Goal: Transaction & Acquisition: Purchase product/service

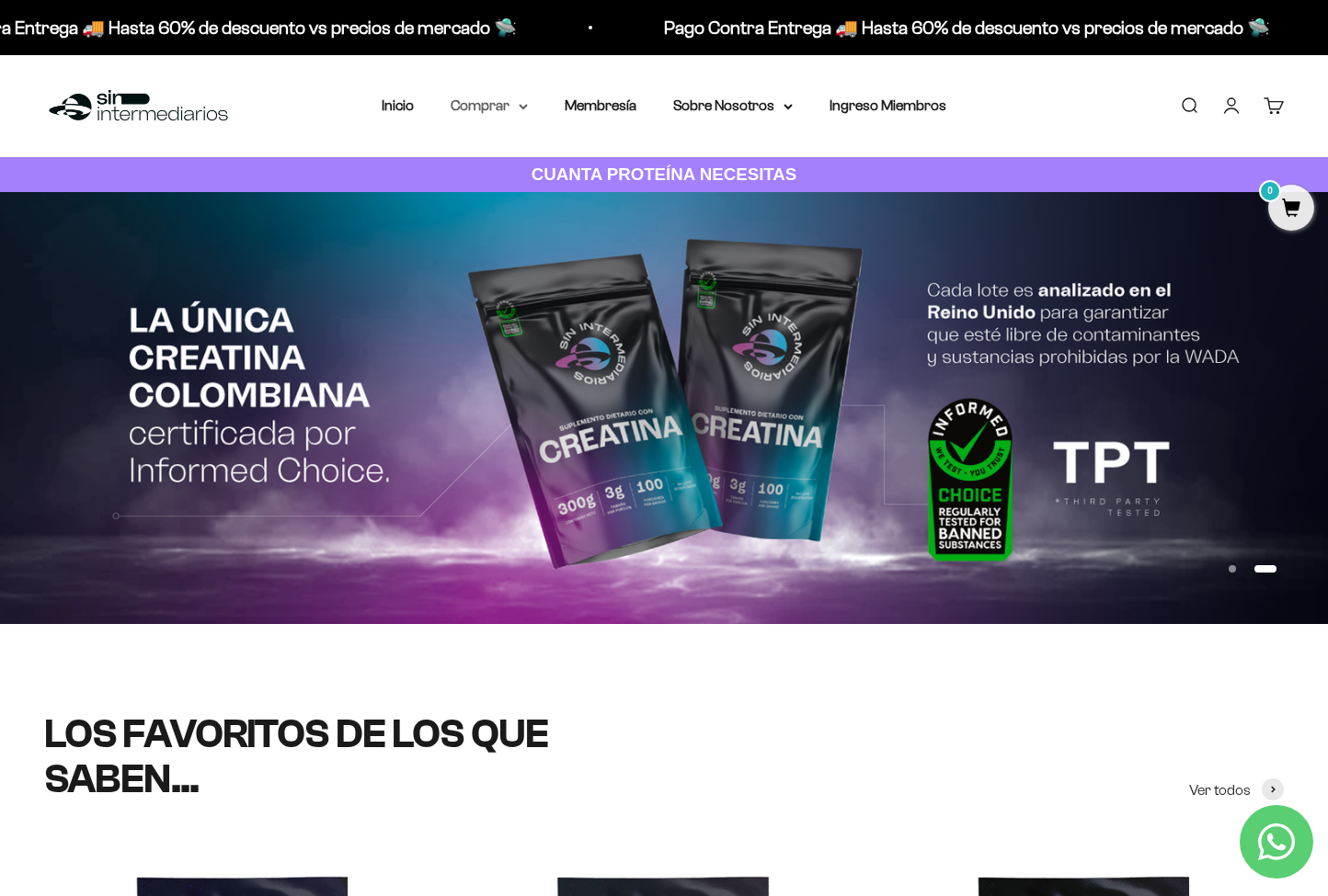
click at [519, 104] on icon at bounding box center [524, 107] width 10 height 7
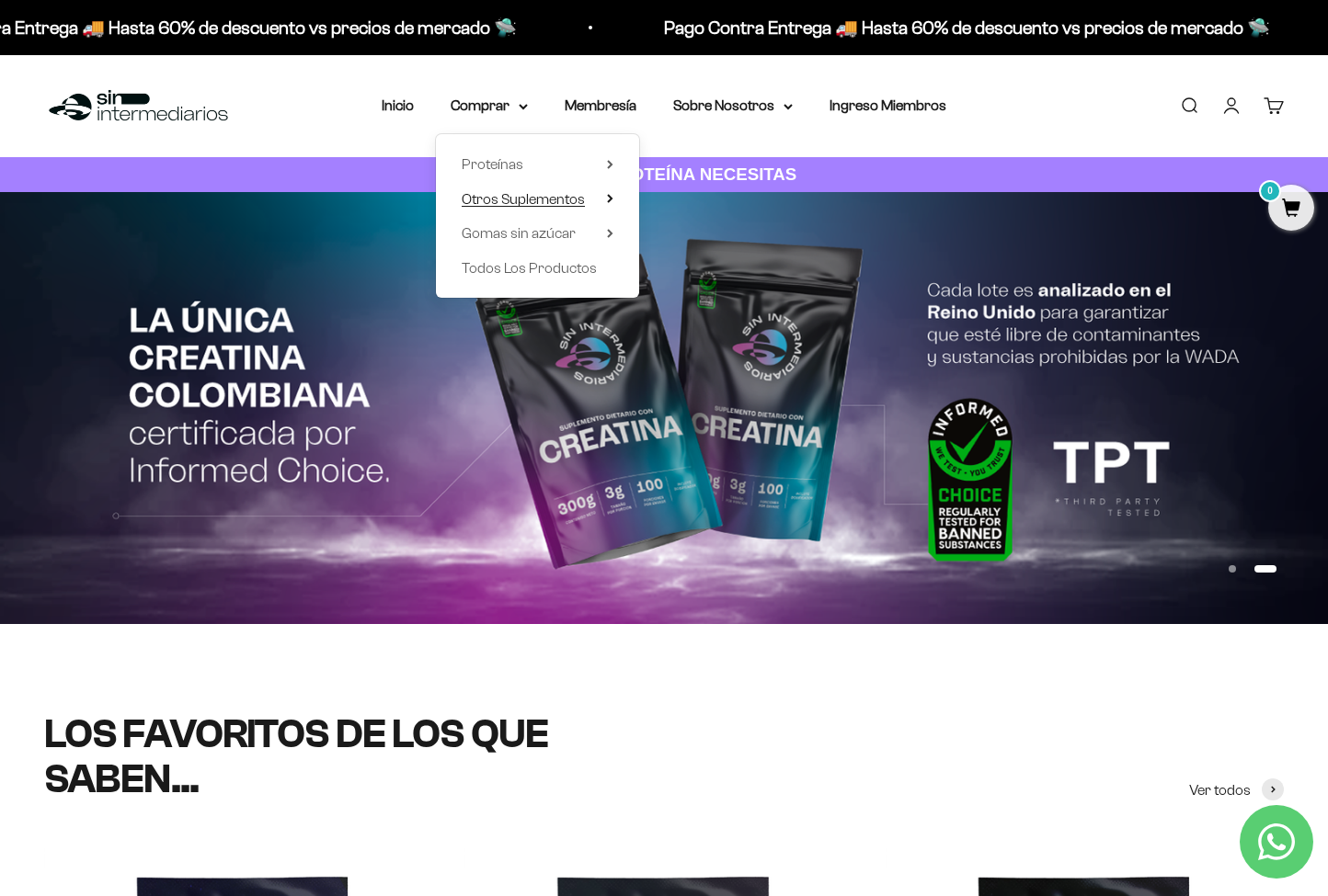
click at [608, 200] on icon at bounding box center [610, 199] width 4 height 8
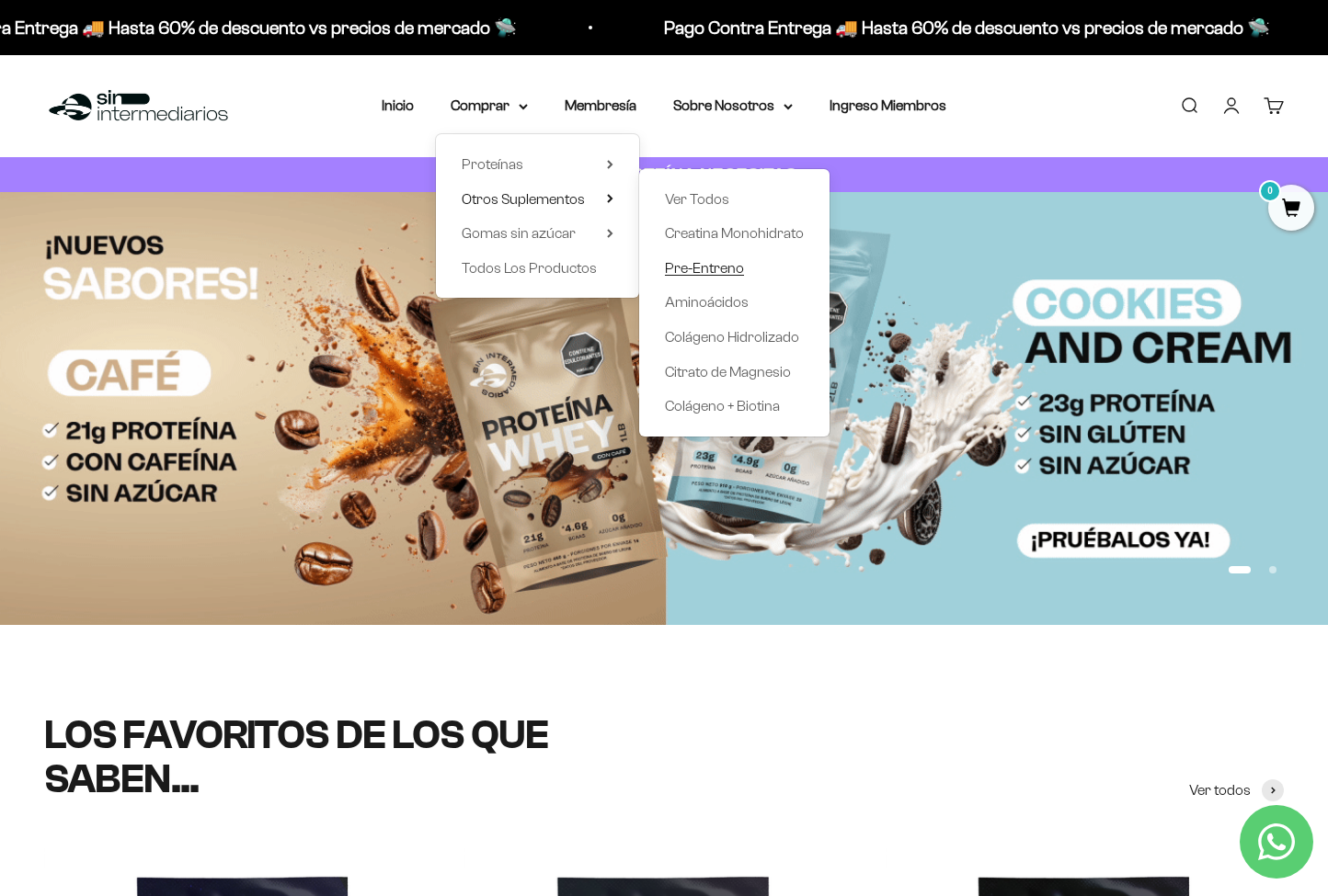
click at [704, 265] on span "Pre-Entreno" at bounding box center [704, 268] width 79 height 15
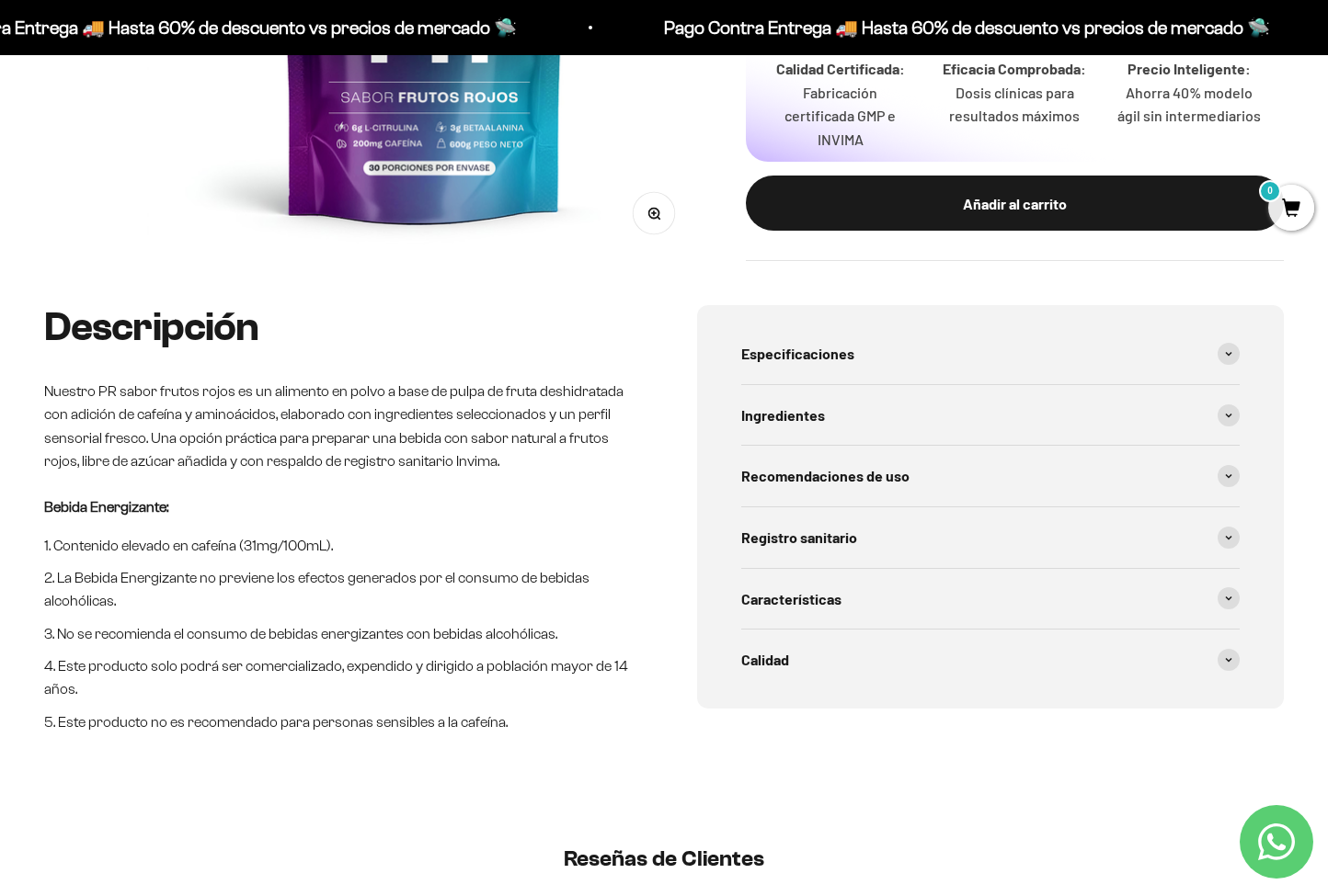
scroll to position [537, 0]
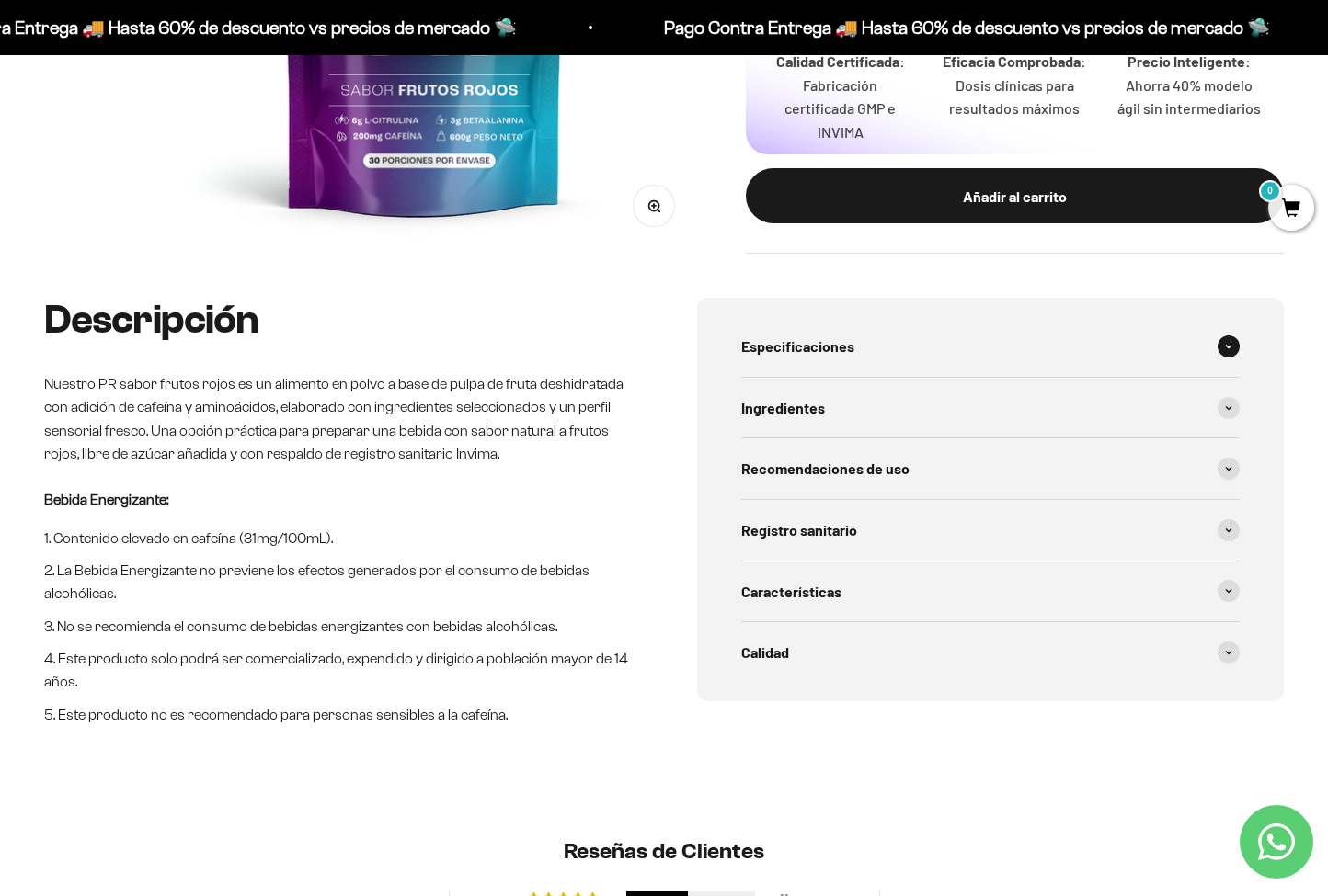
click at [814, 345] on span "Especificaciones" at bounding box center [797, 346] width 113 height 24
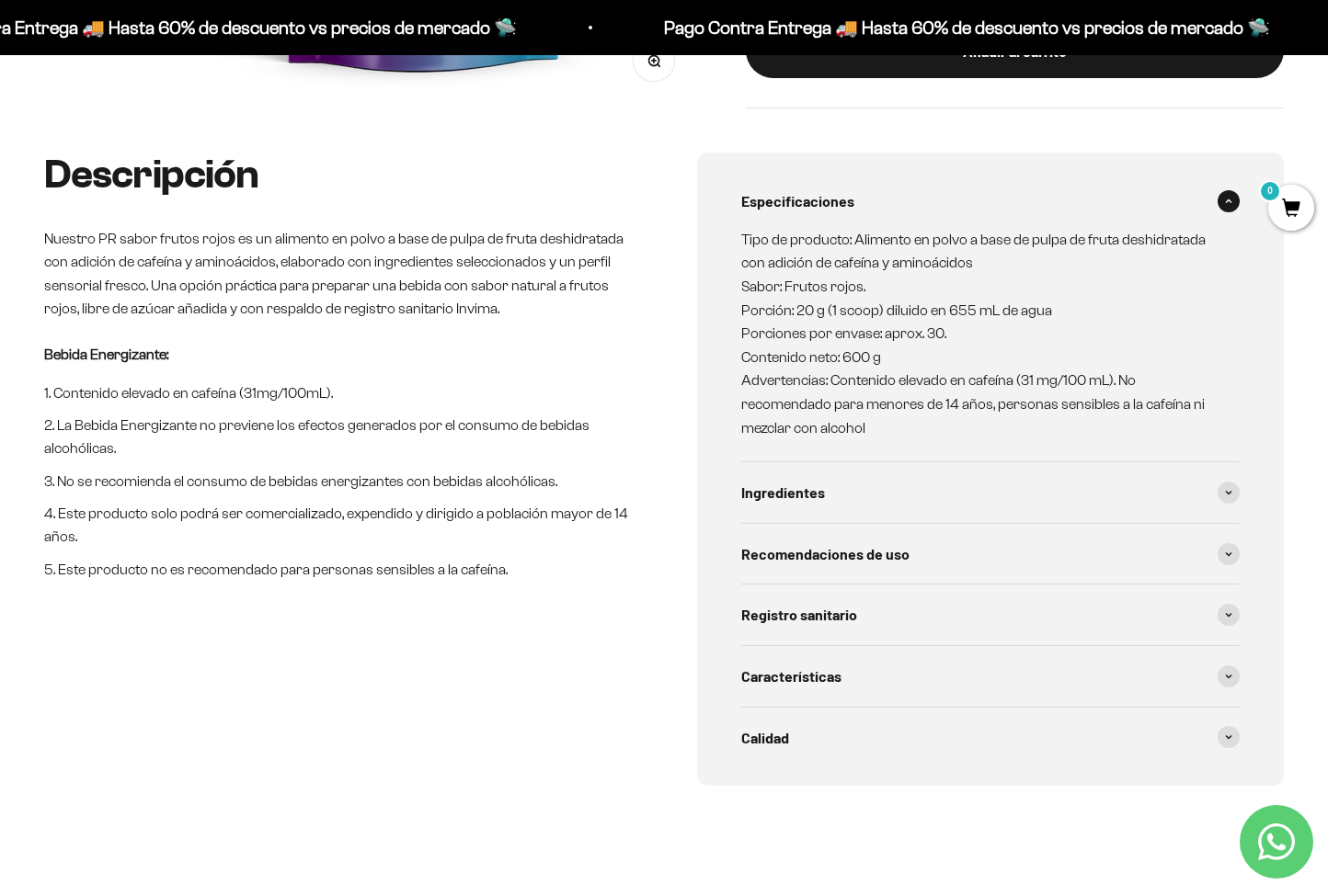
scroll to position [699, 0]
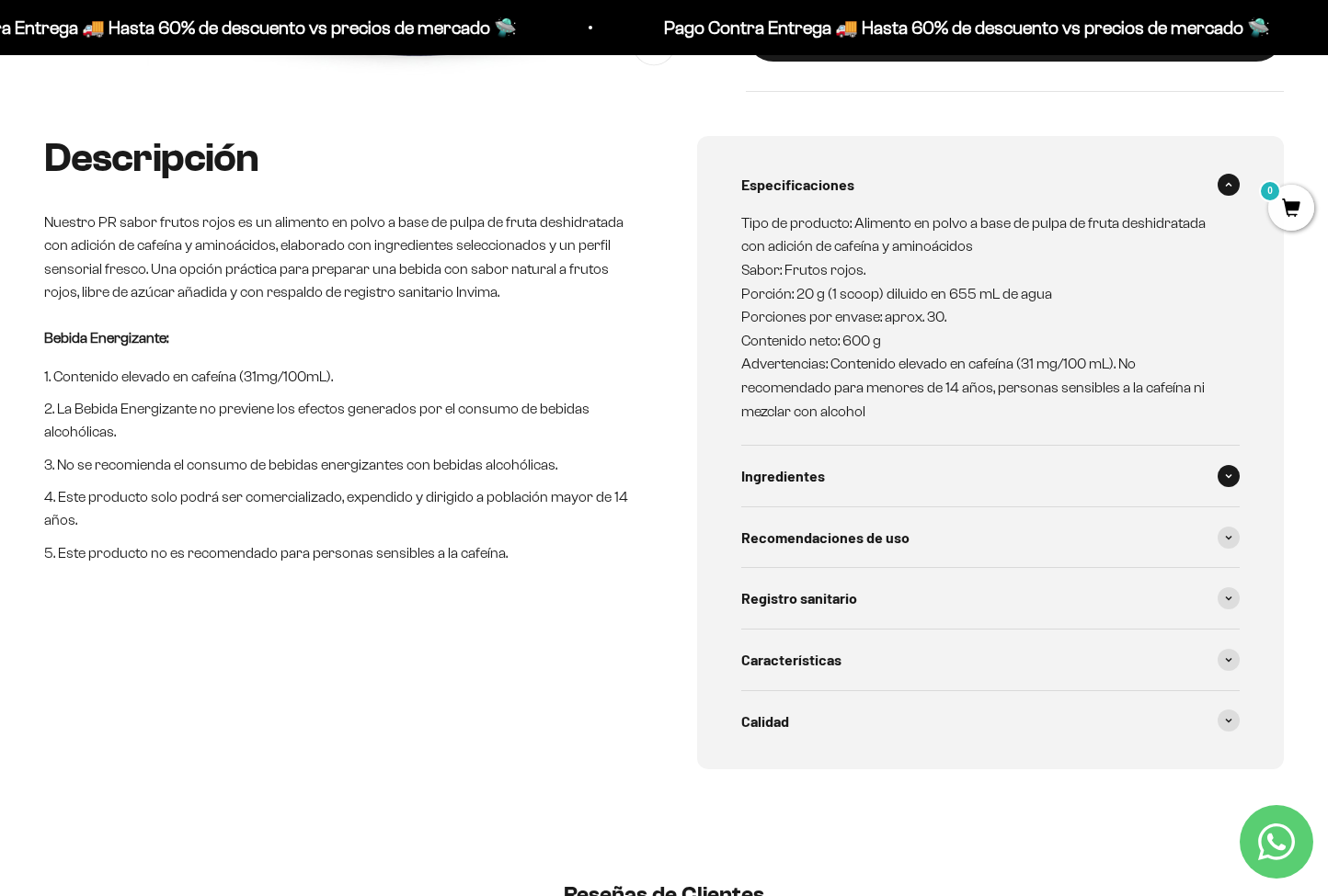
click at [812, 465] on span "Ingredientes" at bounding box center [783, 476] width 84 height 24
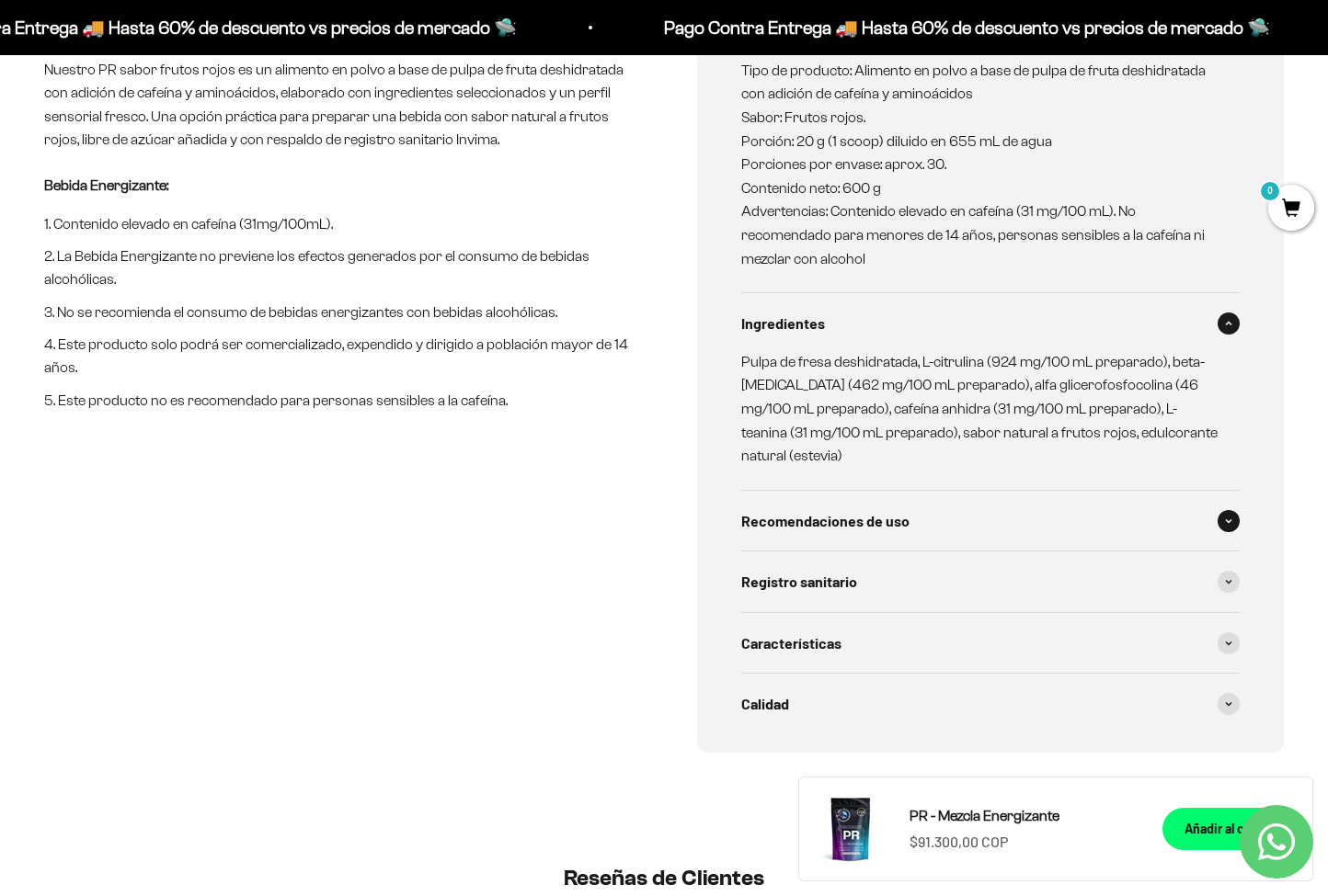
scroll to position [857, 0]
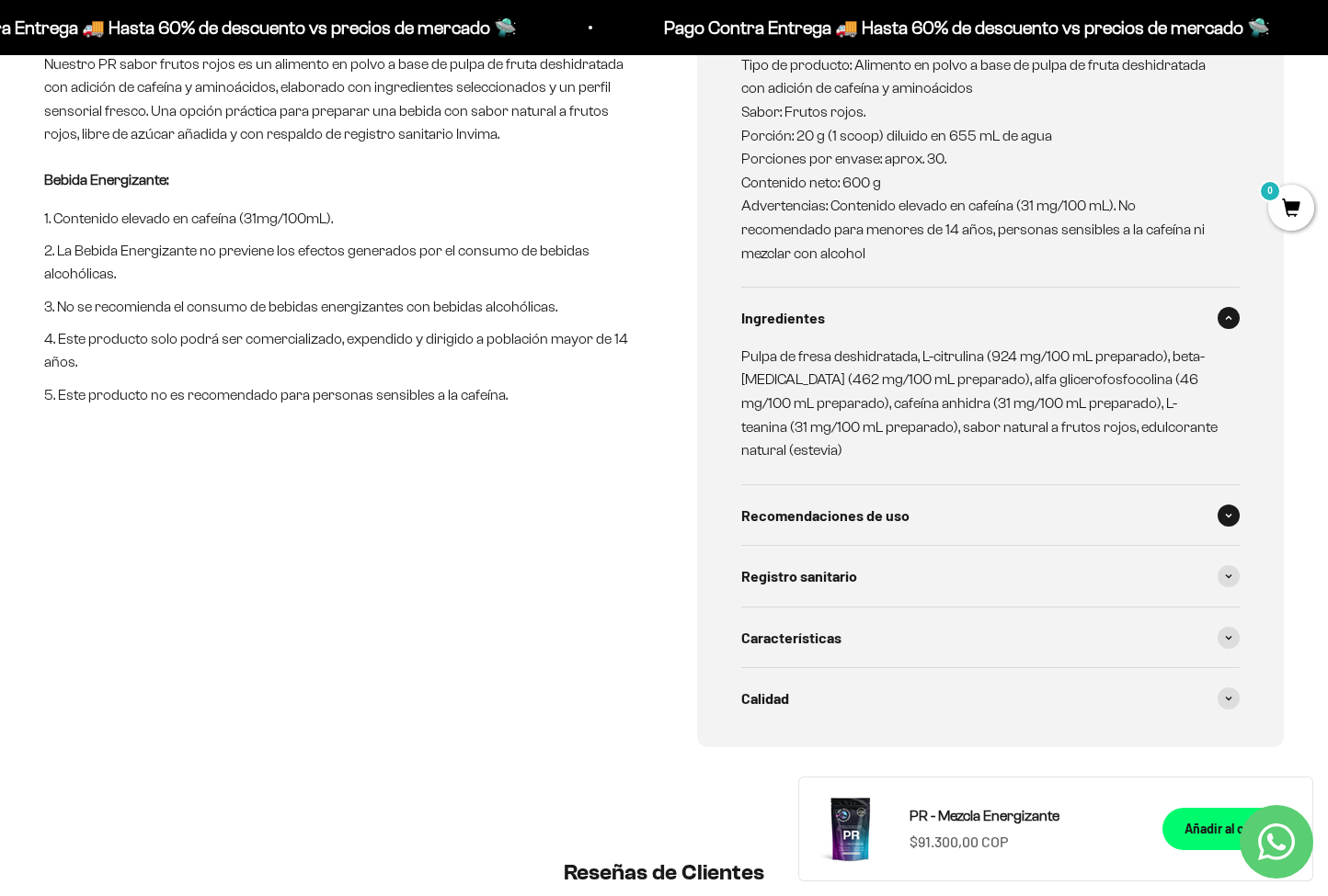
click at [815, 504] on span "Recomendaciones de uso" at bounding box center [825, 515] width 169 height 24
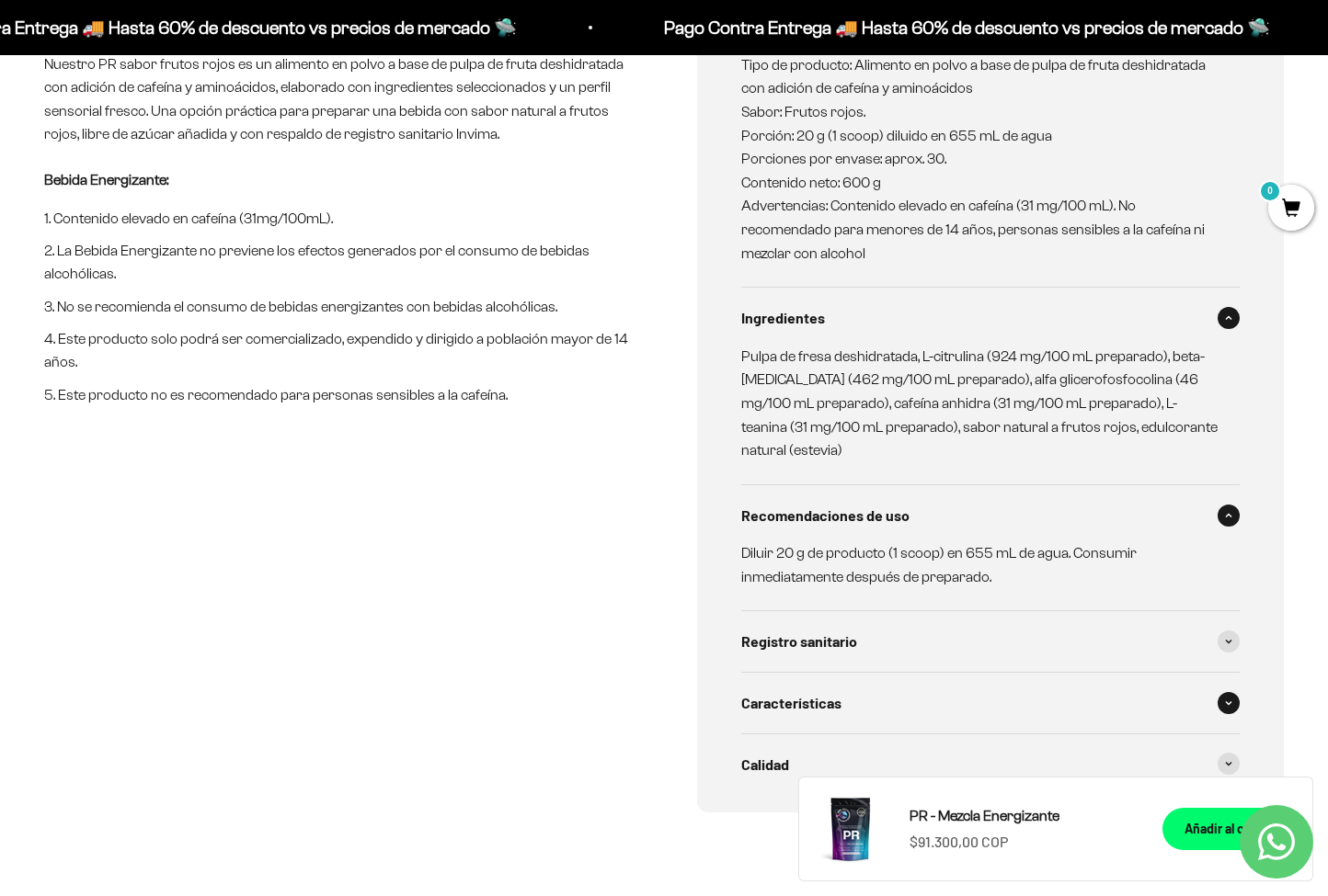
click at [808, 691] on span "Características" at bounding box center [791, 703] width 100 height 24
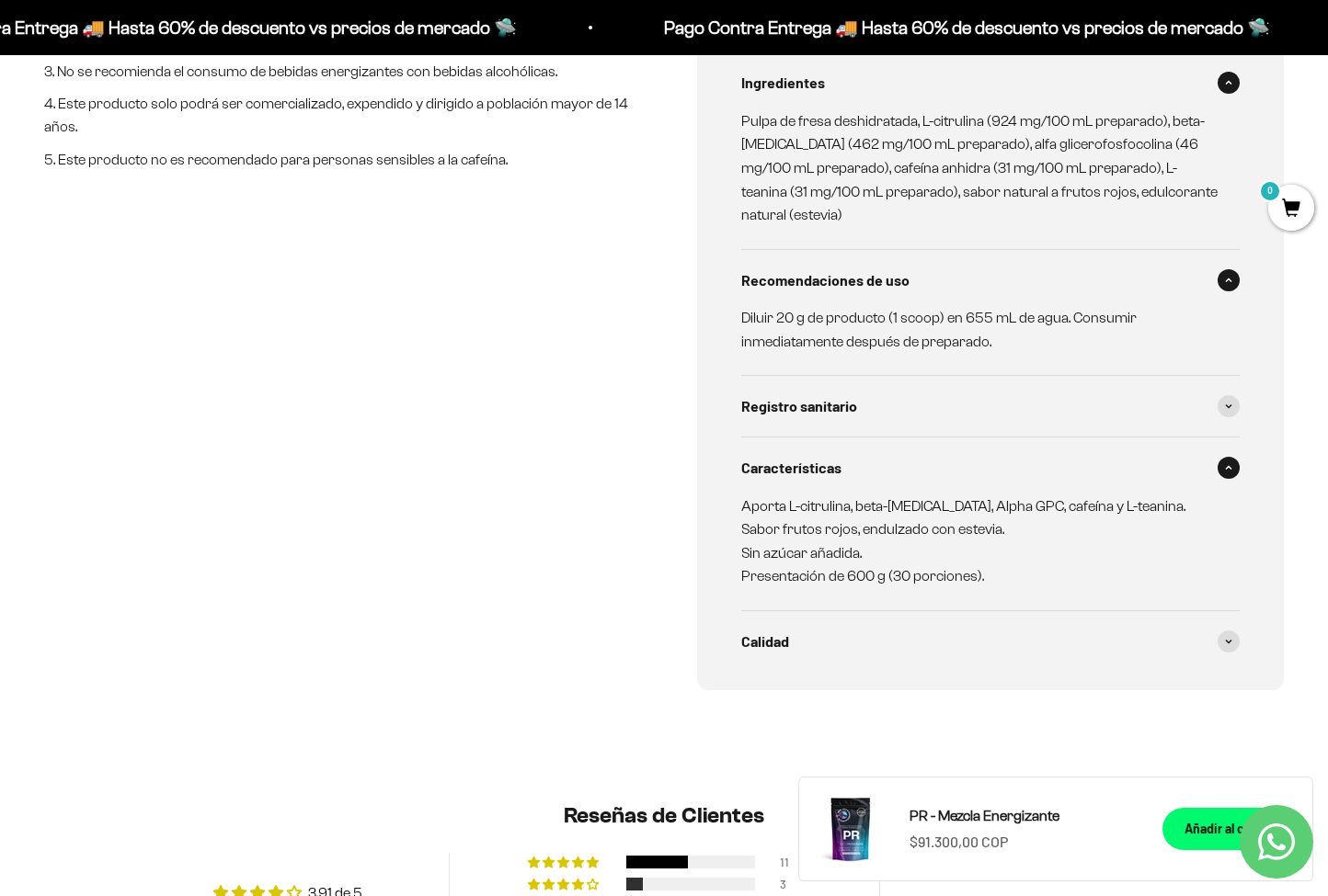
scroll to position [1189, 0]
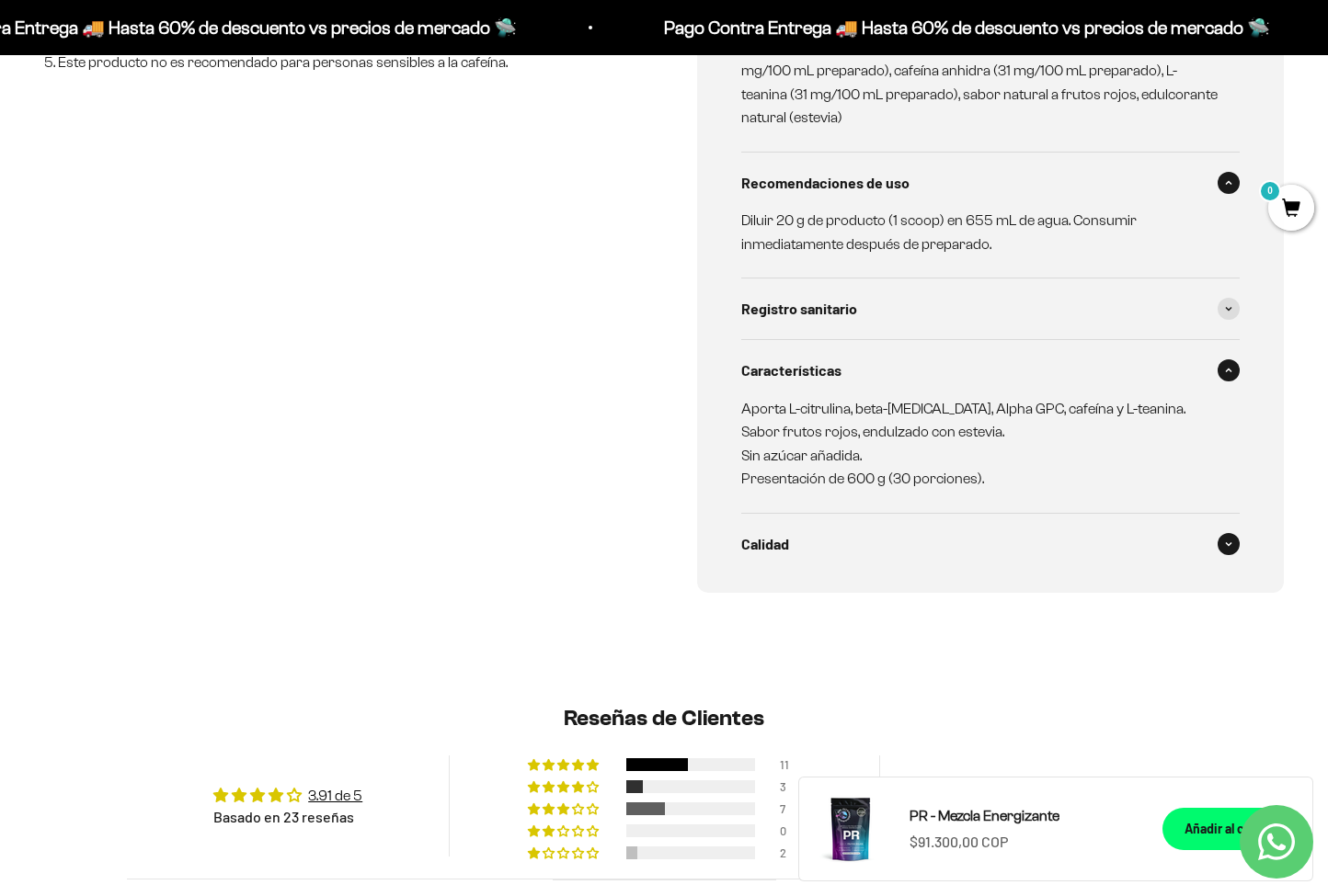
click at [777, 532] on span "Calidad" at bounding box center [765, 544] width 48 height 24
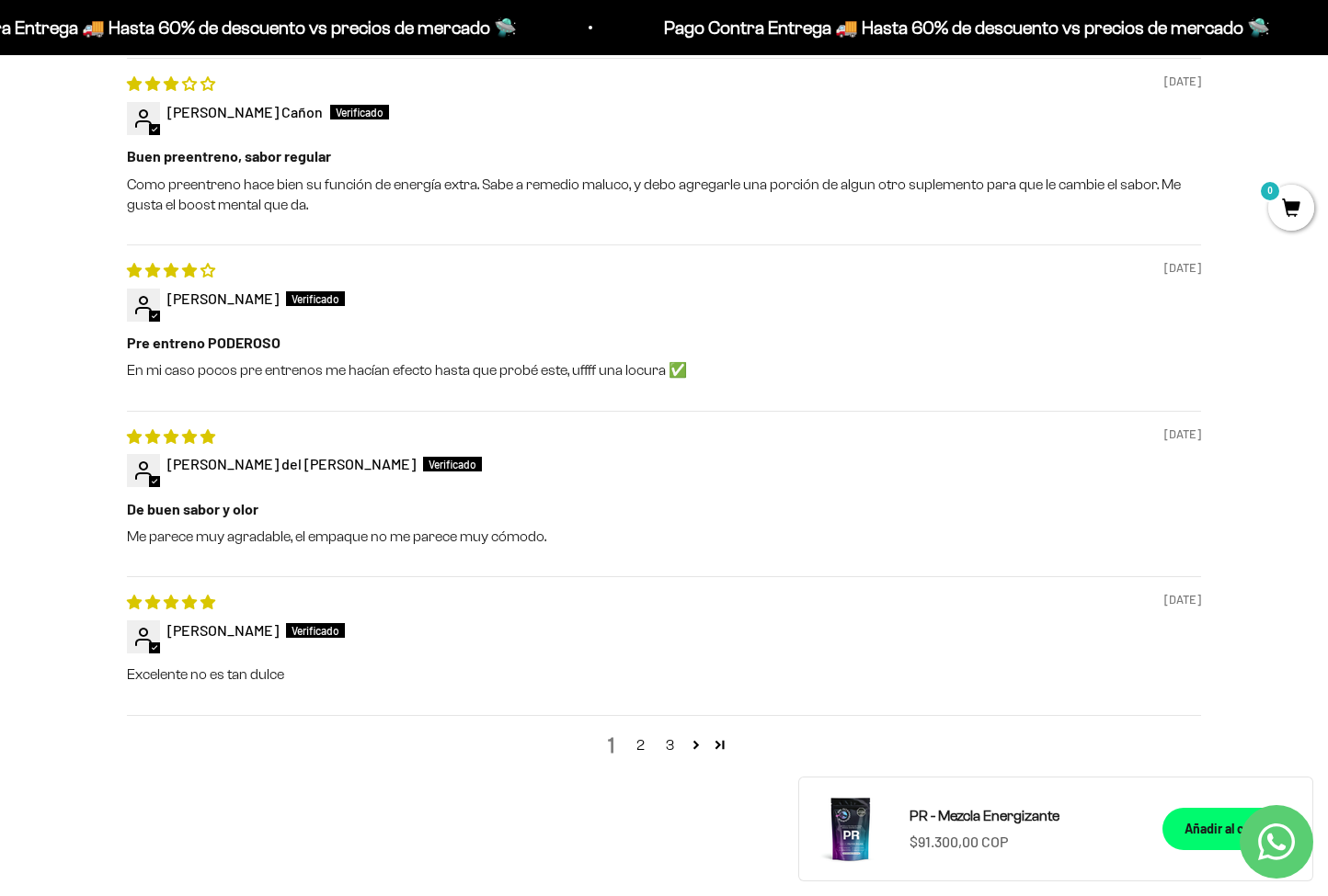
scroll to position [2439, 0]
click at [636, 734] on link "2" at bounding box center [640, 745] width 30 height 22
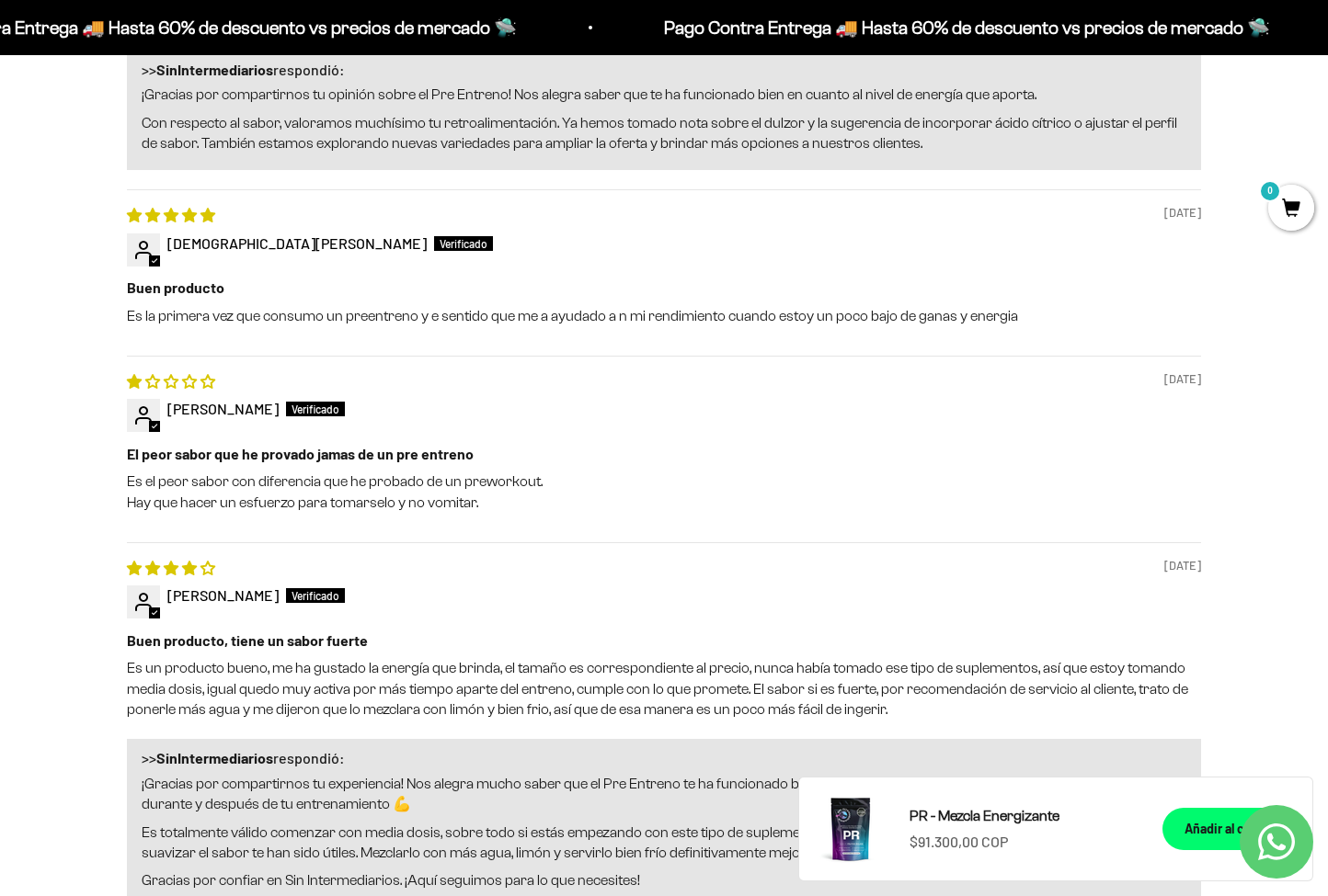
scroll to position [2616, 0]
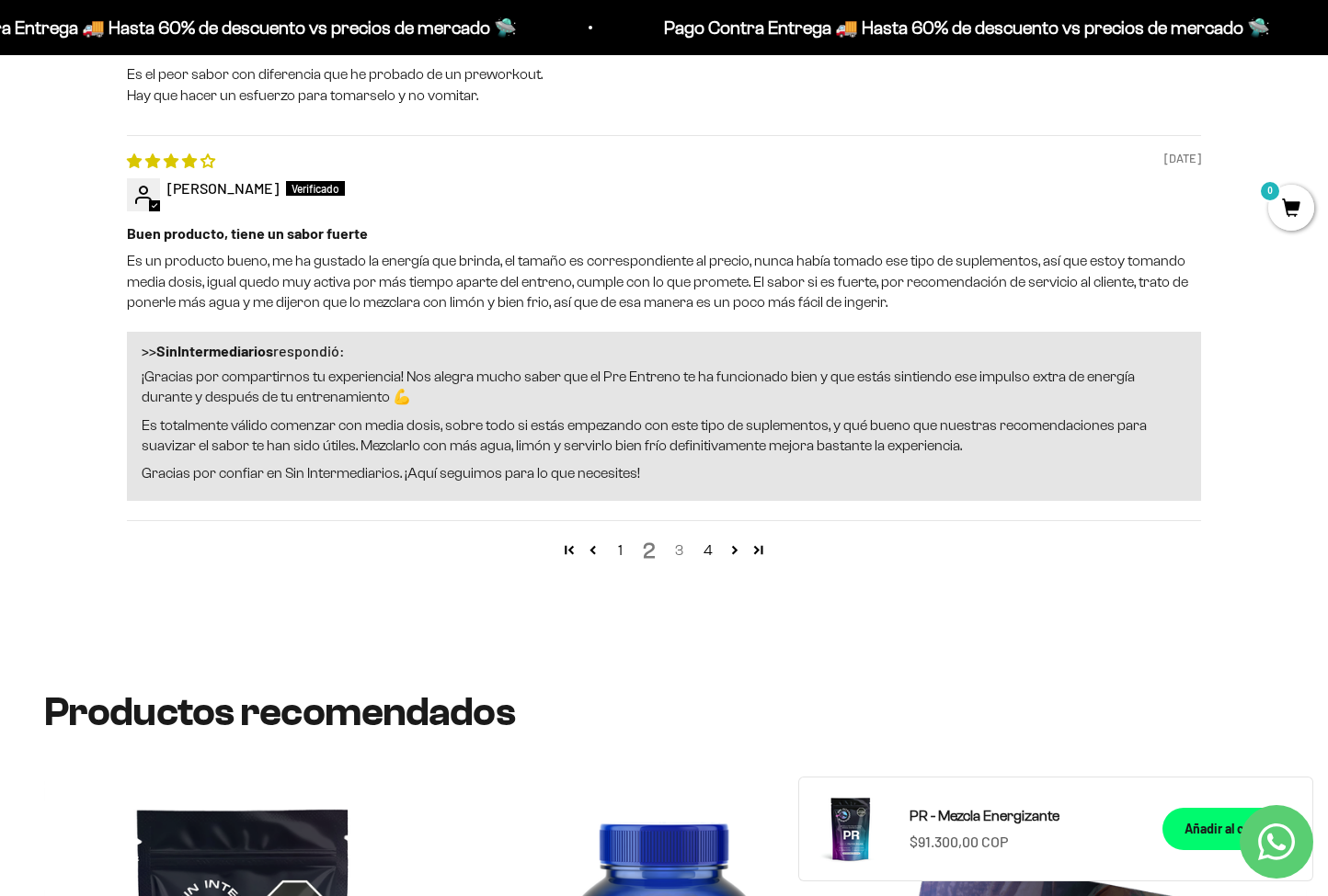
click at [679, 540] on link "3" at bounding box center [678, 550] width 30 height 22
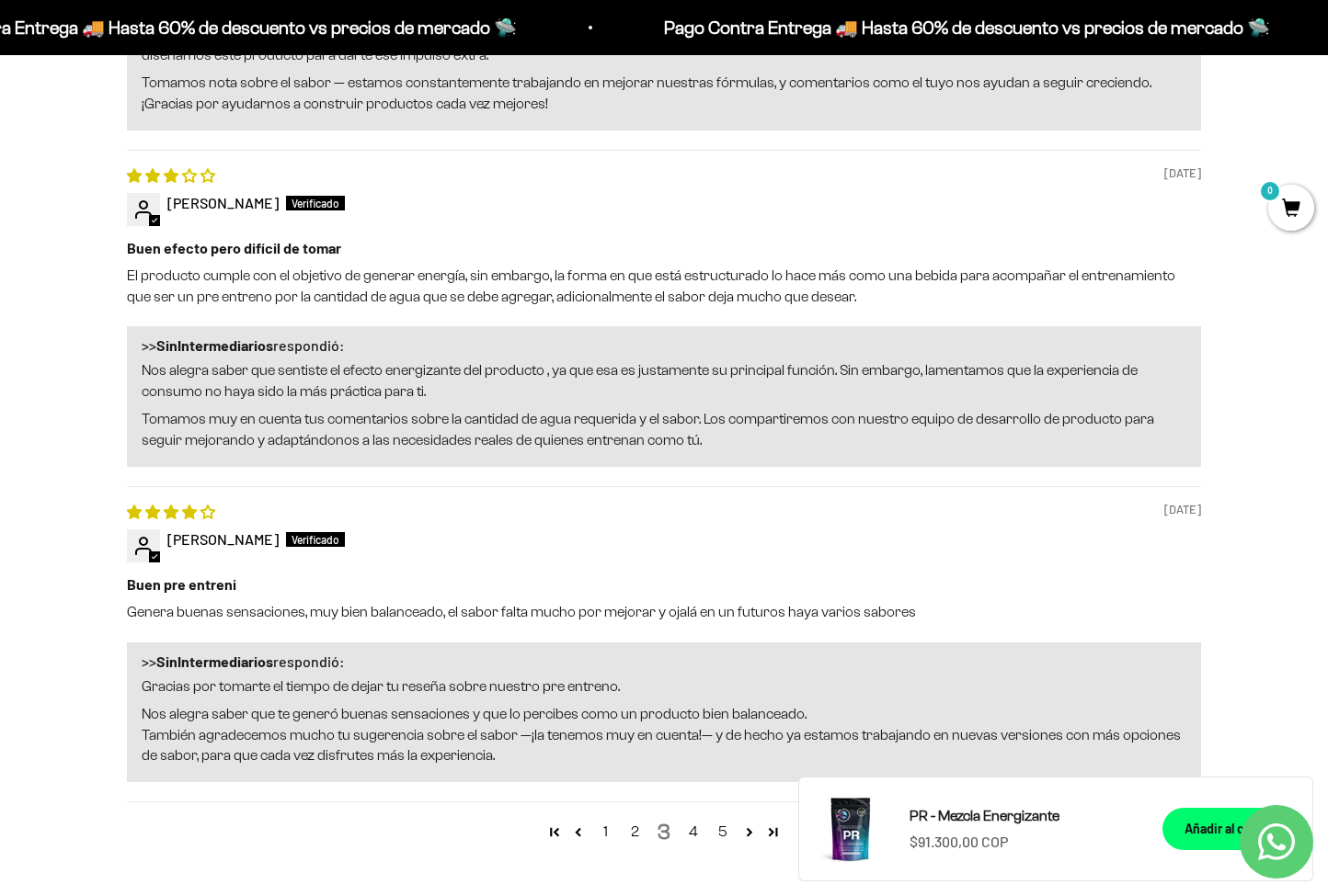
scroll to position [2808, 0]
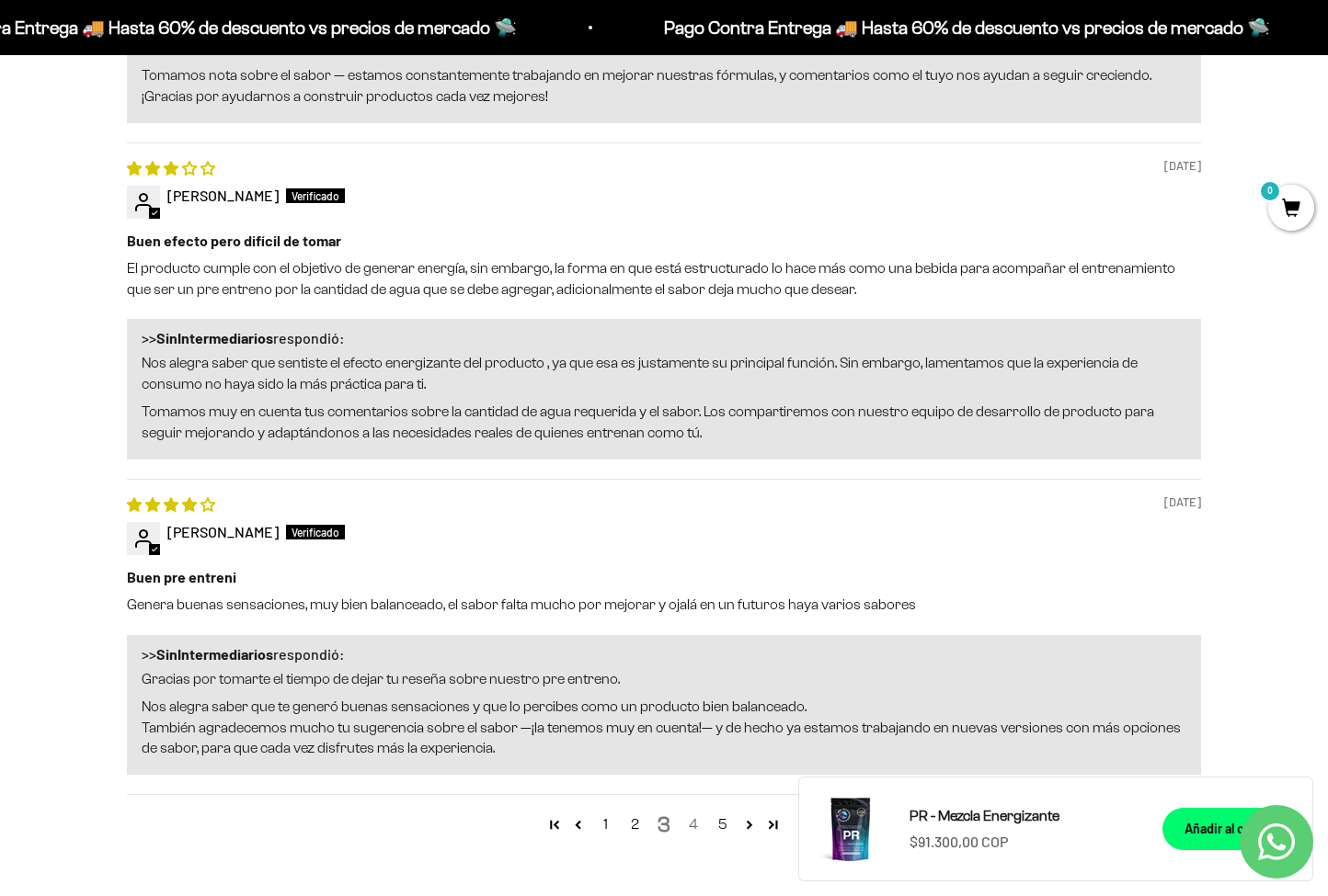
click at [697, 814] on link "4" at bounding box center [694, 825] width 30 height 22
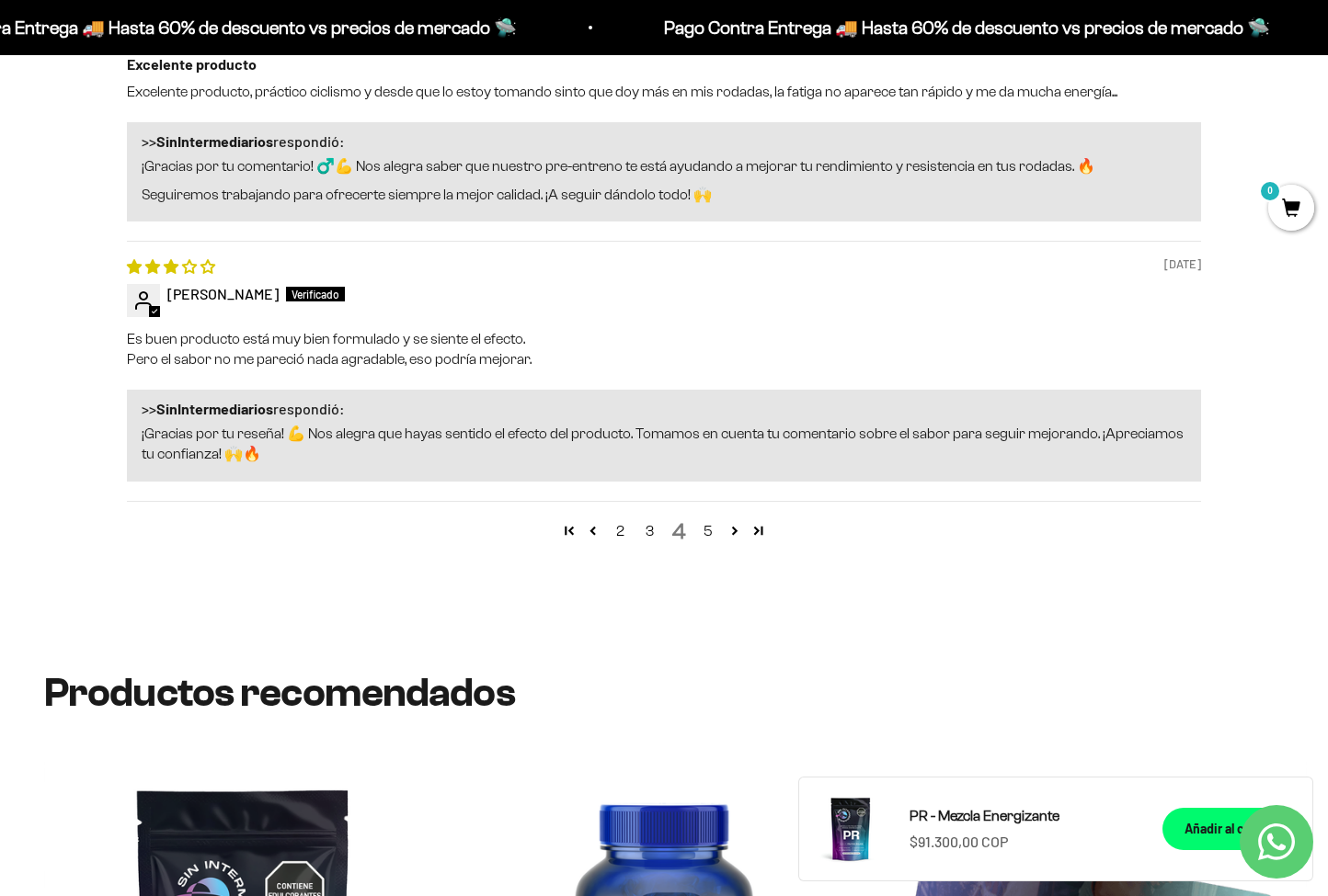
scroll to position [3091, 0]
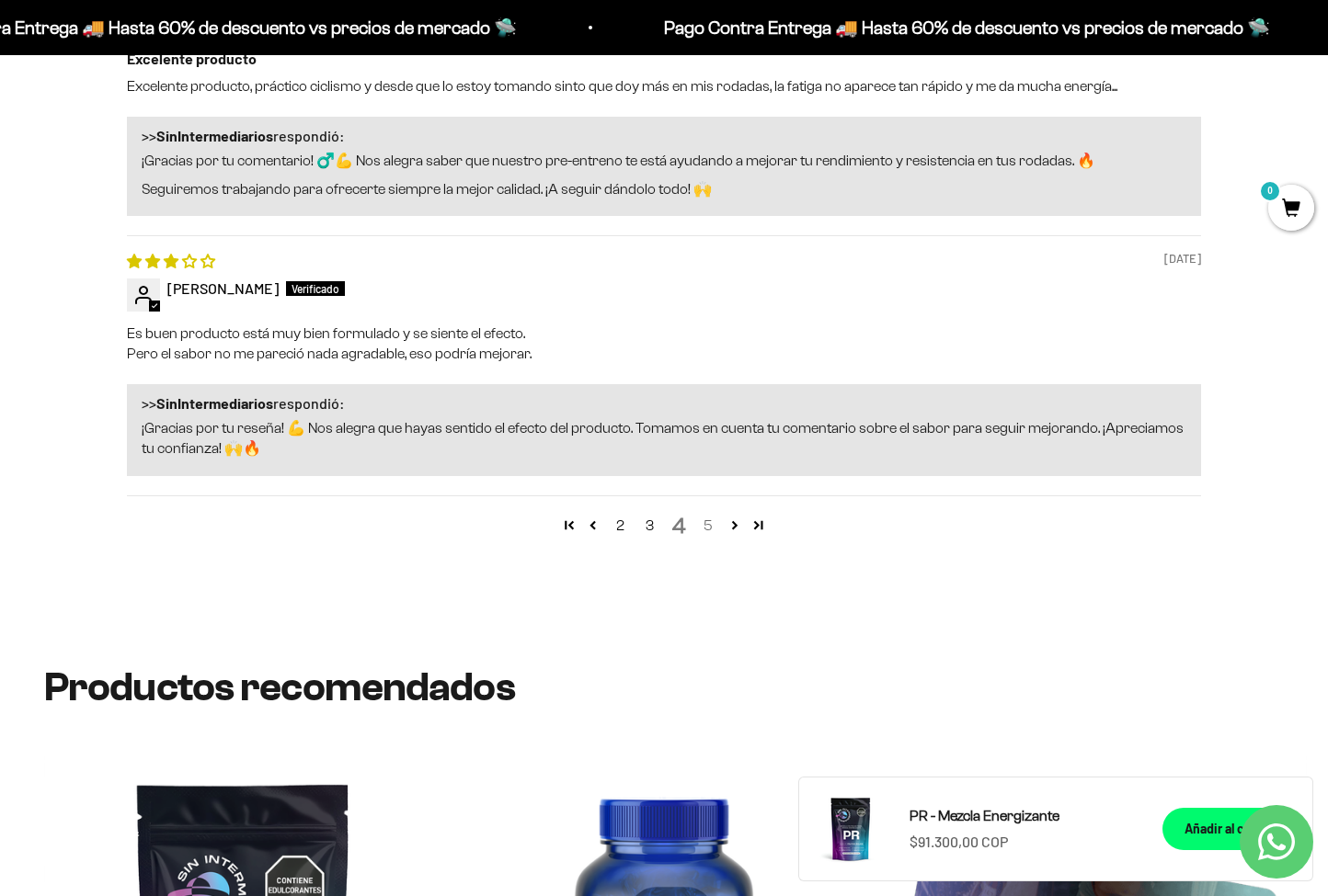
click at [711, 515] on link "5" at bounding box center [708, 526] width 30 height 22
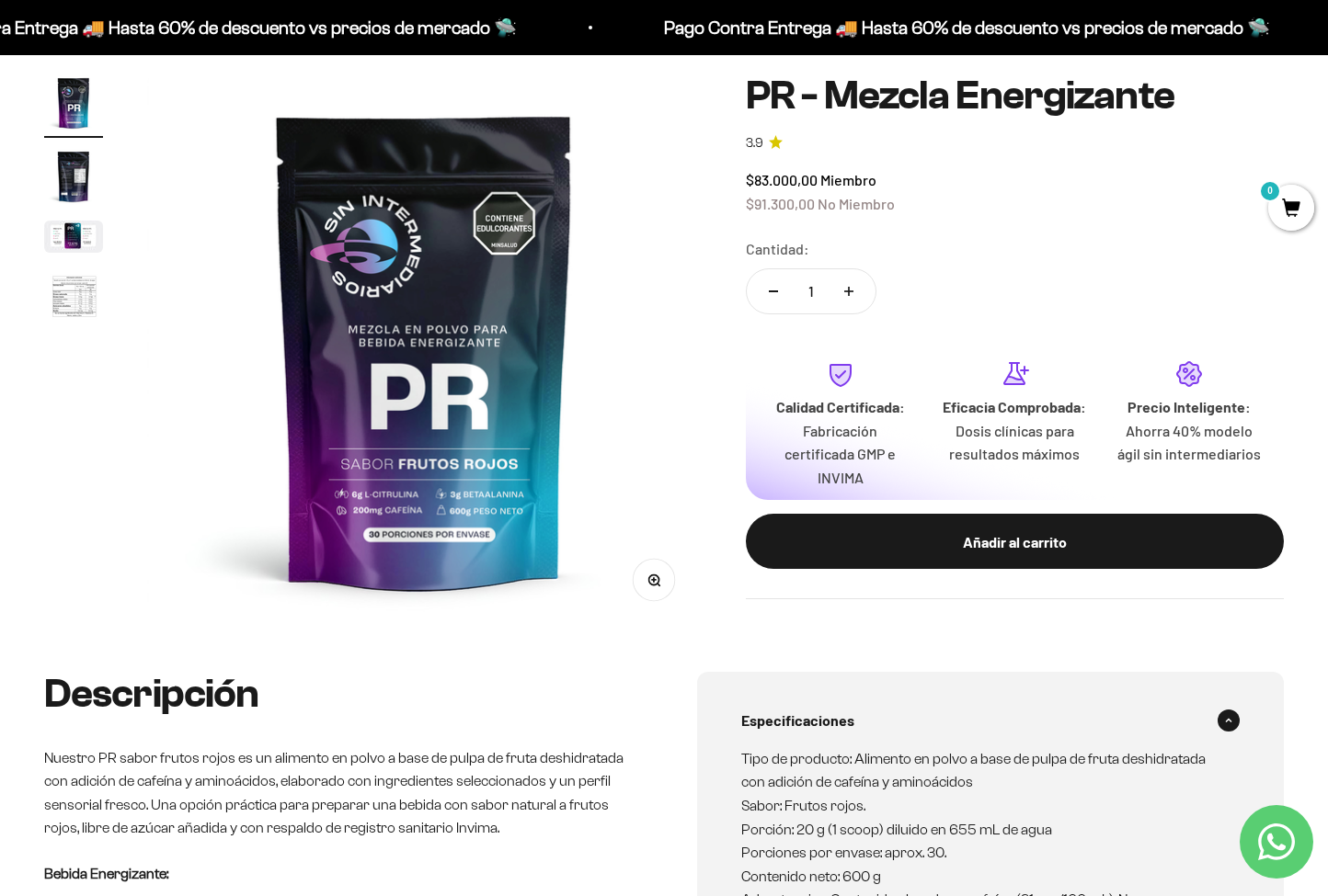
scroll to position [97, 0]
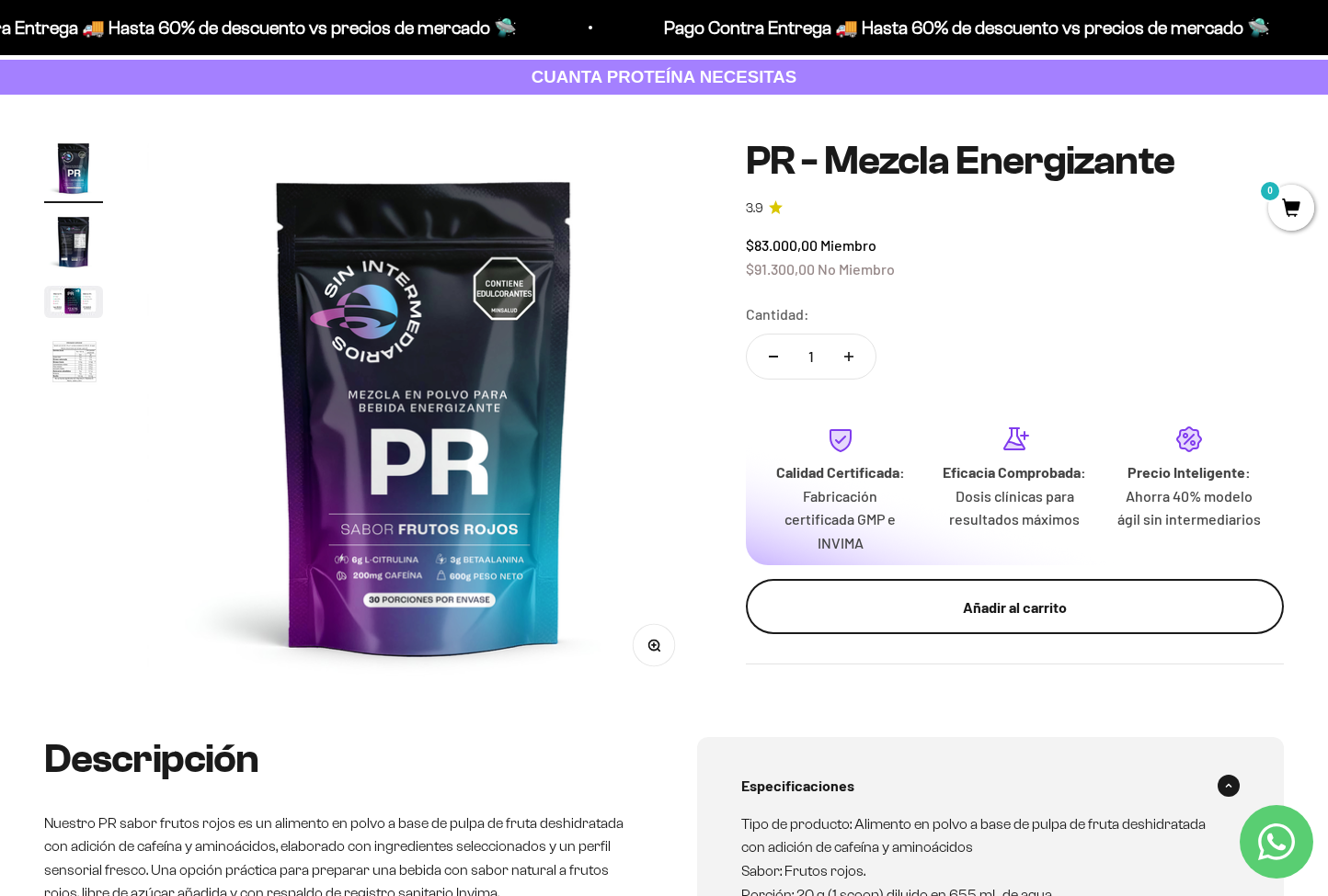
click at [986, 615] on button "Añadir al carrito" at bounding box center [1015, 607] width 538 height 55
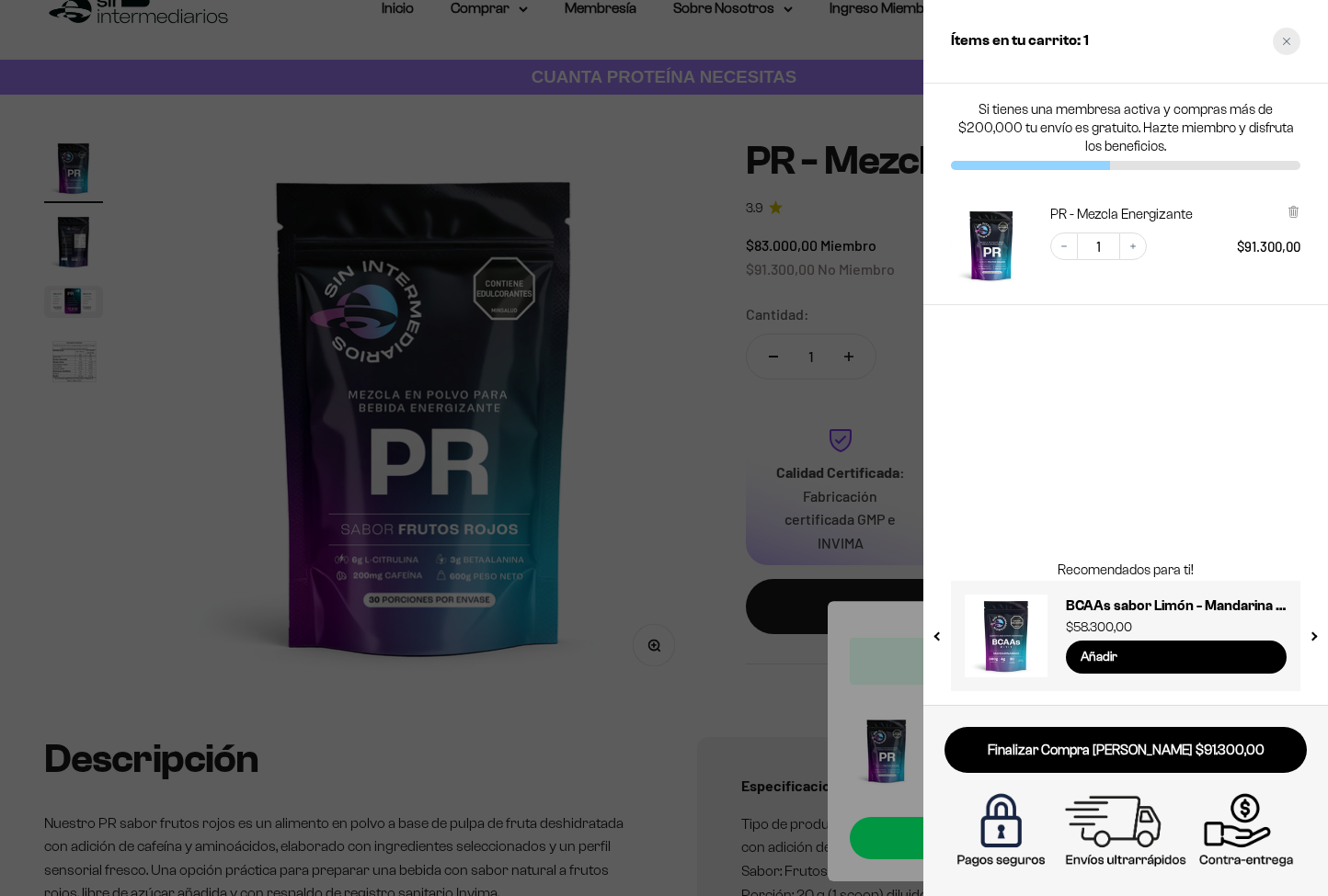
click at [1285, 42] on icon "Close cart" at bounding box center [1287, 42] width 10 height 10
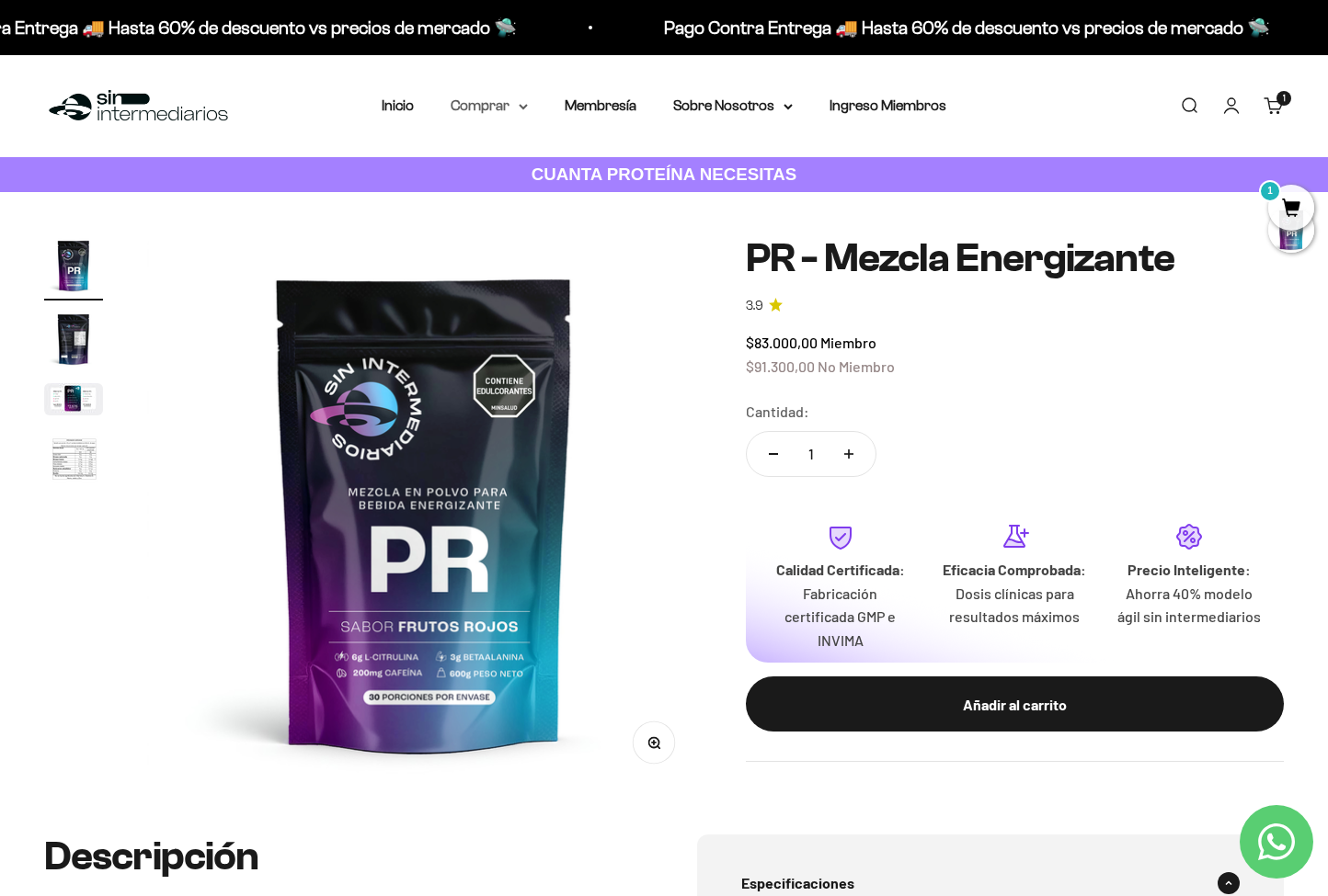
scroll to position [0, 0]
click at [488, 105] on summary "Comprar" at bounding box center [489, 105] width 77 height 24
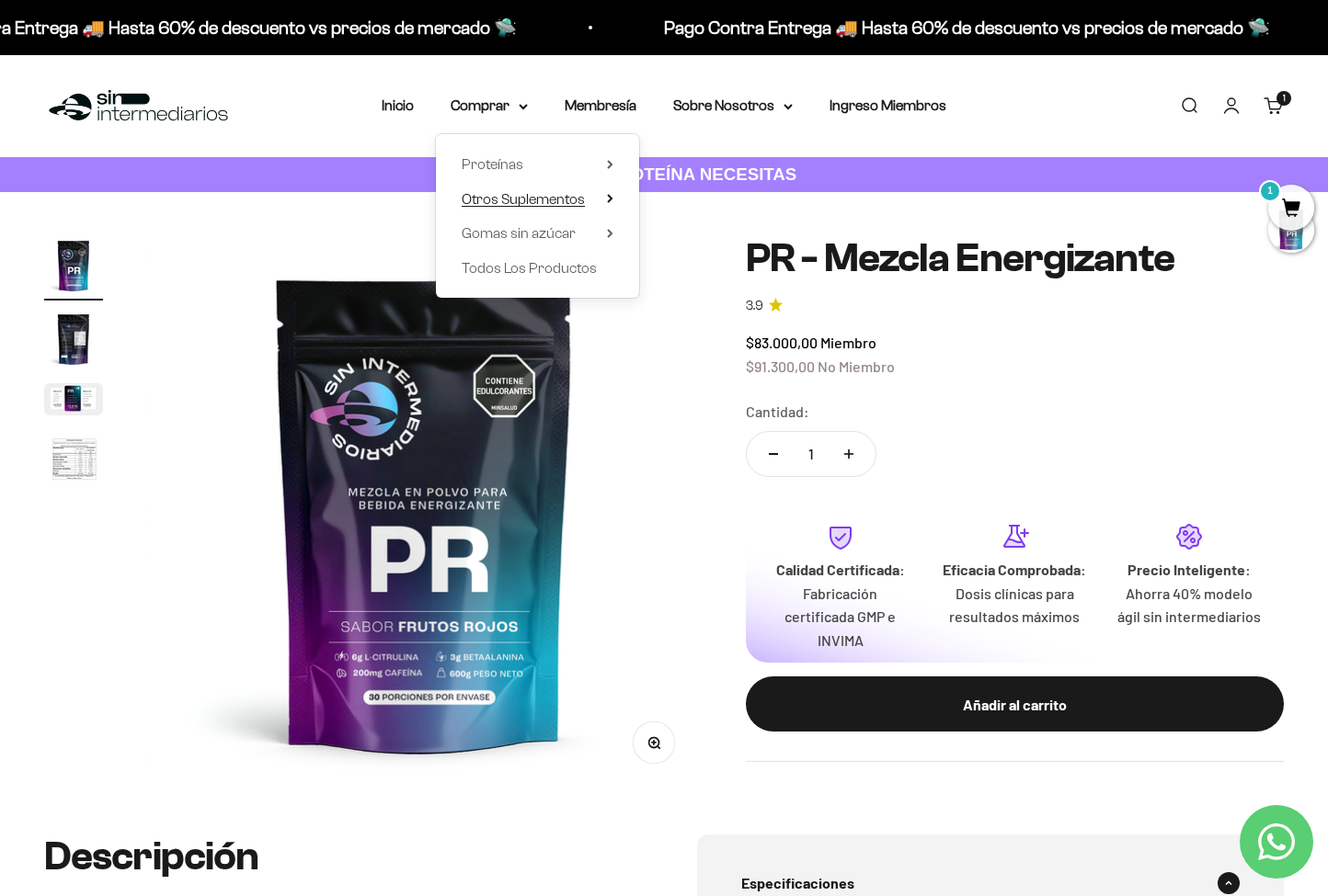
click at [532, 192] on span "Otros Suplementos" at bounding box center [523, 199] width 123 height 15
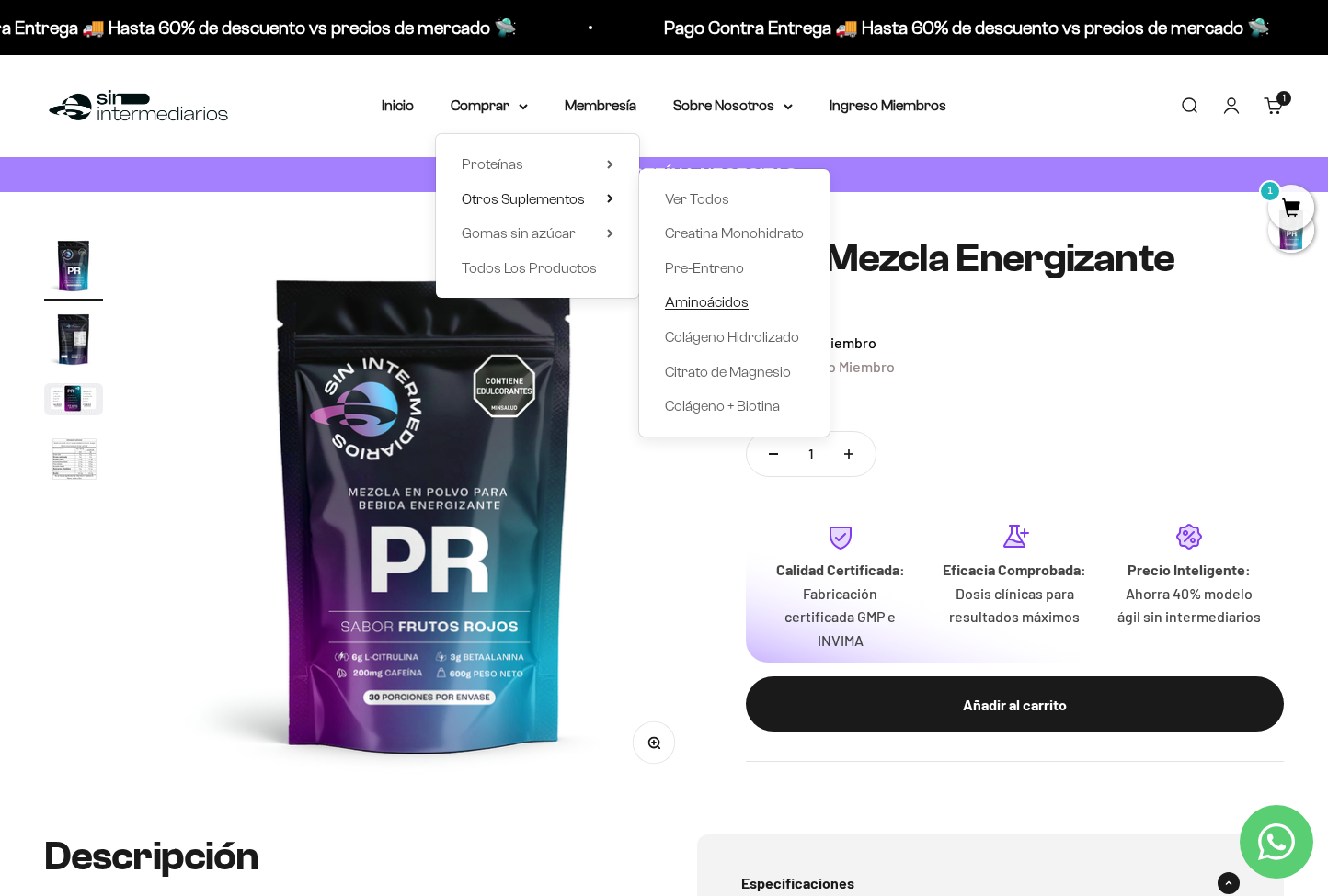
click at [707, 294] on span "Aminoácidos" at bounding box center [707, 302] width 84 height 15
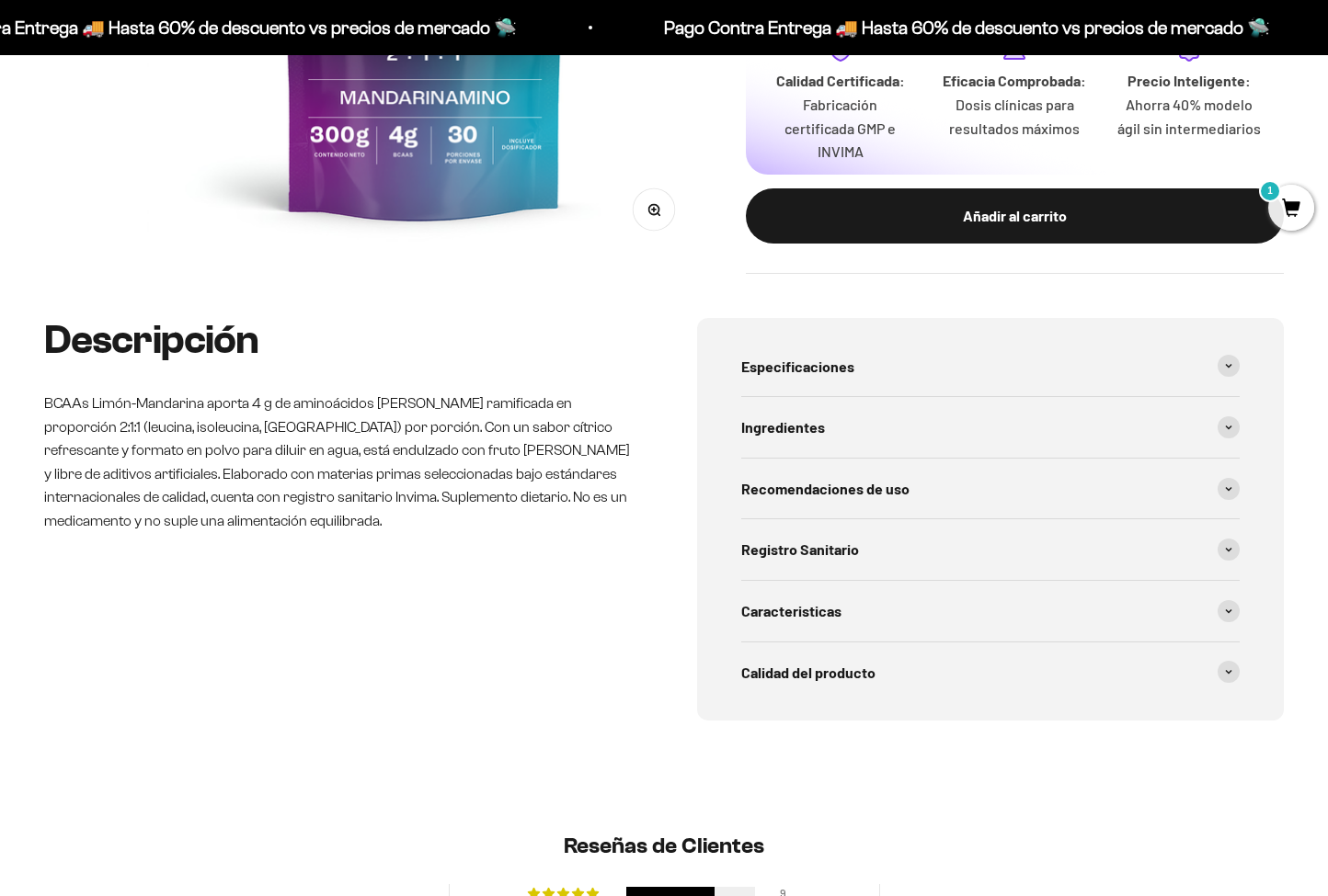
scroll to position [554, 0]
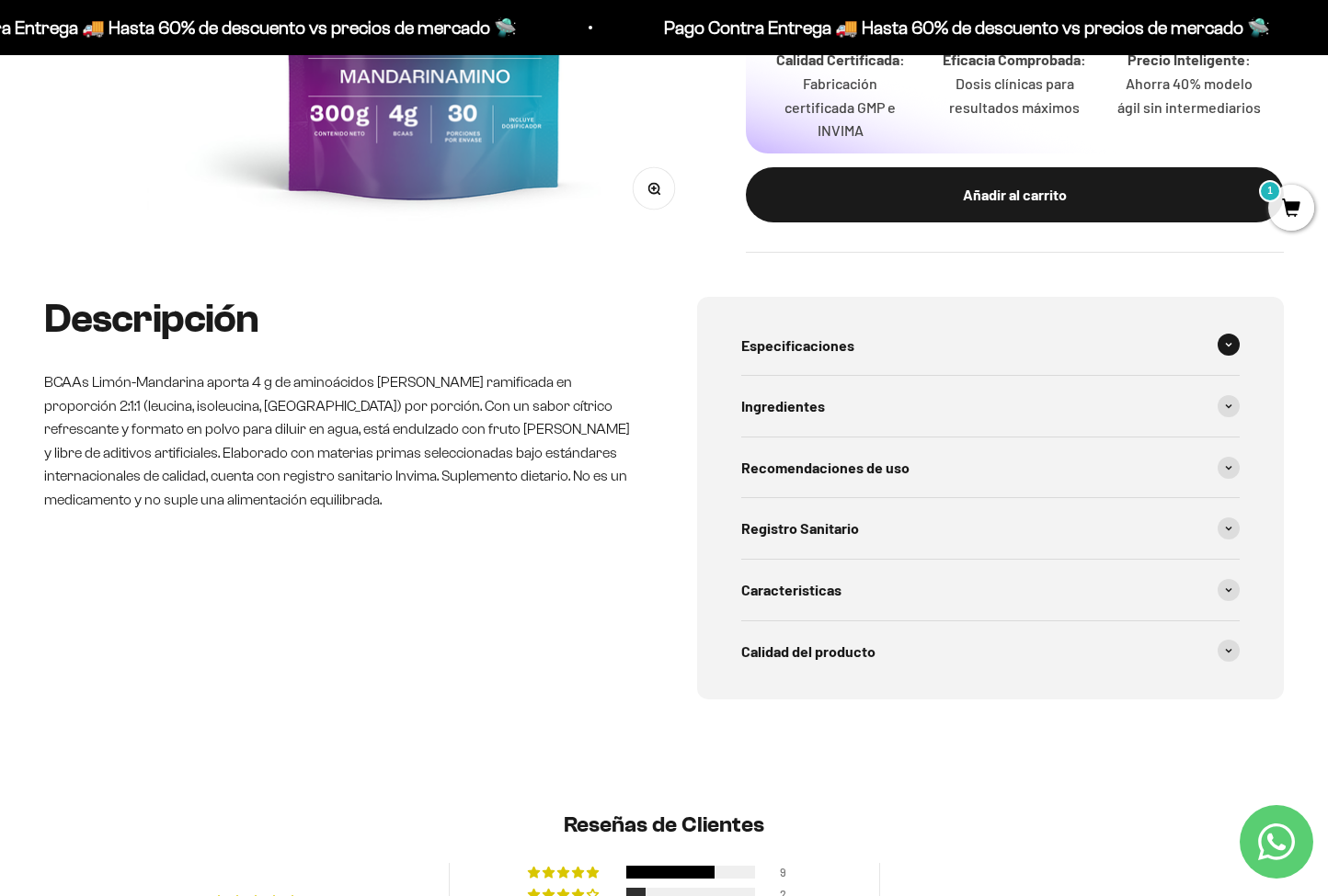
click at [846, 342] on span "Especificaciones" at bounding box center [797, 346] width 113 height 24
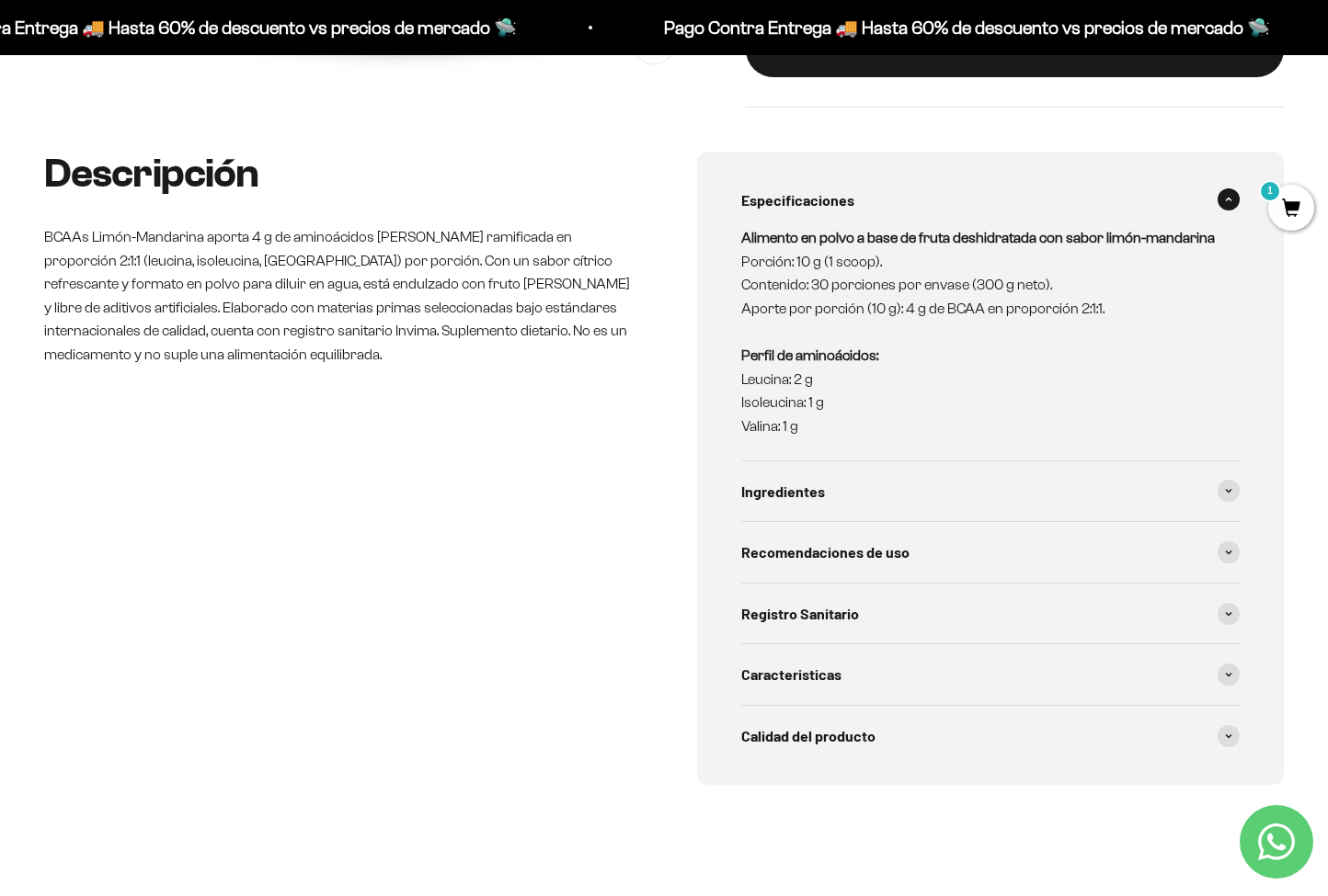
scroll to position [702, 0]
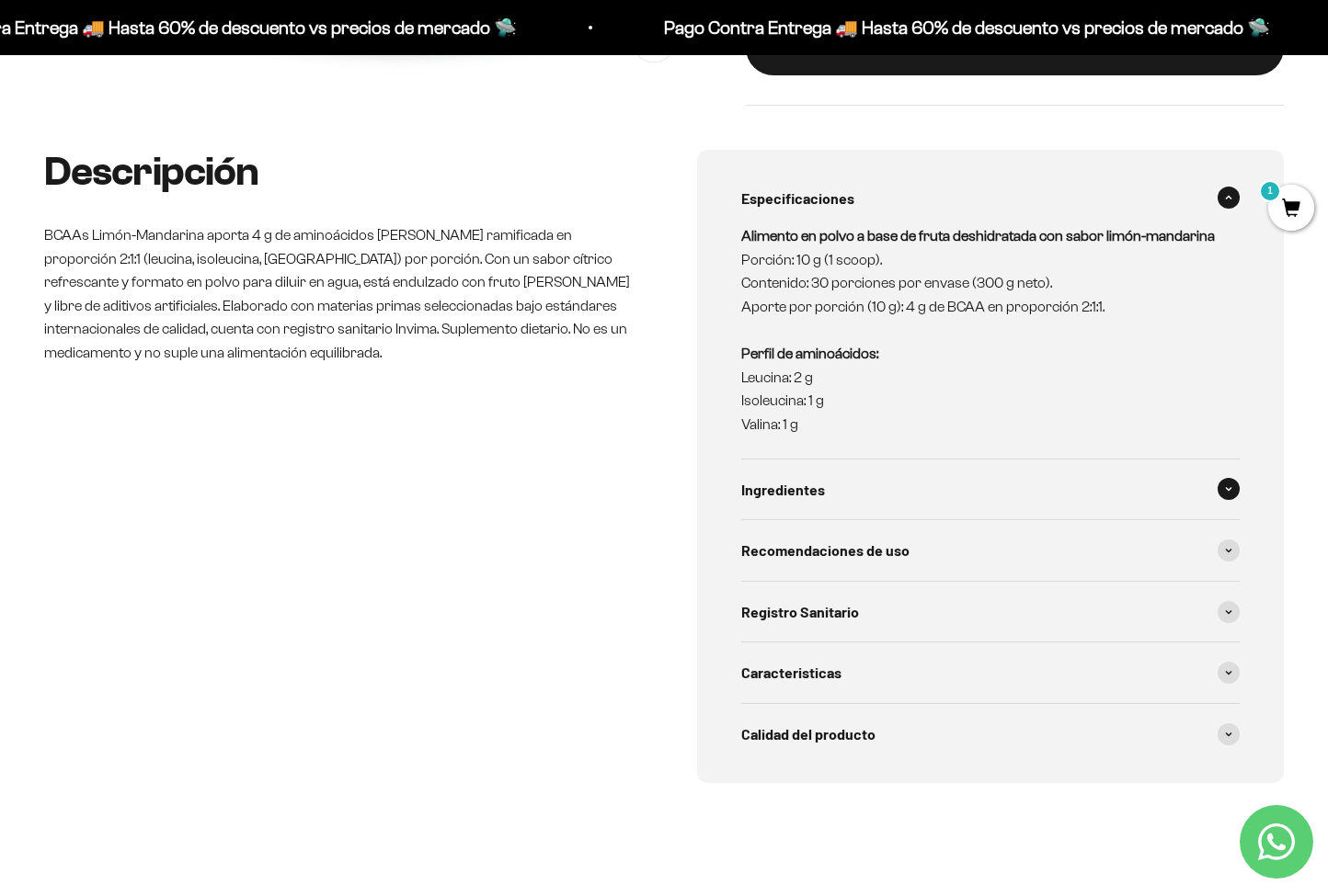
click at [805, 508] on div "Ingredientes" at bounding box center [990, 490] width 498 height 61
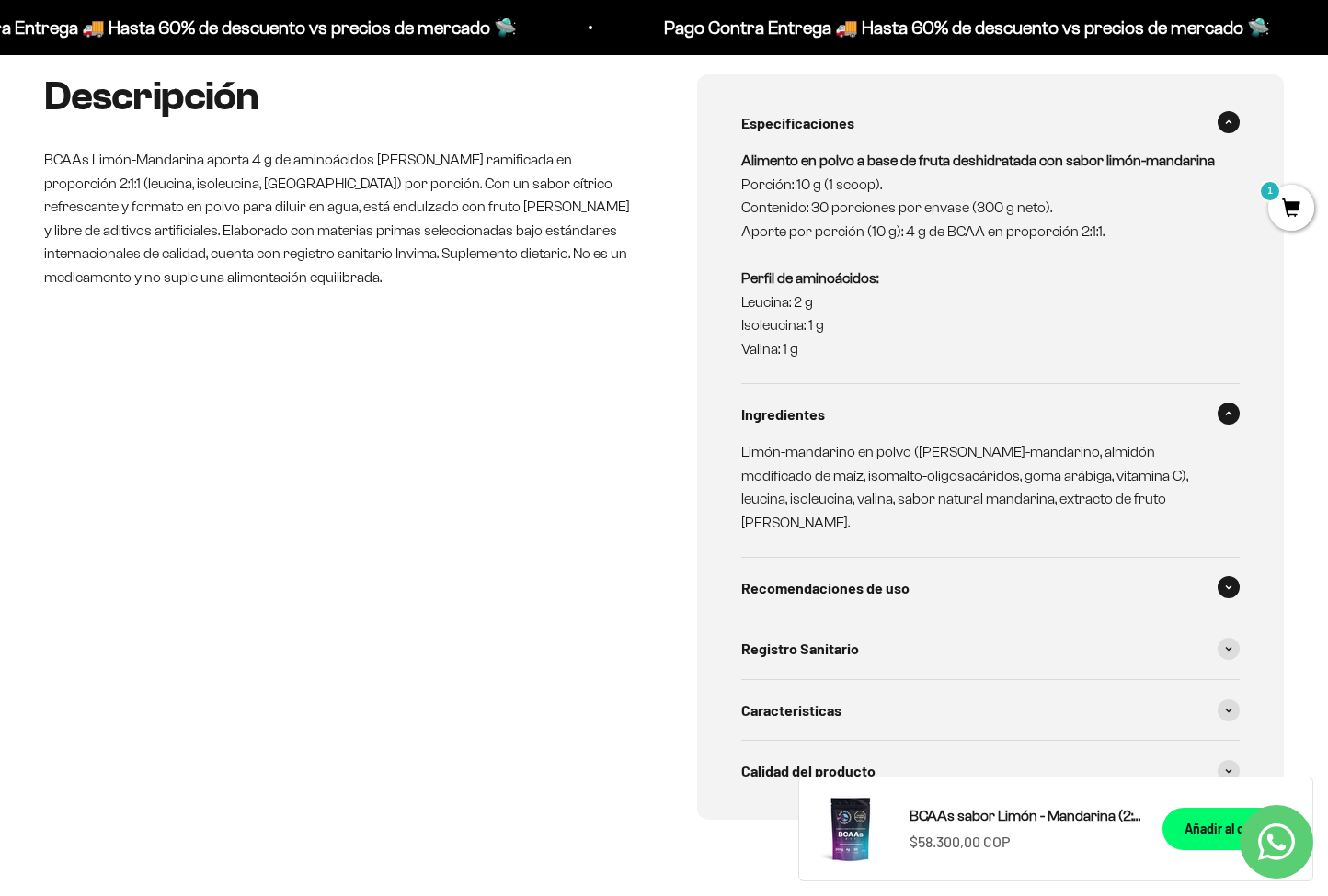
scroll to position [805, 0]
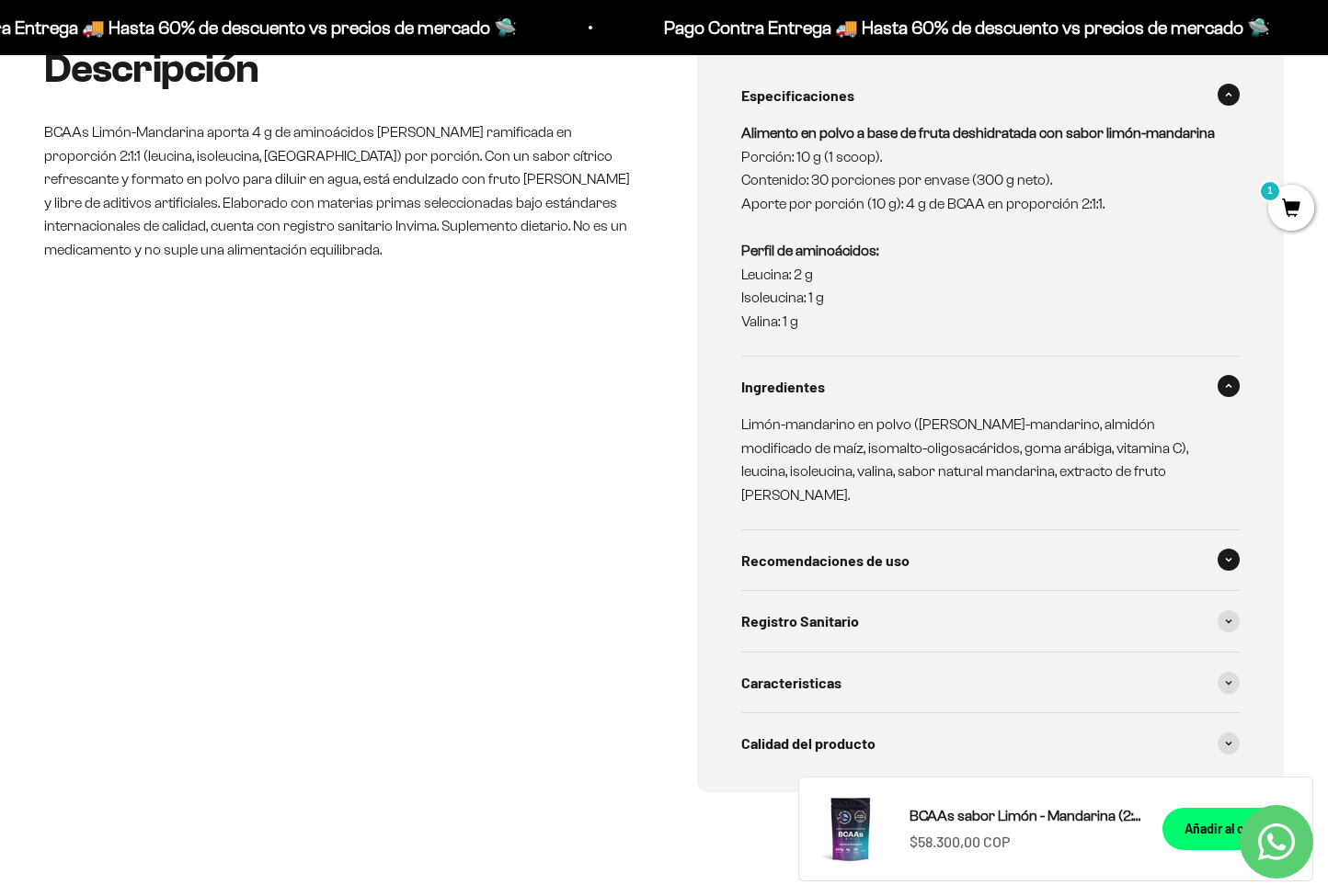
click at [814, 548] on span "Recomendaciones de uso" at bounding box center [825, 560] width 169 height 24
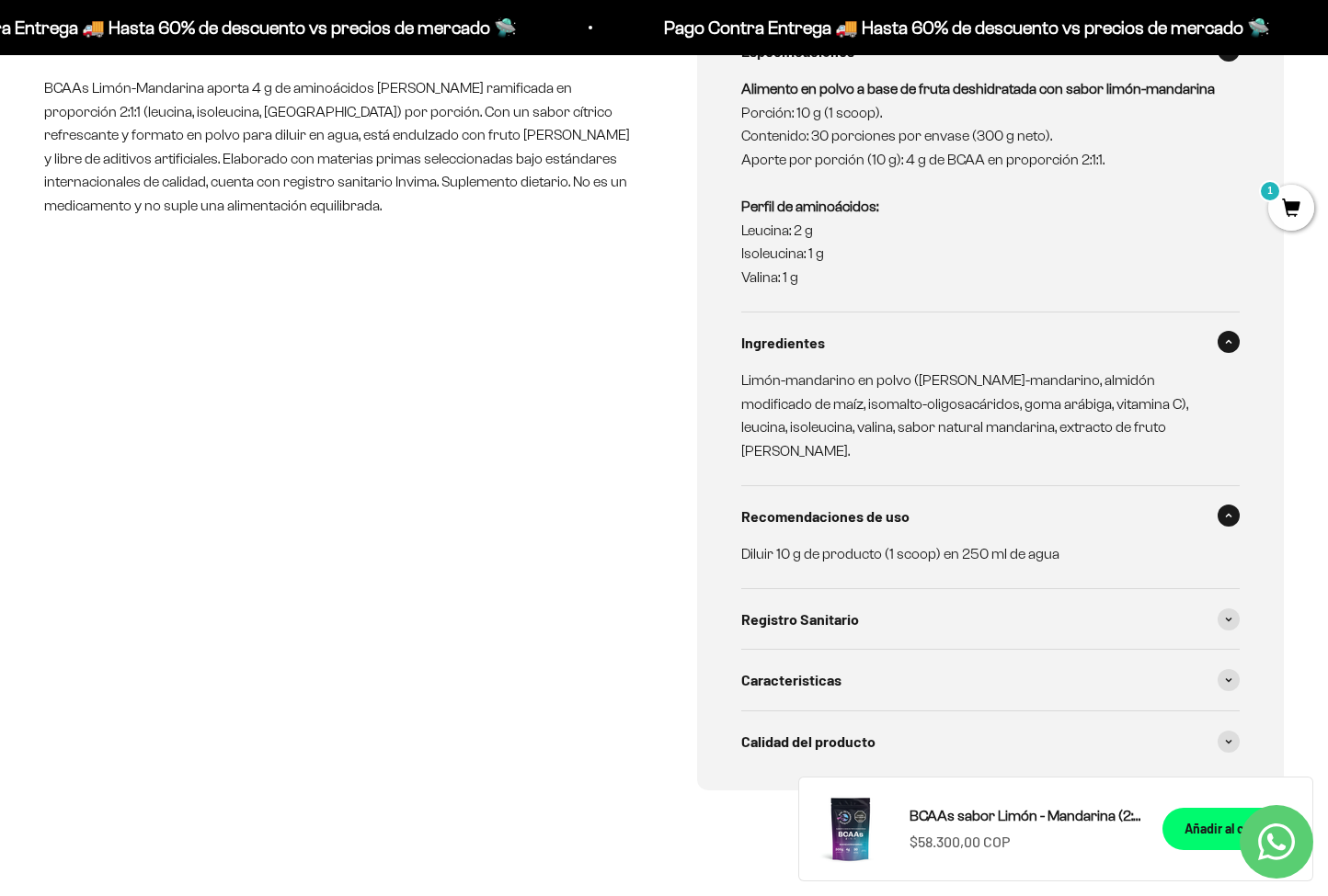
scroll to position [849, 0]
click at [822, 607] on span "Registro Sanitario" at bounding box center [800, 618] width 118 height 24
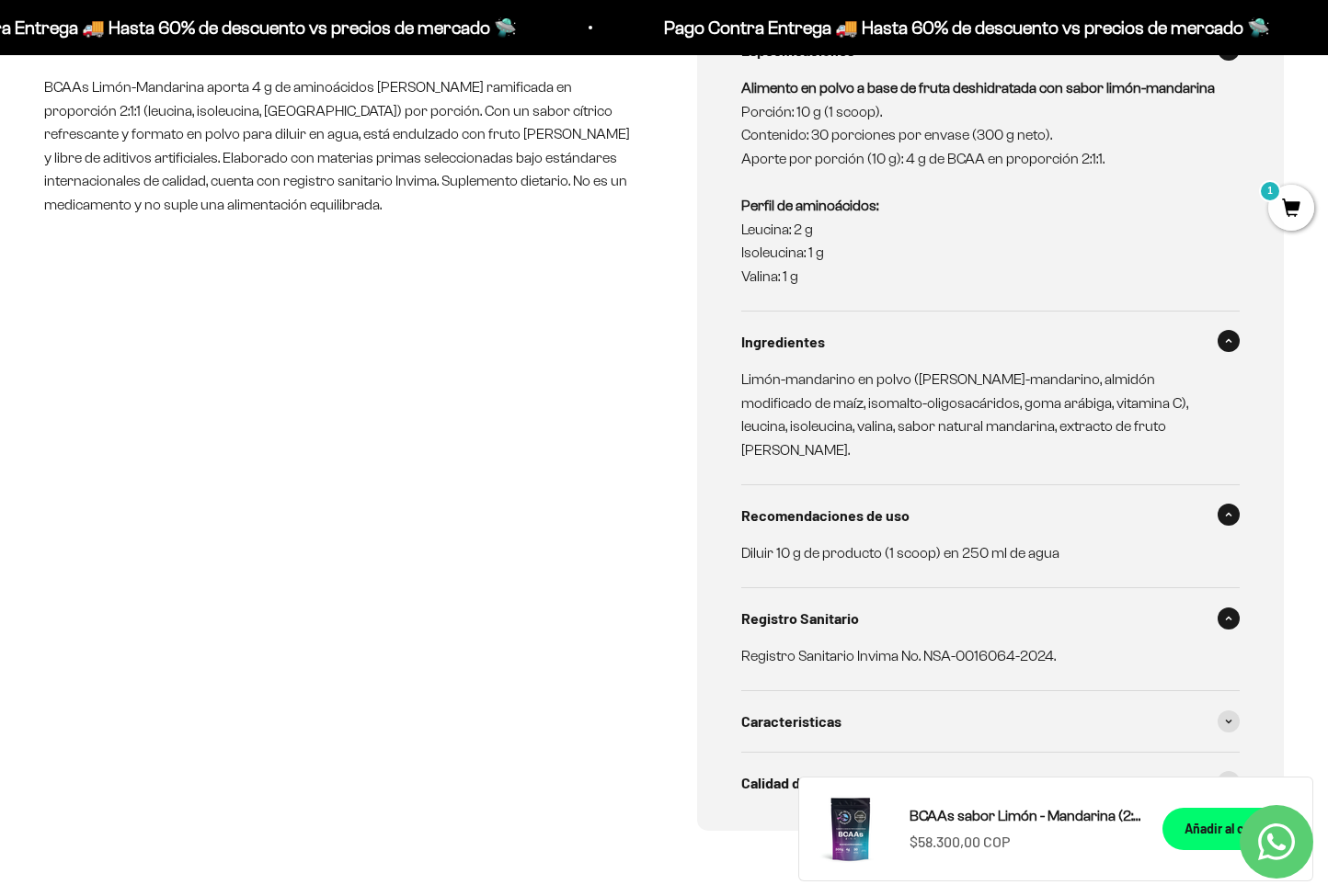
scroll to position [890, 0]
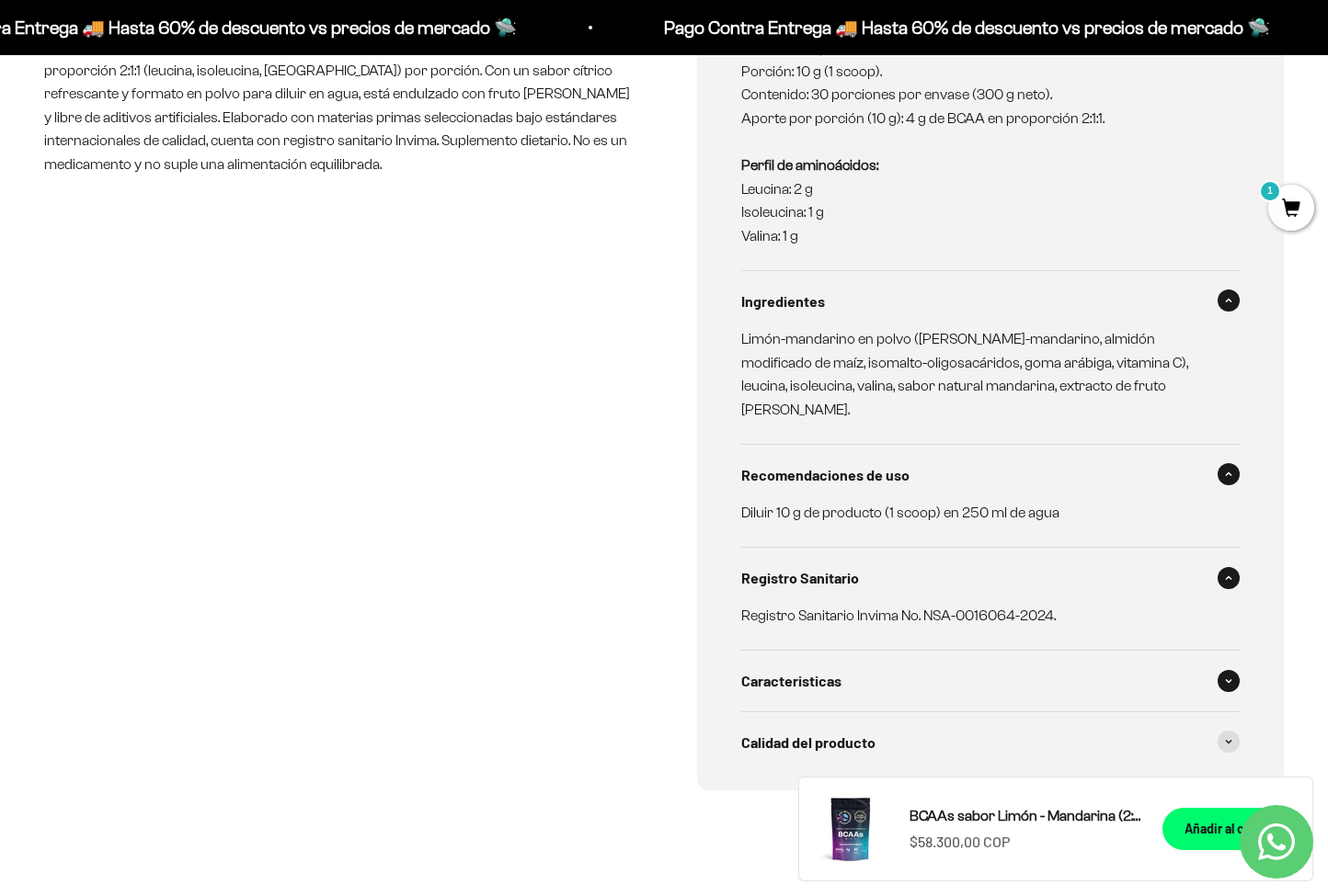
click at [832, 669] on span "Caracteristicas" at bounding box center [791, 681] width 100 height 24
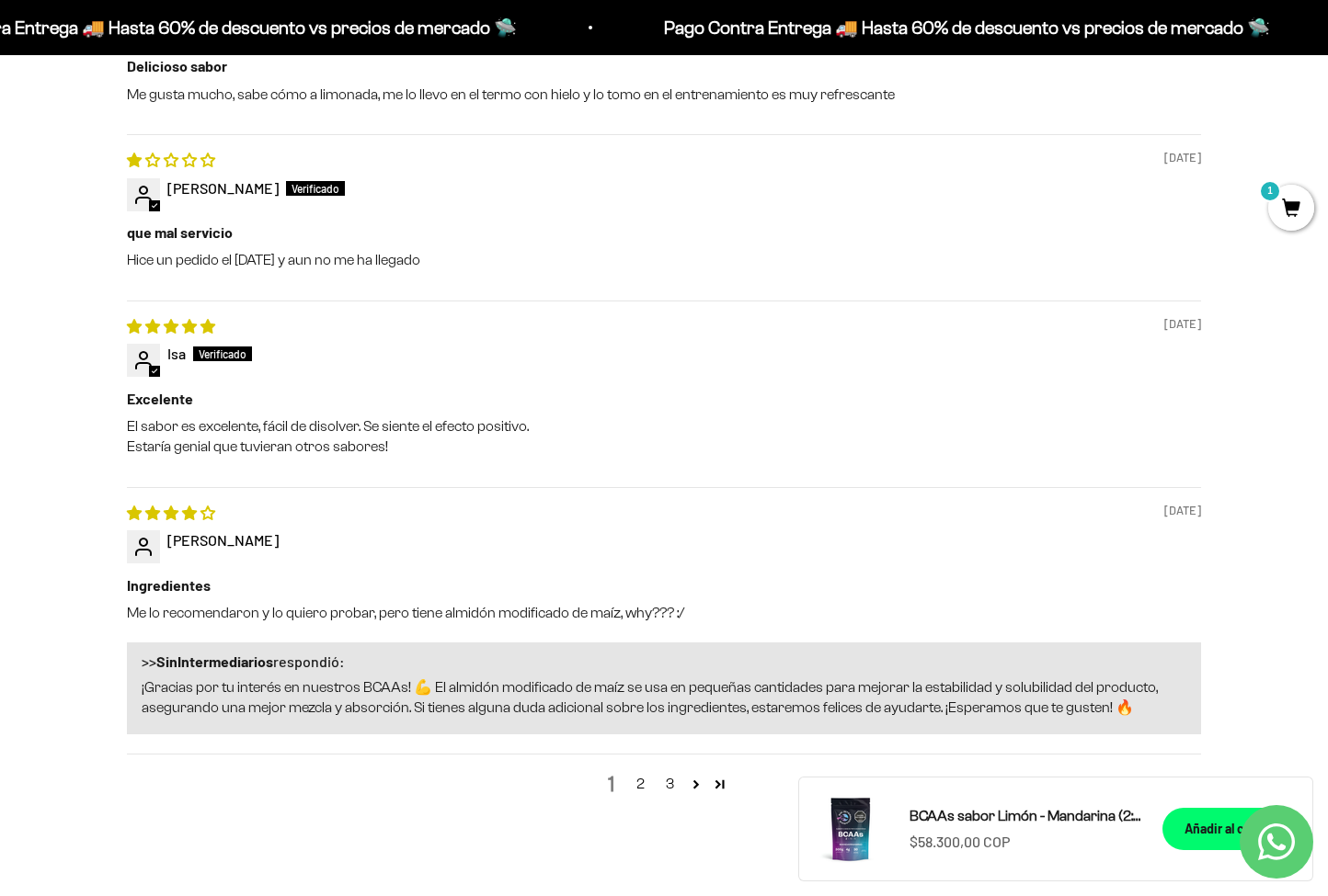
scroll to position [2510, 0]
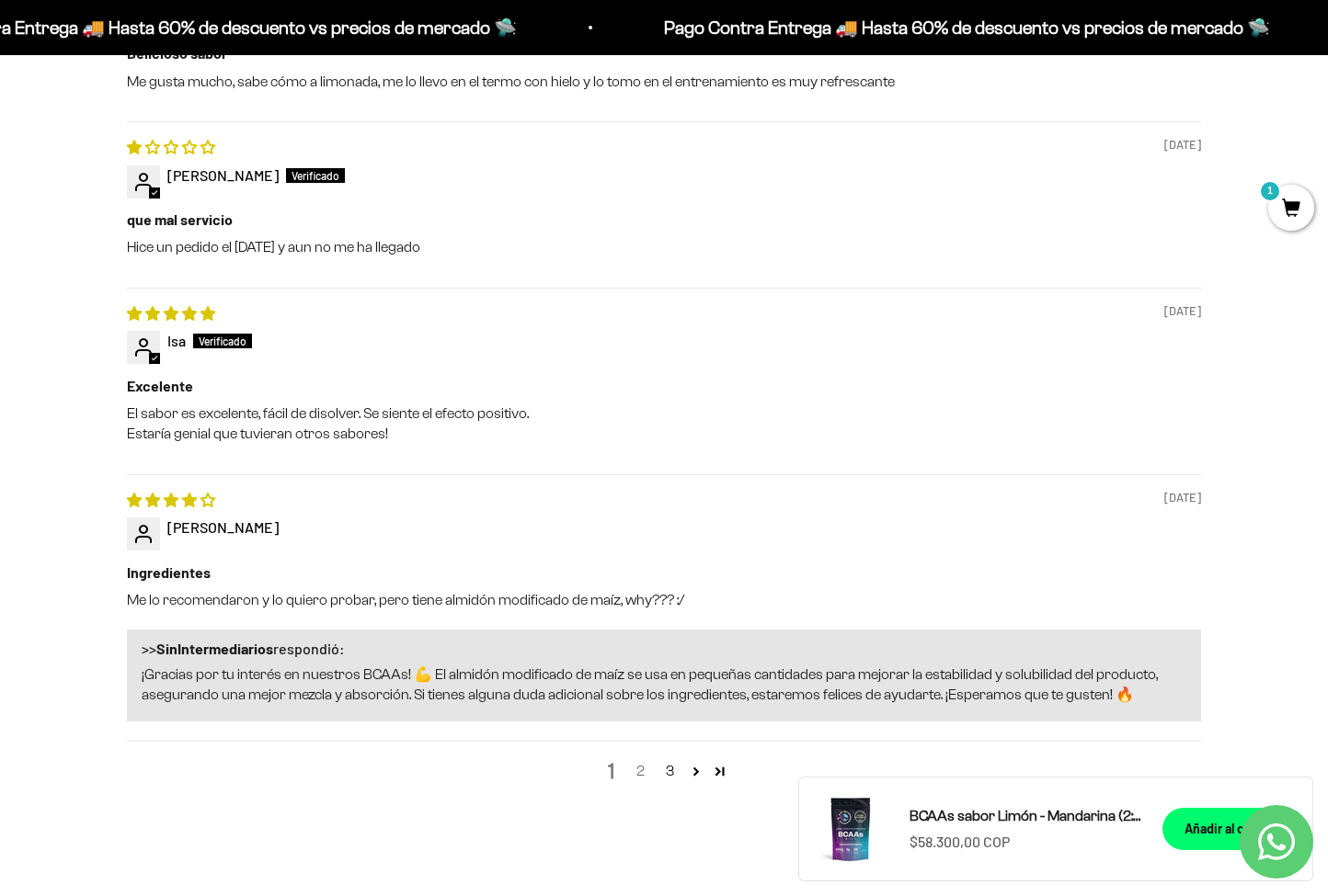
click at [636, 761] on link "2" at bounding box center [640, 771] width 30 height 22
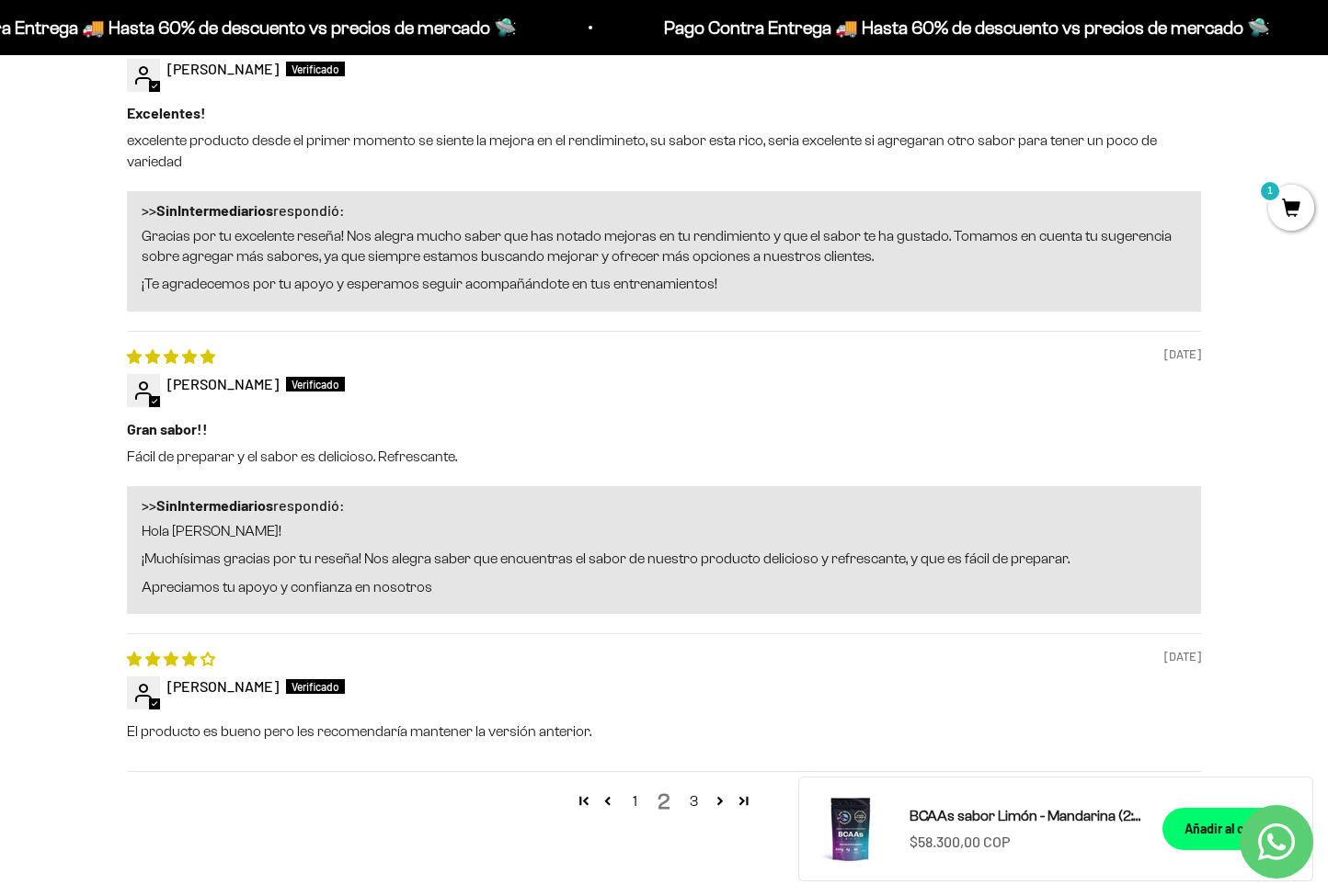
scroll to position [3044, 0]
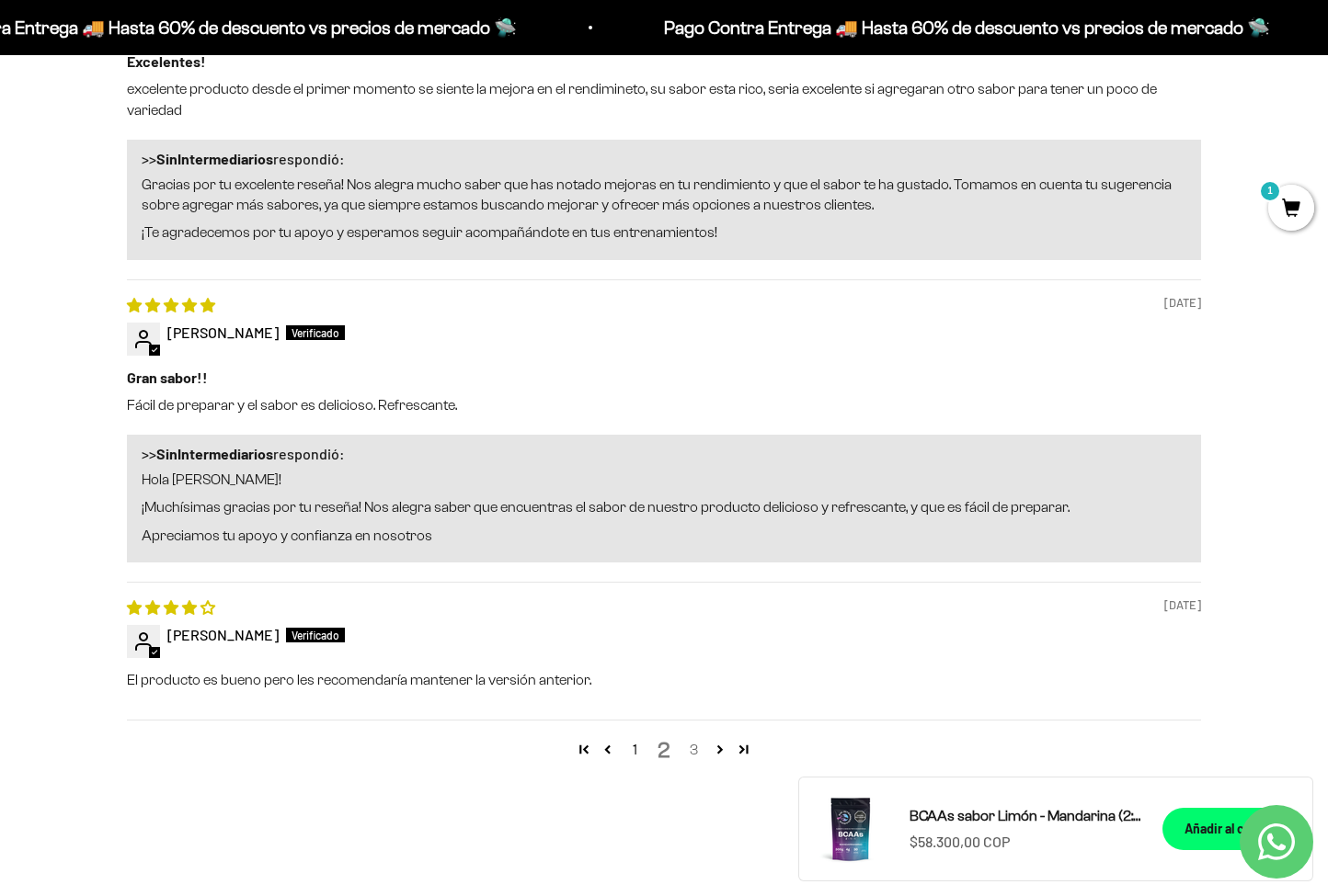
click at [693, 739] on link "3" at bounding box center [694, 749] width 30 height 22
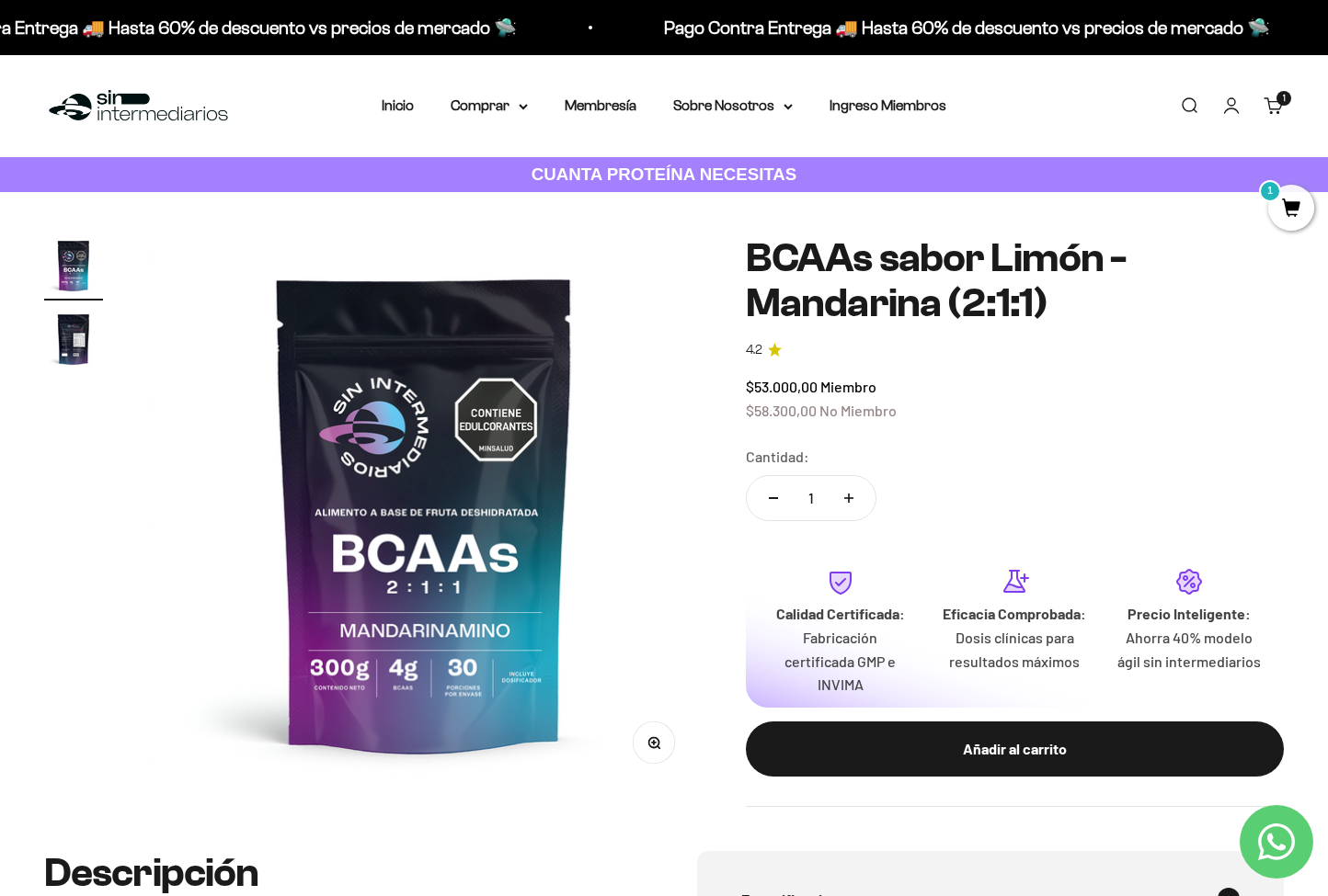
scroll to position [0, 0]
click at [506, 110] on summary "Comprar" at bounding box center [489, 105] width 77 height 24
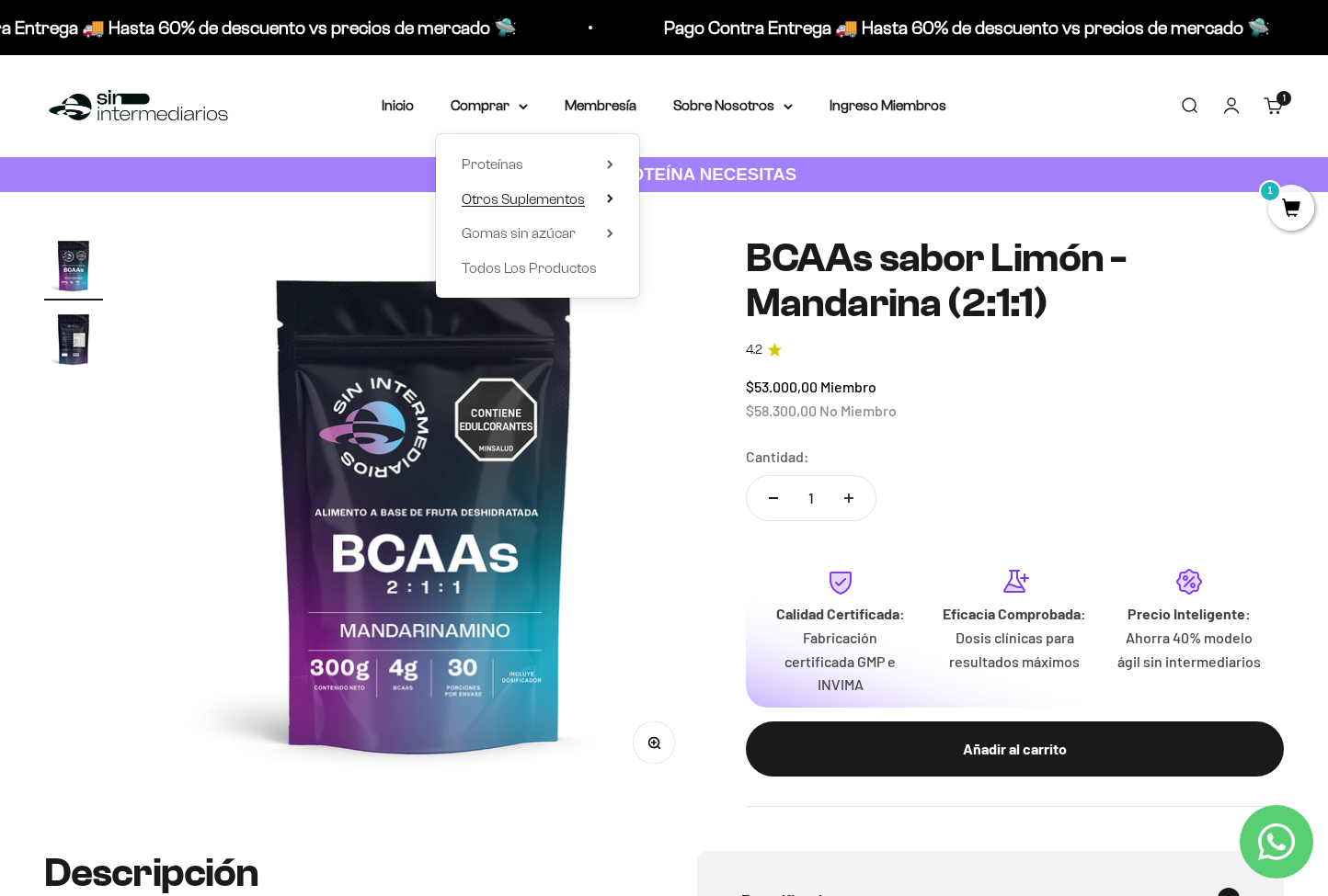
click at [597, 196] on summary "Otros Suplementos" at bounding box center [537, 199] width 151 height 24
click at [608, 232] on icon at bounding box center [610, 233] width 4 height 8
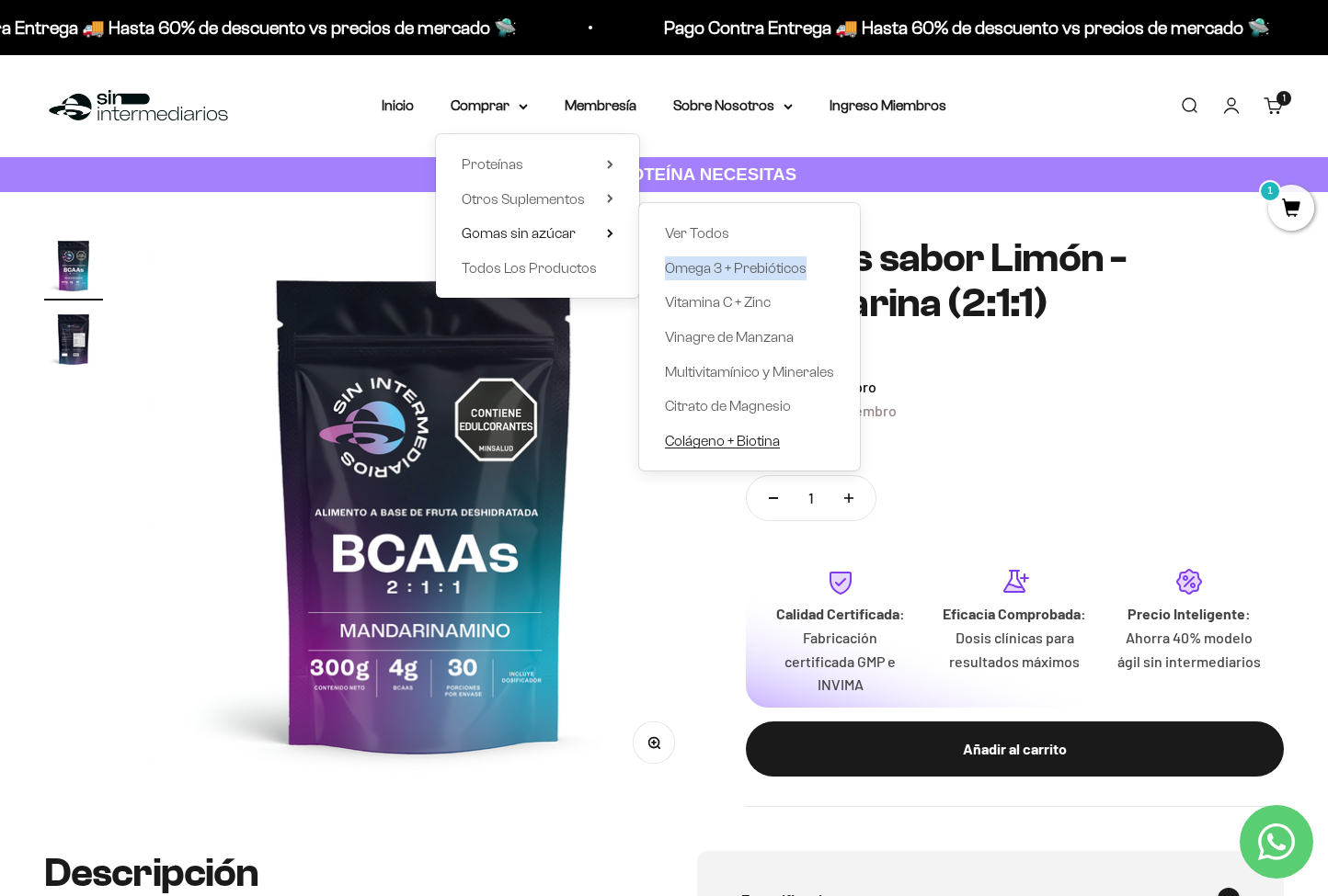
click at [685, 433] on span "Colágeno + Biotina" at bounding box center [722, 441] width 115 height 15
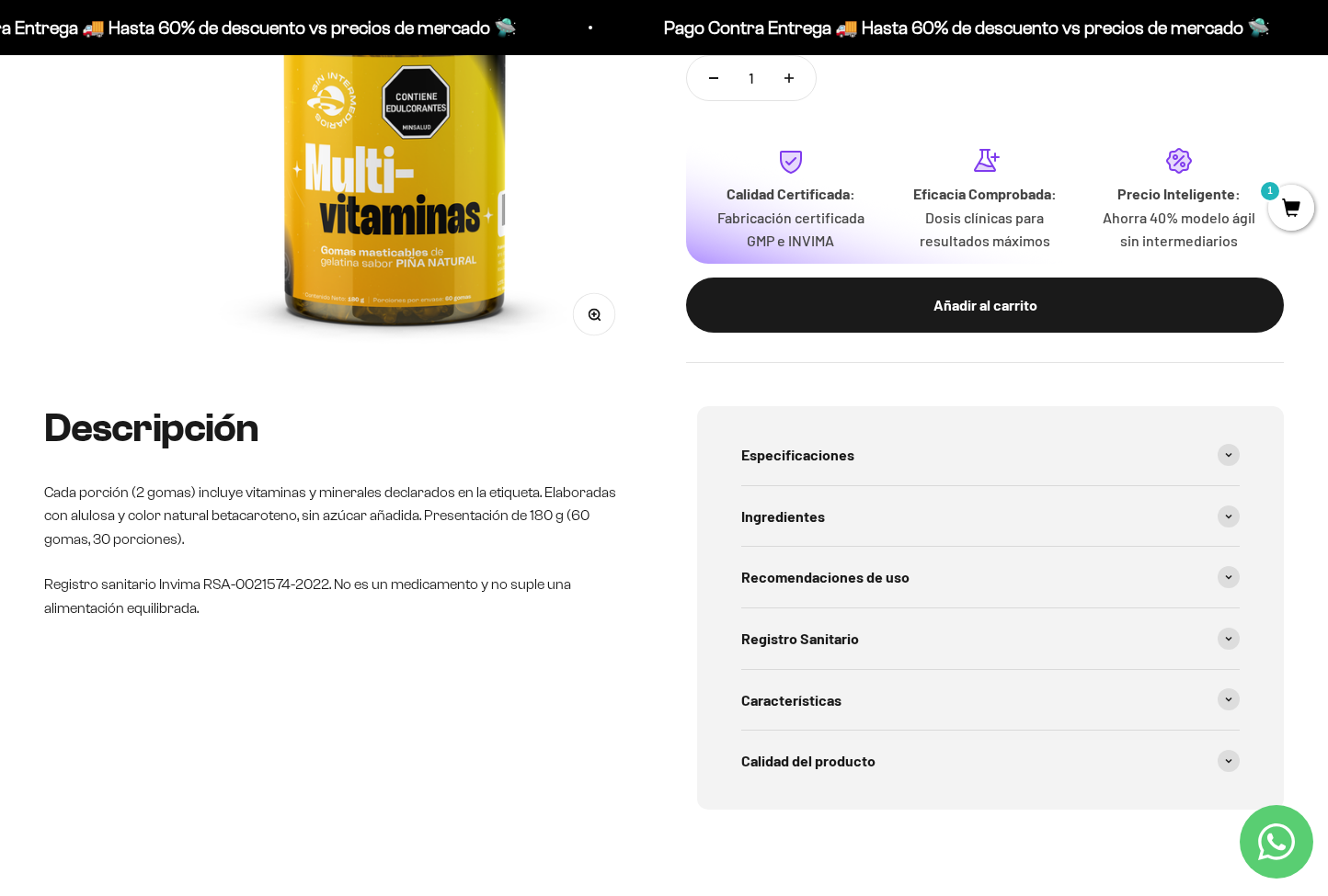
scroll to position [374, 0]
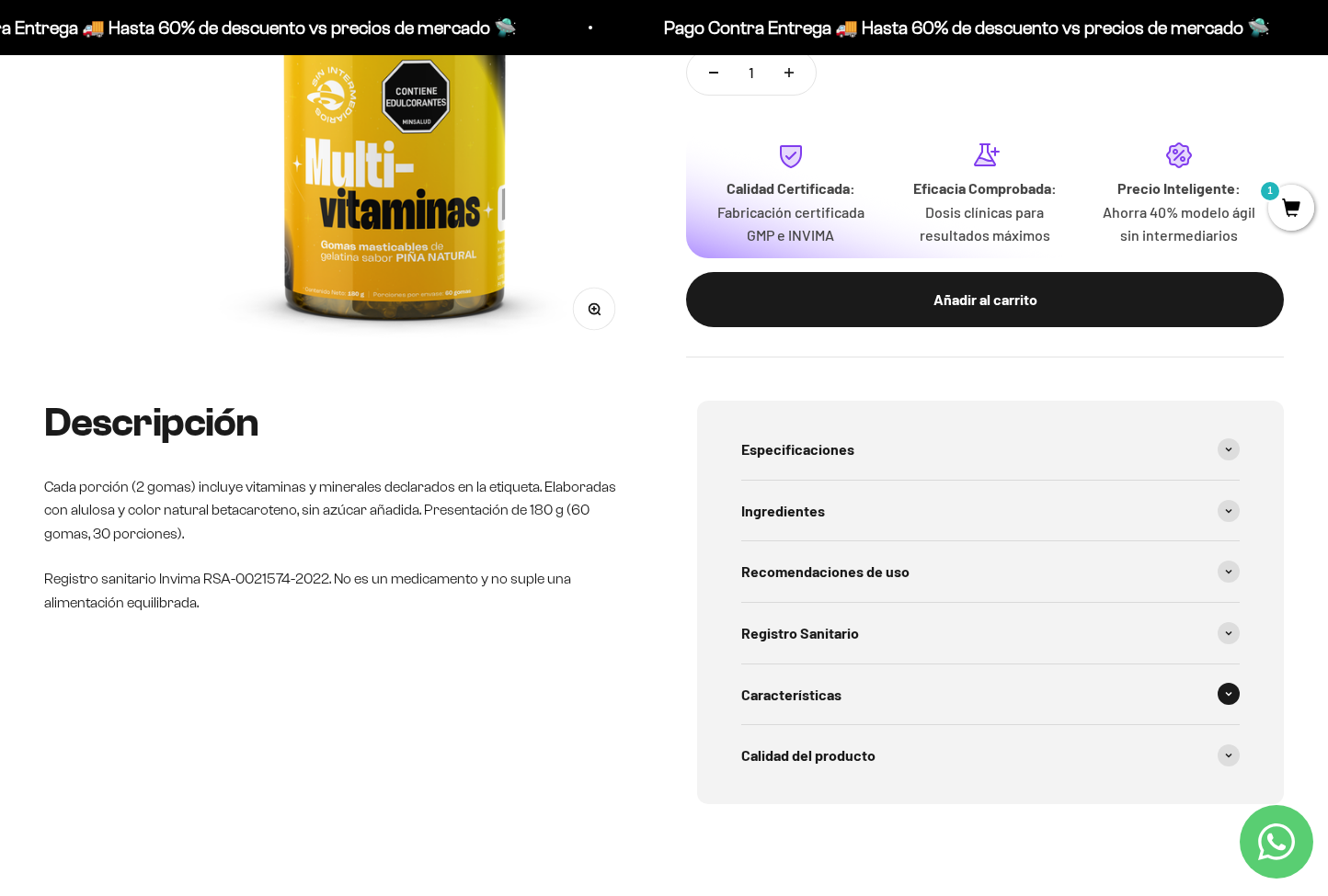
click at [770, 707] on div "Características" at bounding box center [990, 695] width 498 height 61
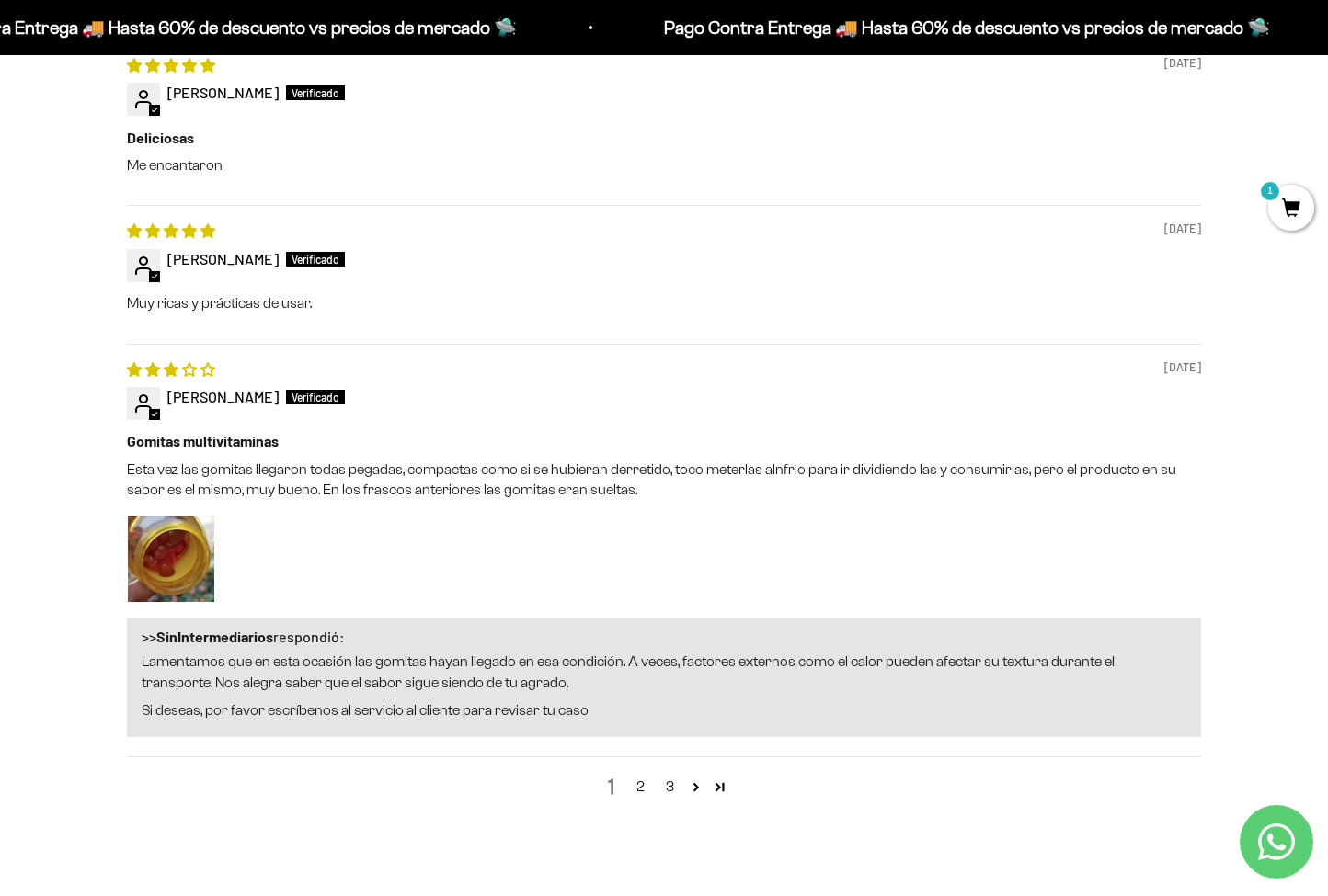
scroll to position [2286, 0]
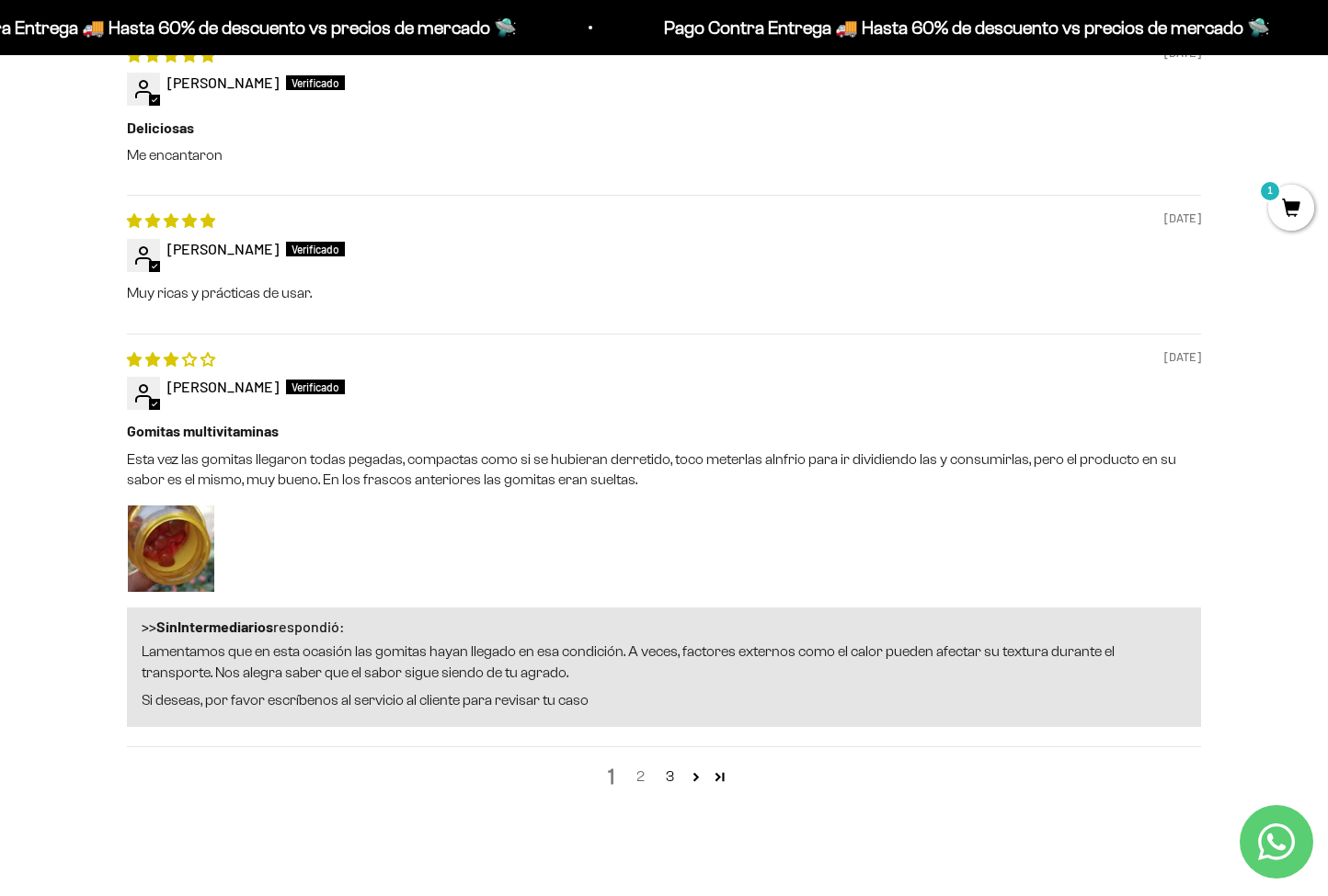
click at [645, 766] on link "2" at bounding box center [640, 776] width 30 height 22
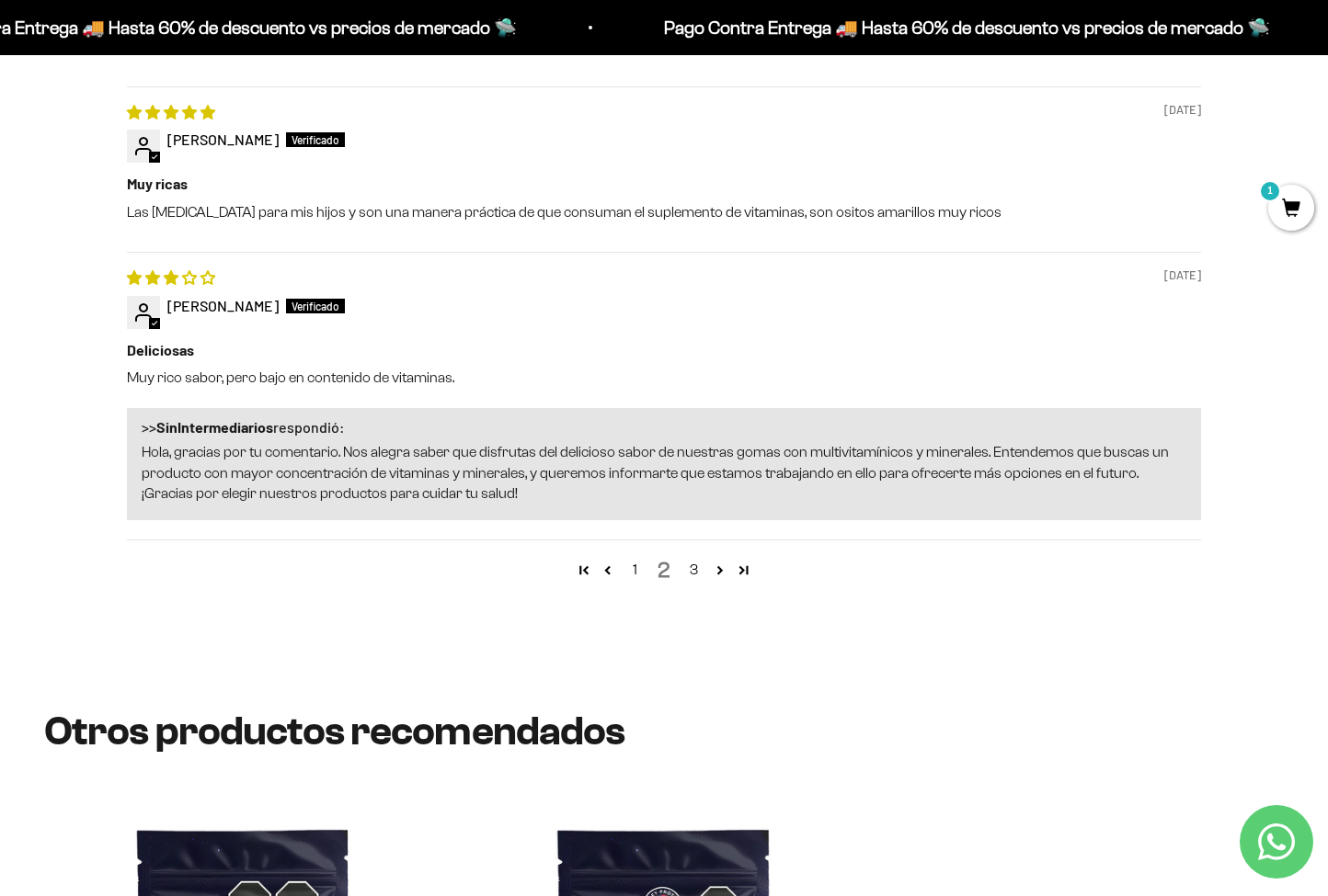
scroll to position [2546, 0]
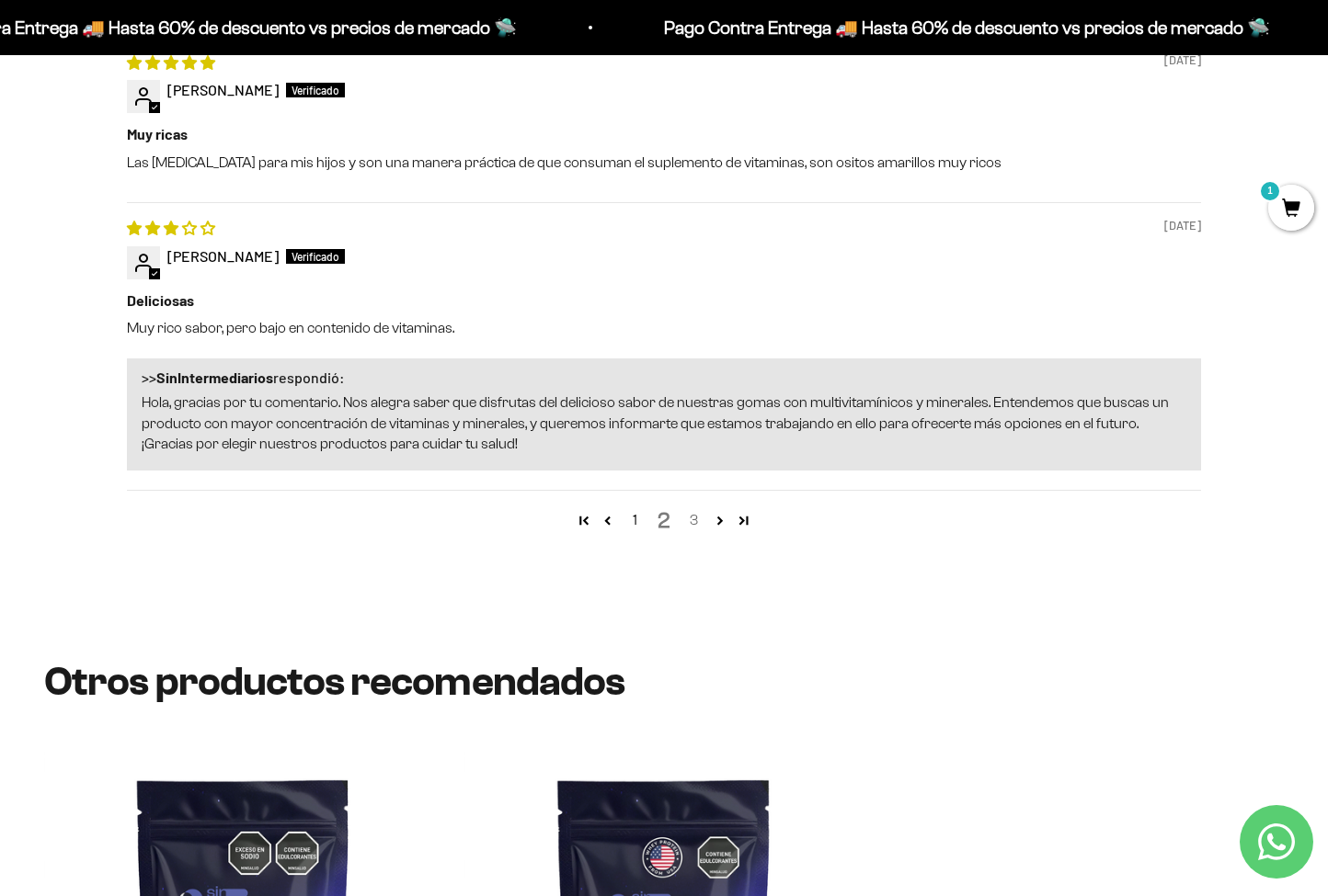
click at [697, 509] on link "3" at bounding box center [694, 520] width 30 height 22
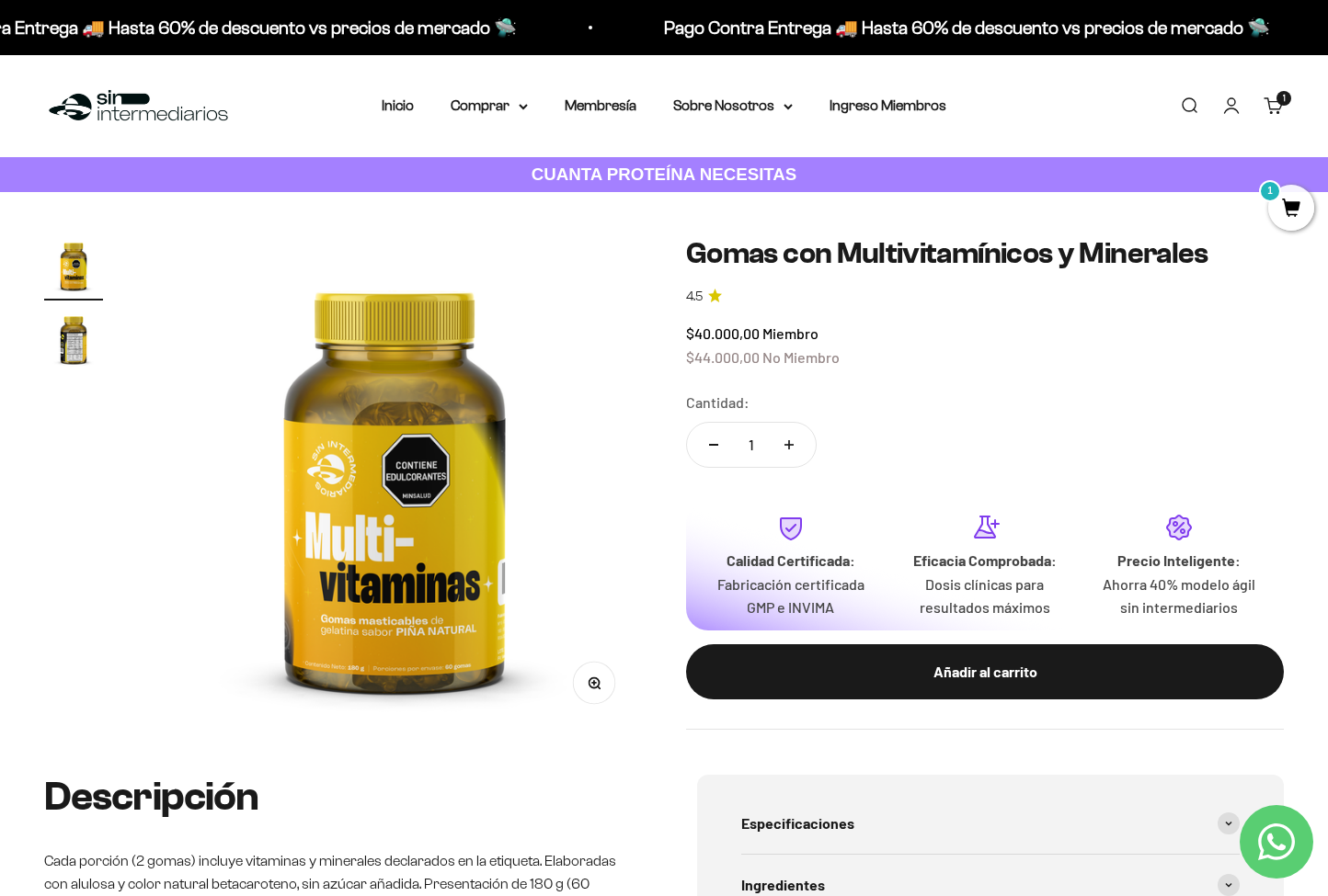
scroll to position [0, 0]
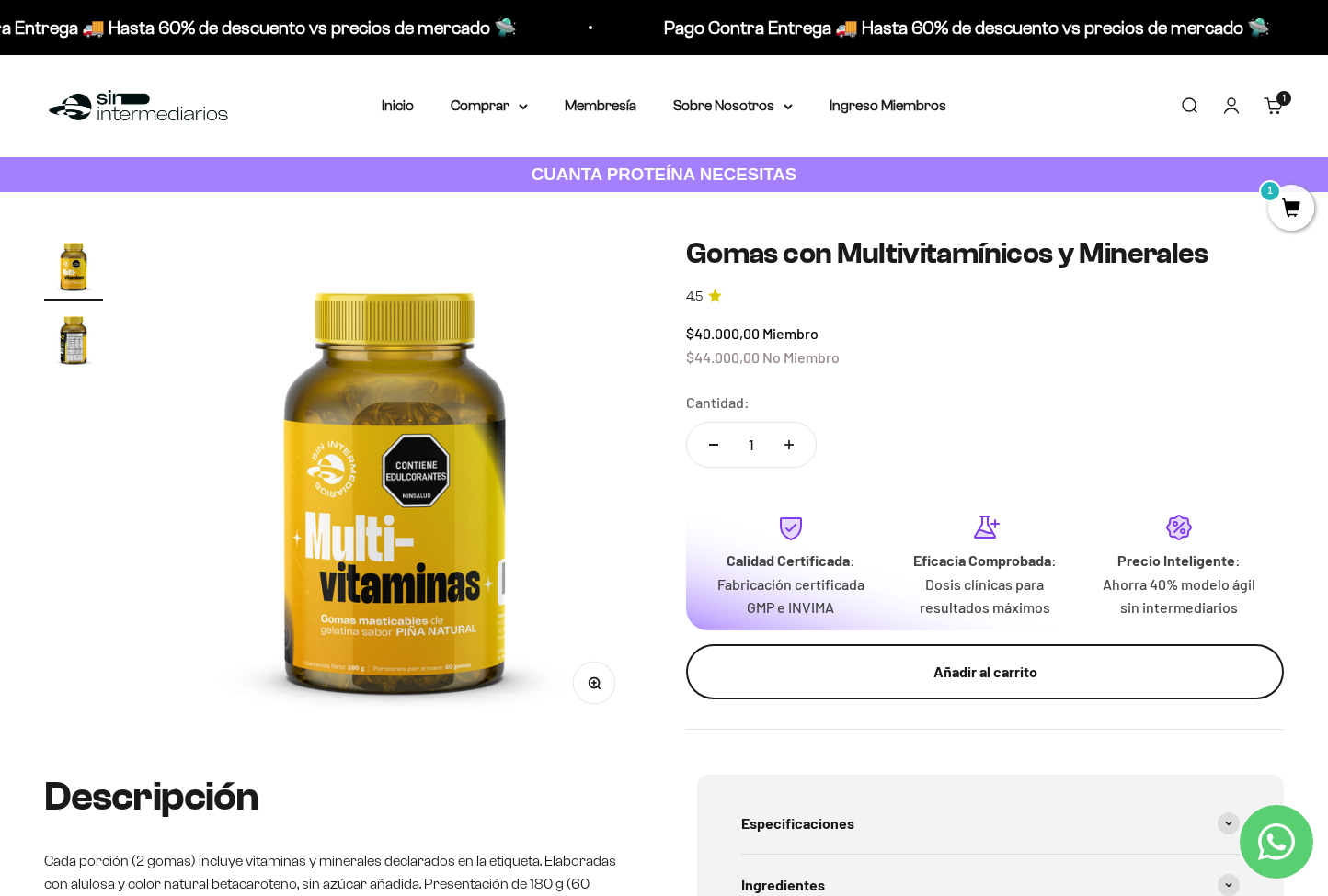
click at [875, 660] on div "Añadir al carrito" at bounding box center [985, 671] width 524 height 24
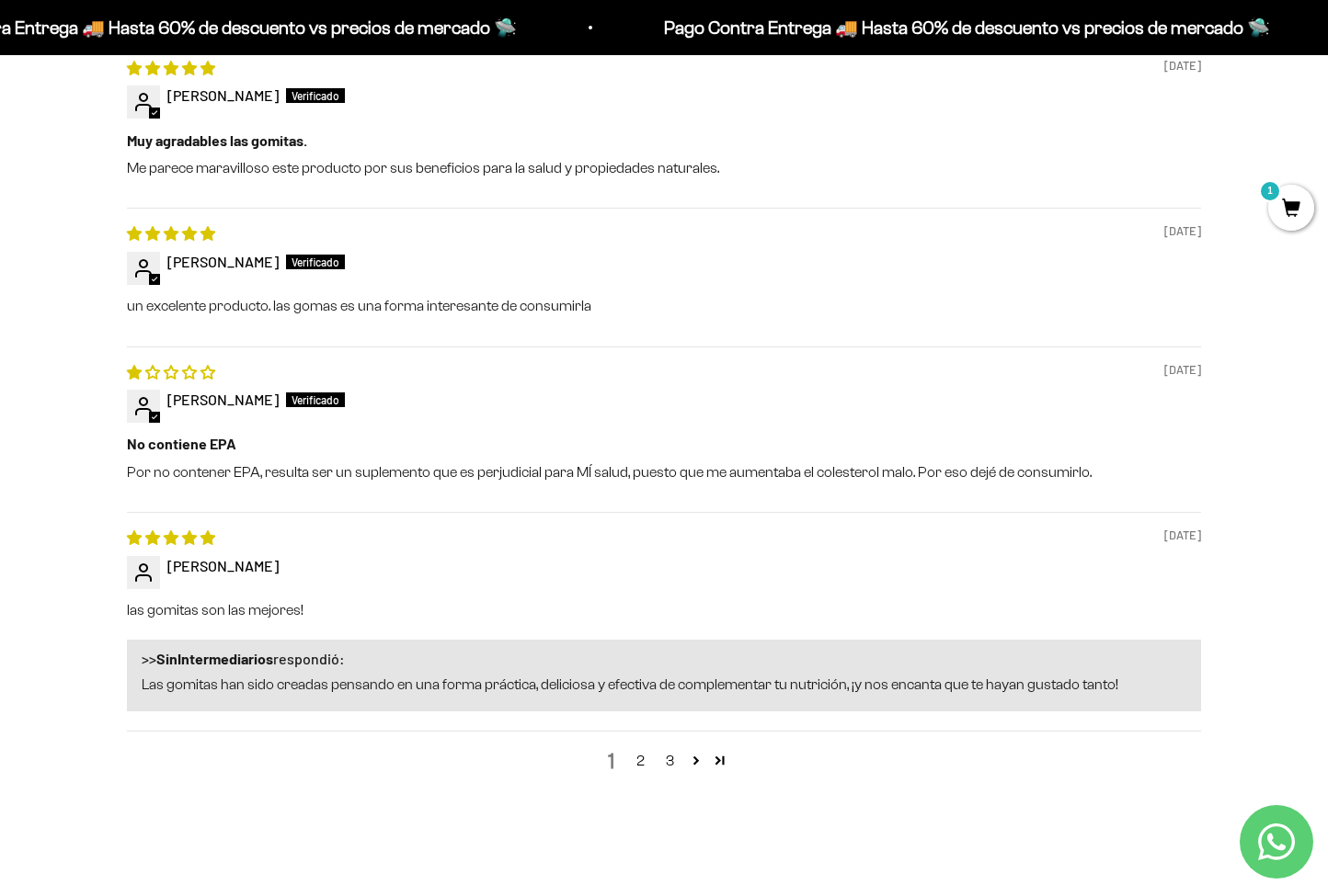
scroll to position [1953, 0]
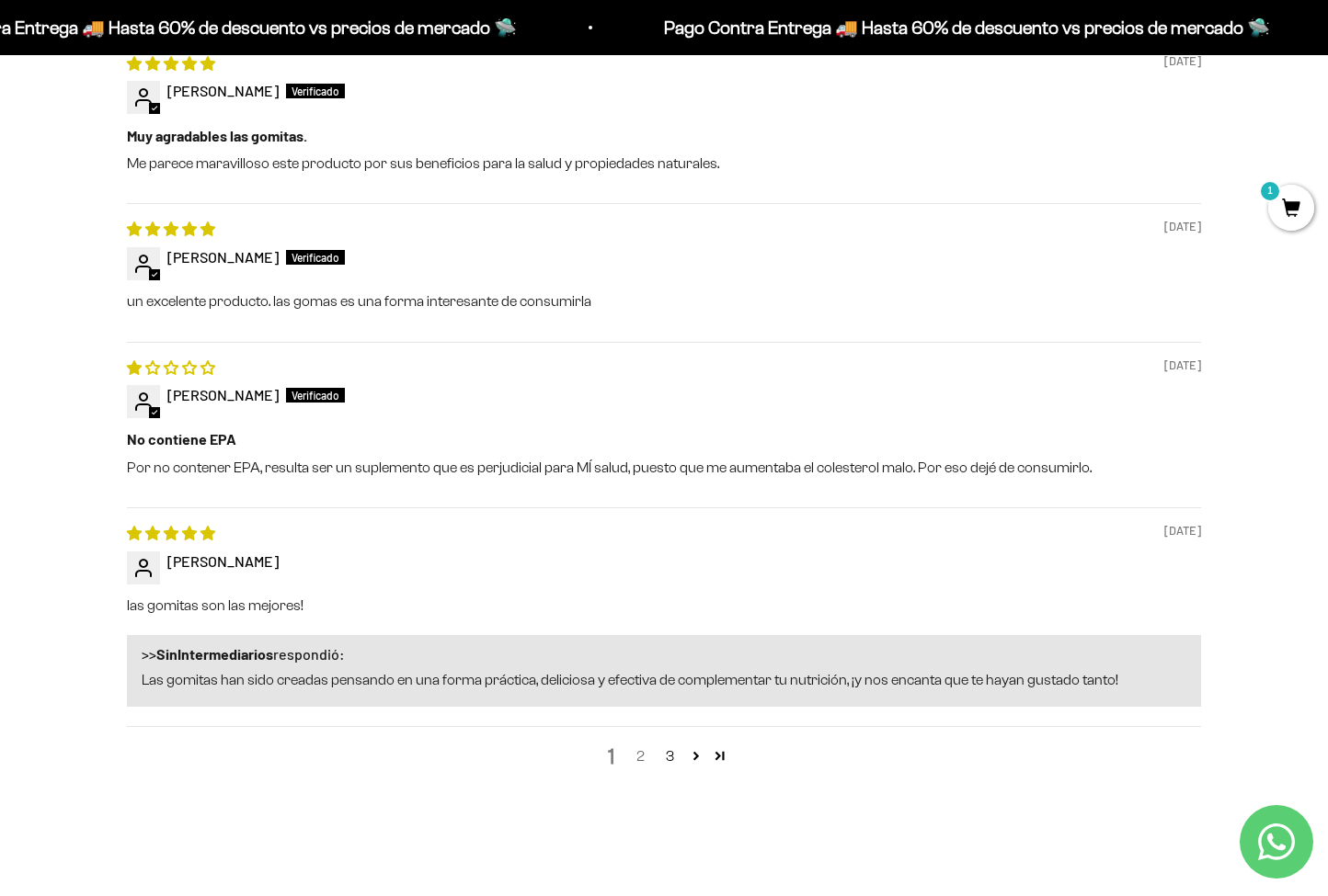
click at [642, 746] on link "2" at bounding box center [640, 756] width 30 height 22
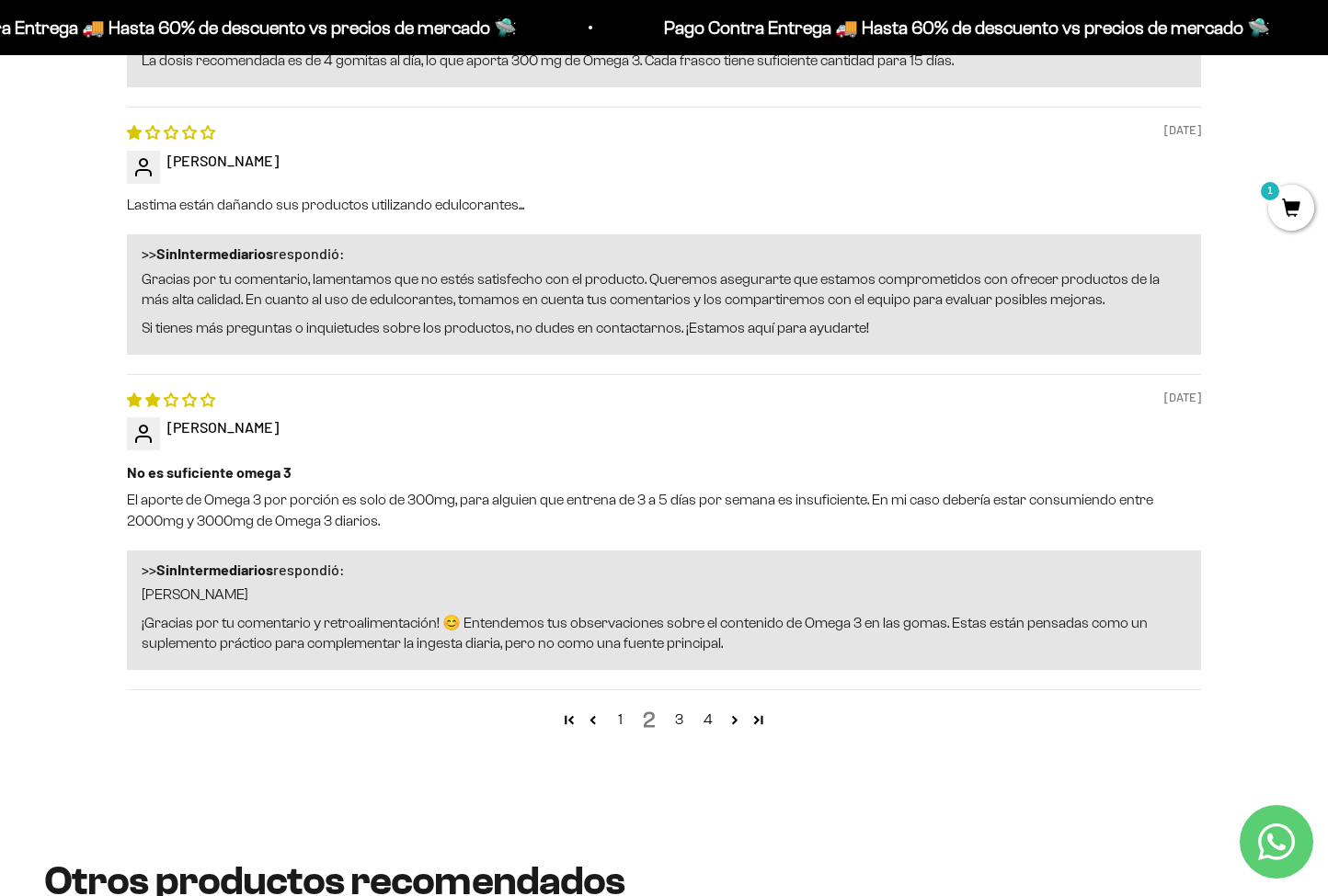
scroll to position [2147, 0]
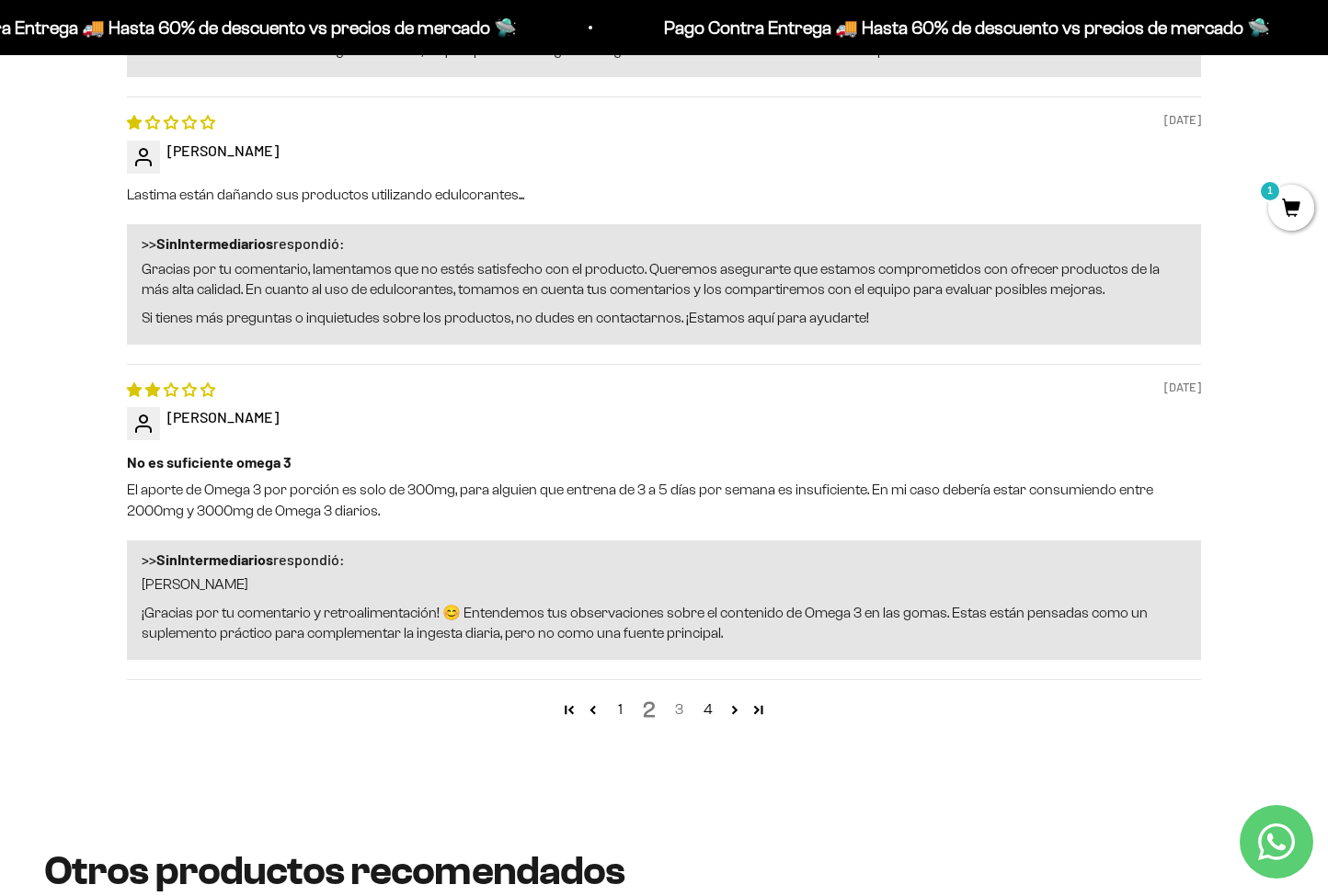
click at [672, 699] on link "3" at bounding box center [678, 709] width 30 height 22
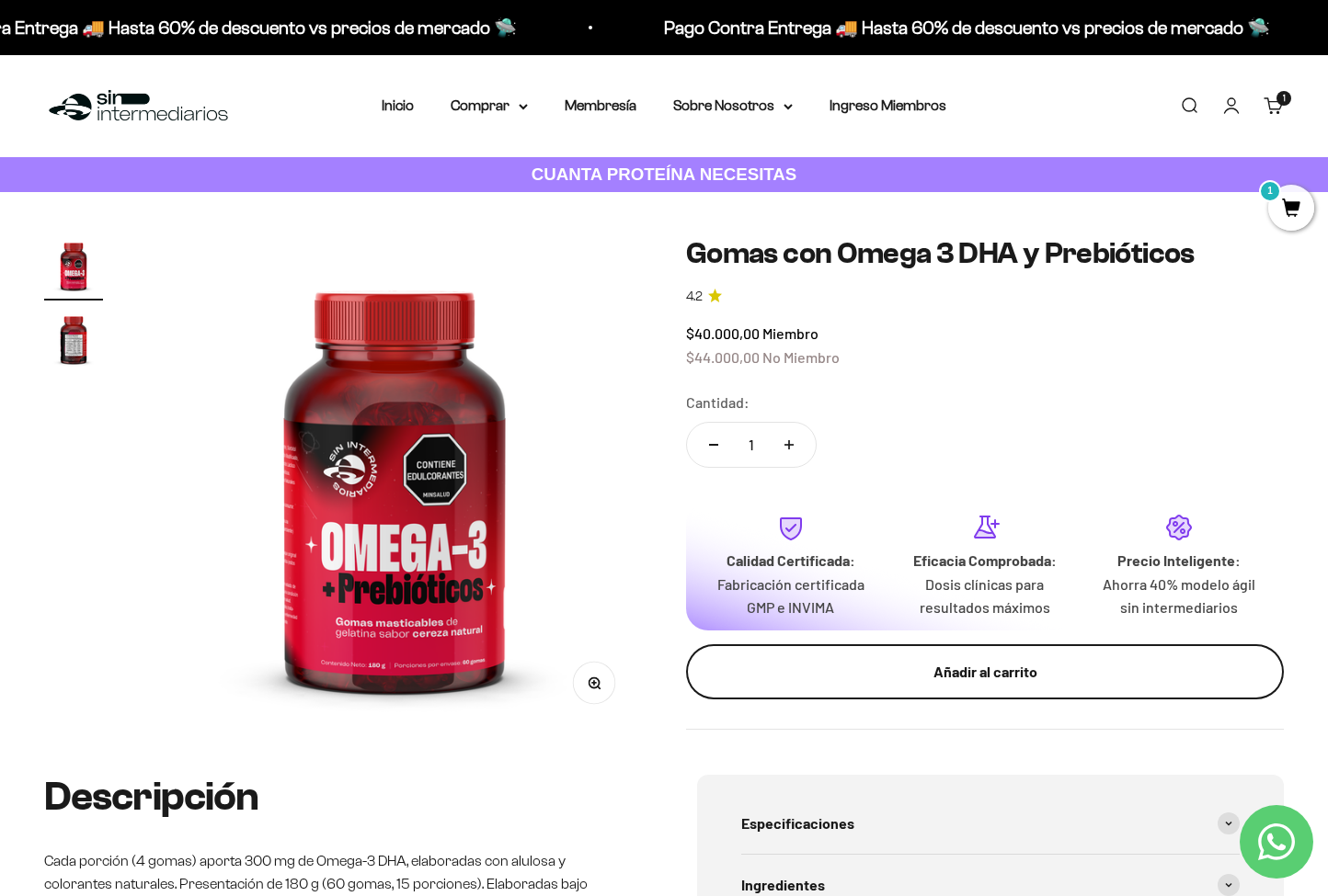
scroll to position [0, 0]
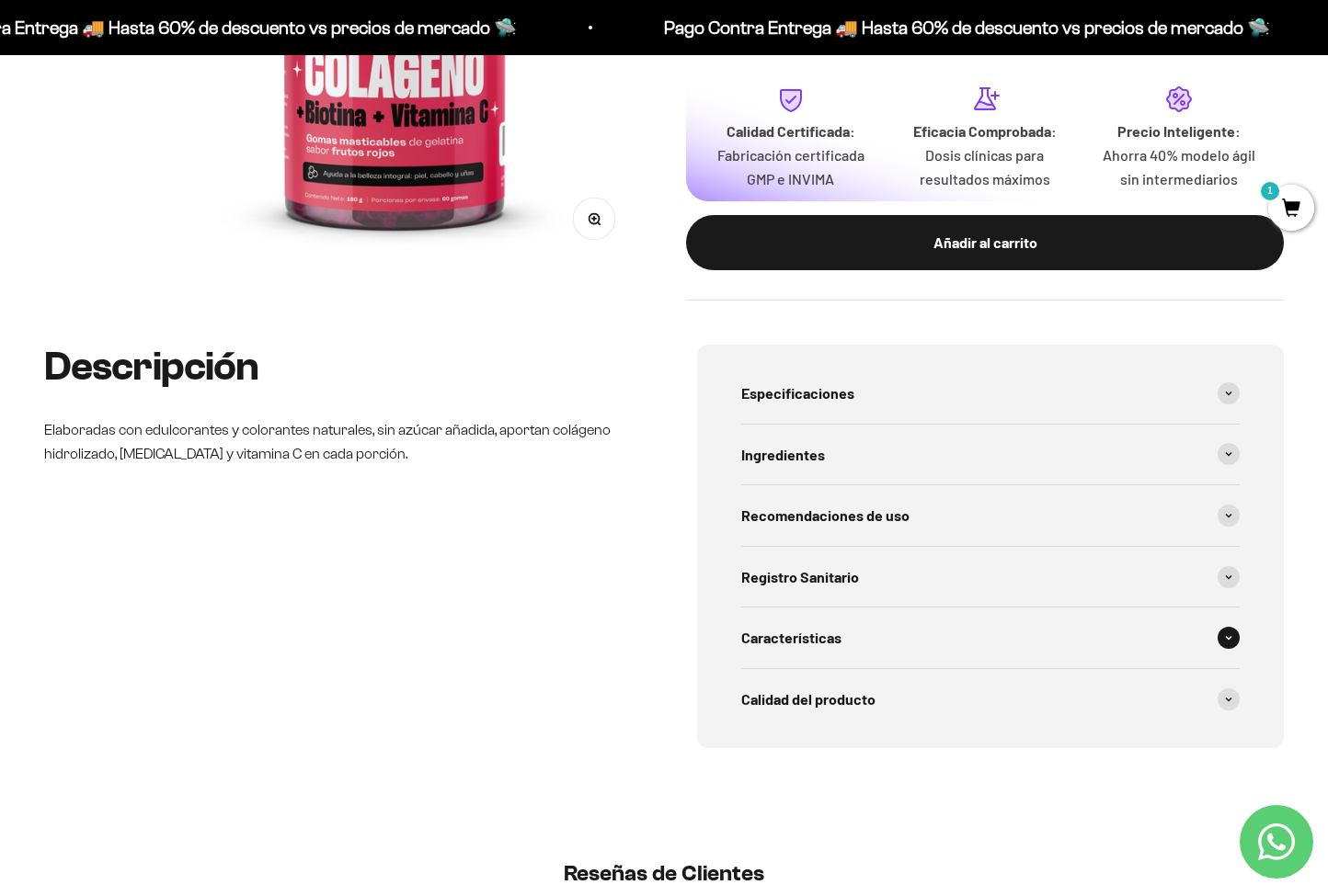
click at [773, 627] on span "Características" at bounding box center [791, 638] width 100 height 24
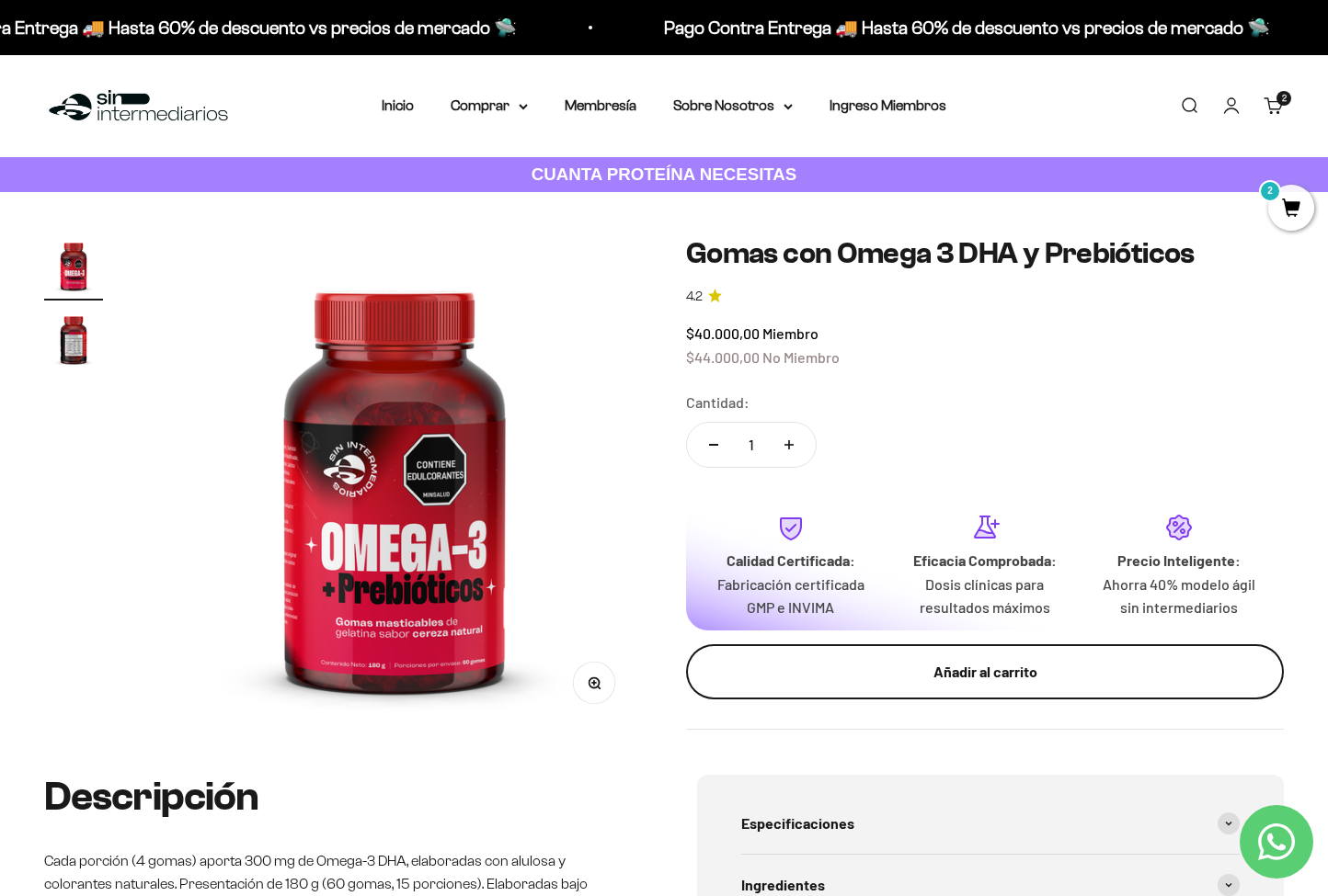
click at [945, 662] on div "Añadir al carrito" at bounding box center [985, 671] width 524 height 24
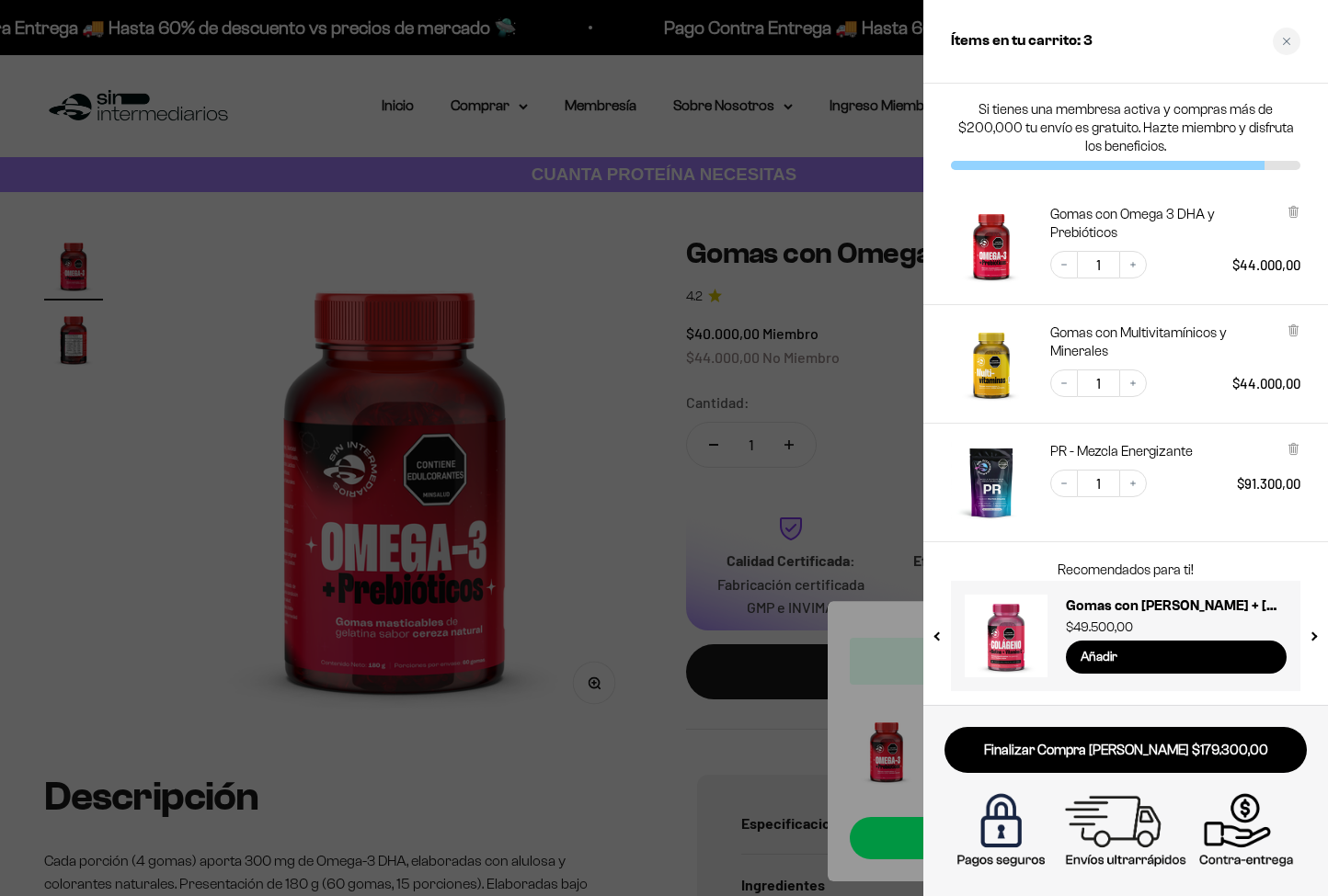
click at [698, 497] on div at bounding box center [664, 448] width 1328 height 896
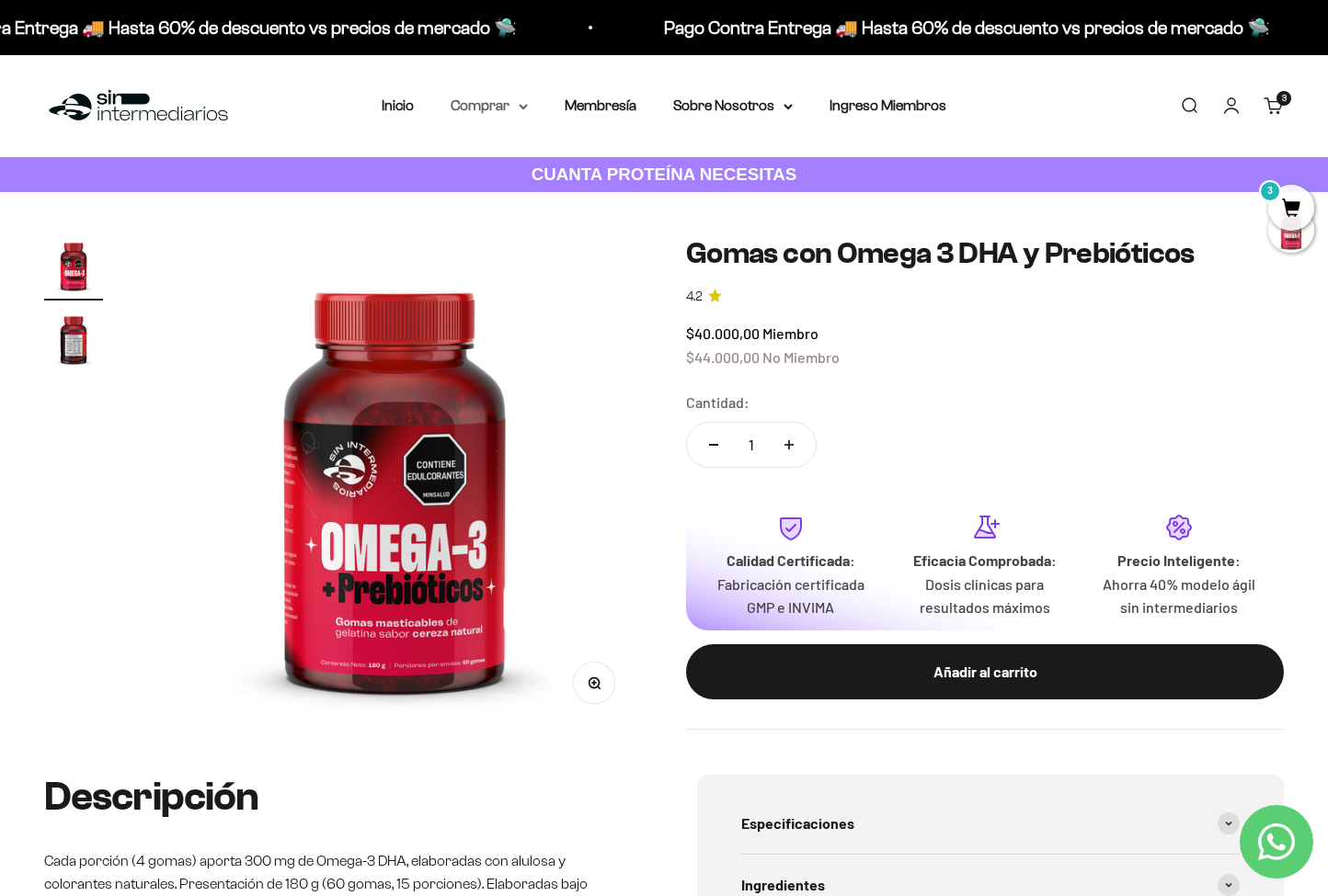
click at [519, 105] on icon at bounding box center [524, 107] width 10 height 7
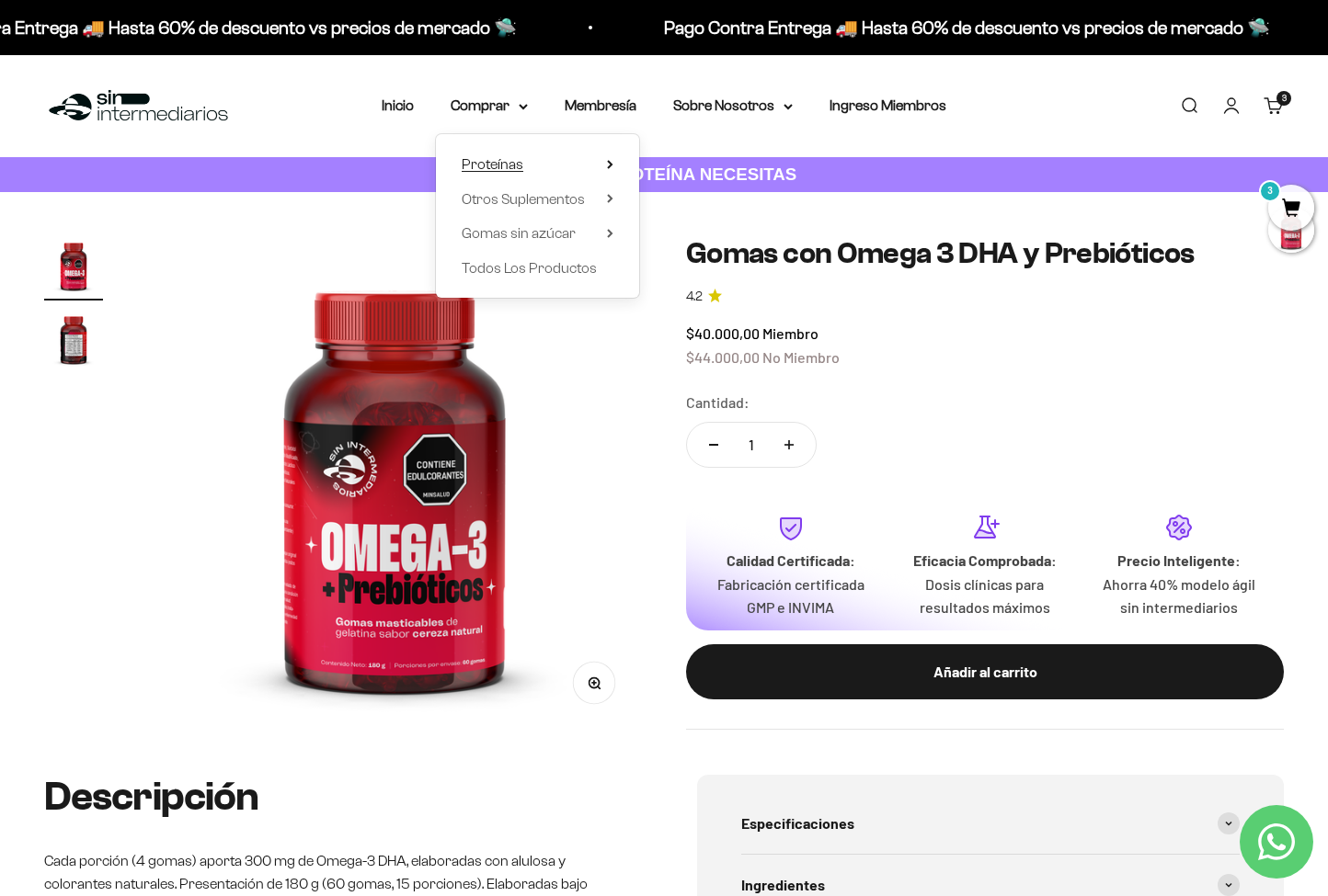
click at [599, 167] on summary "Proteínas" at bounding box center [537, 164] width 151 height 24
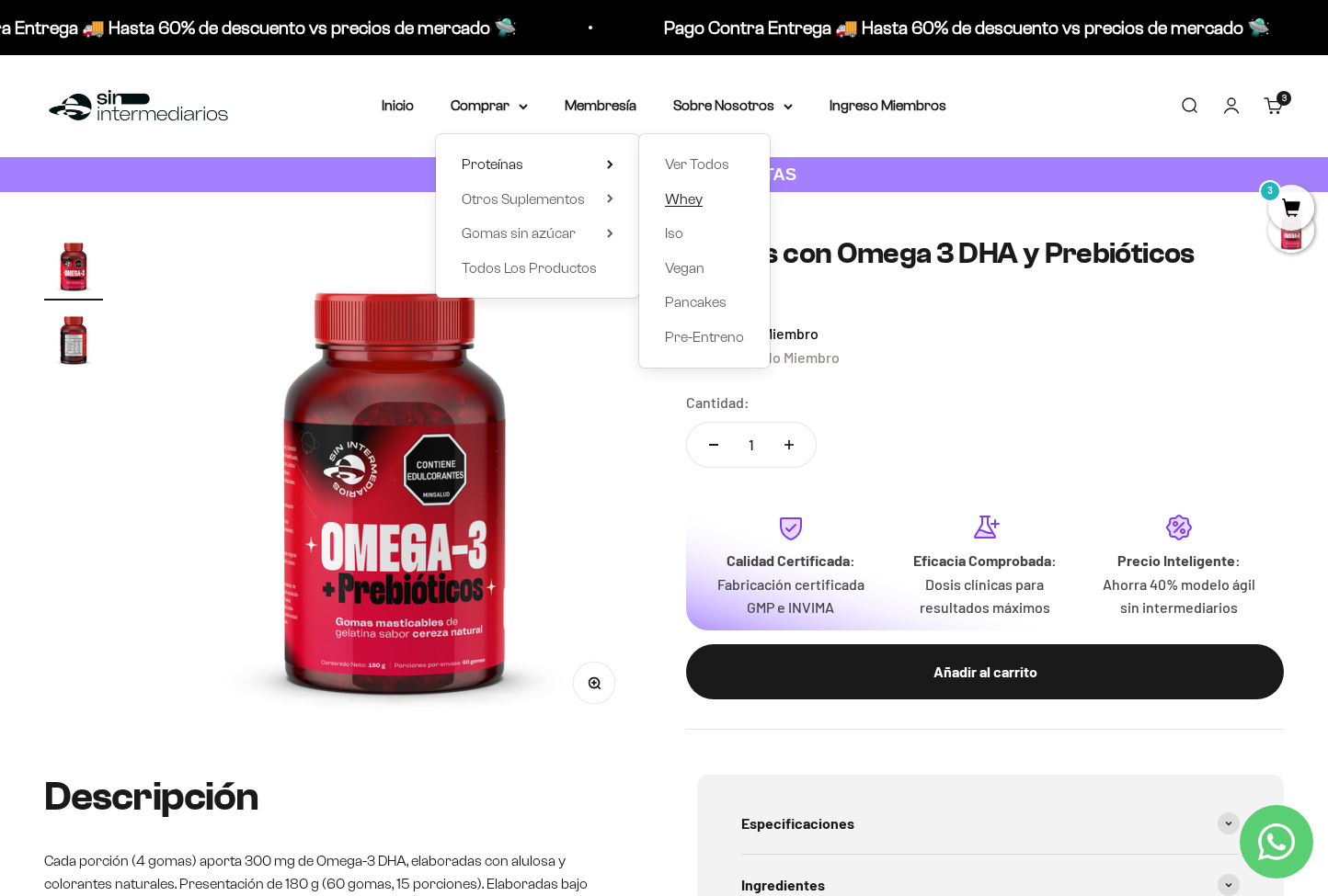
click at [674, 200] on span "Whey" at bounding box center [684, 199] width 38 height 15
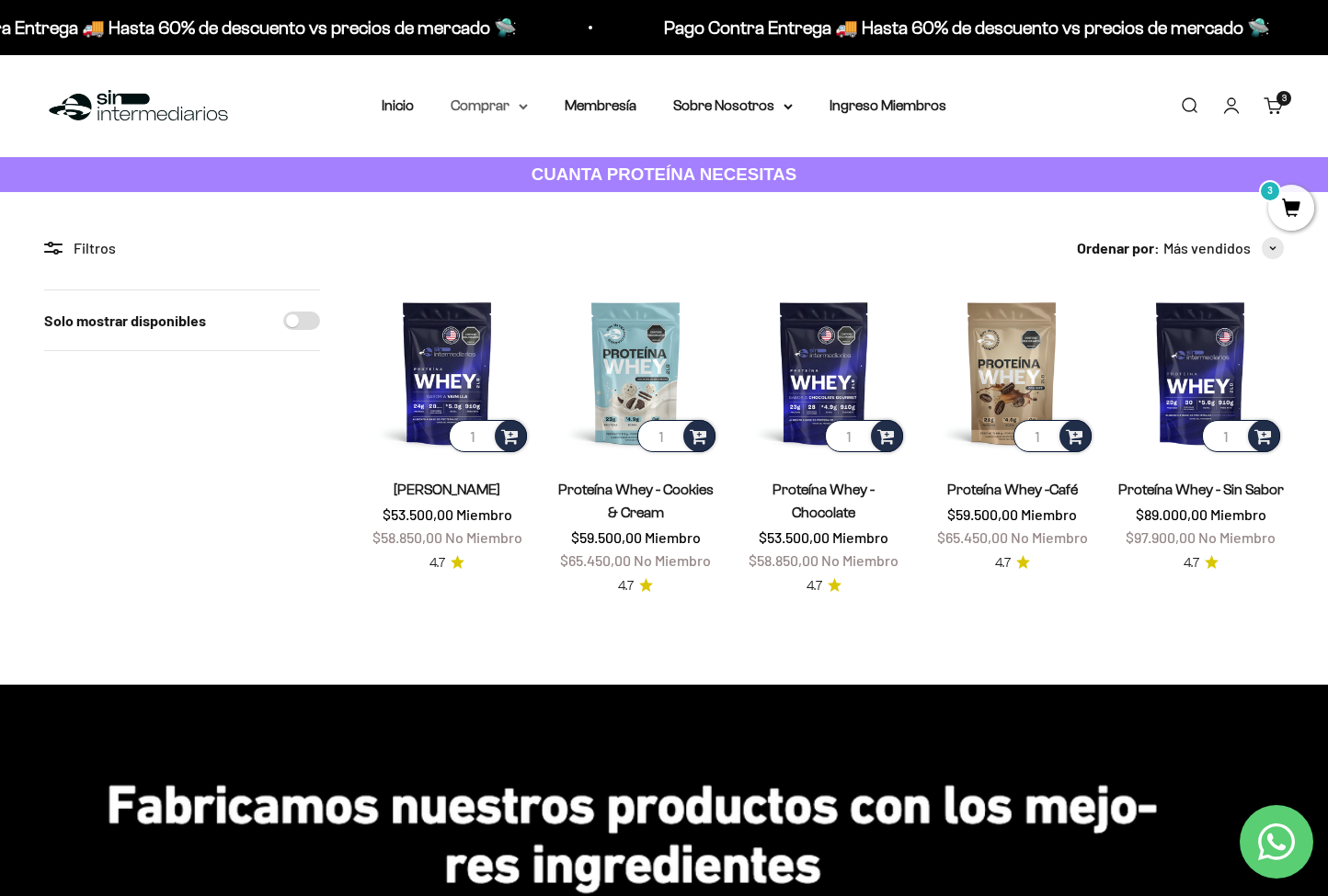
click at [519, 104] on icon at bounding box center [524, 107] width 10 height 7
click at [591, 161] on summary "Proteínas" at bounding box center [537, 164] width 151 height 24
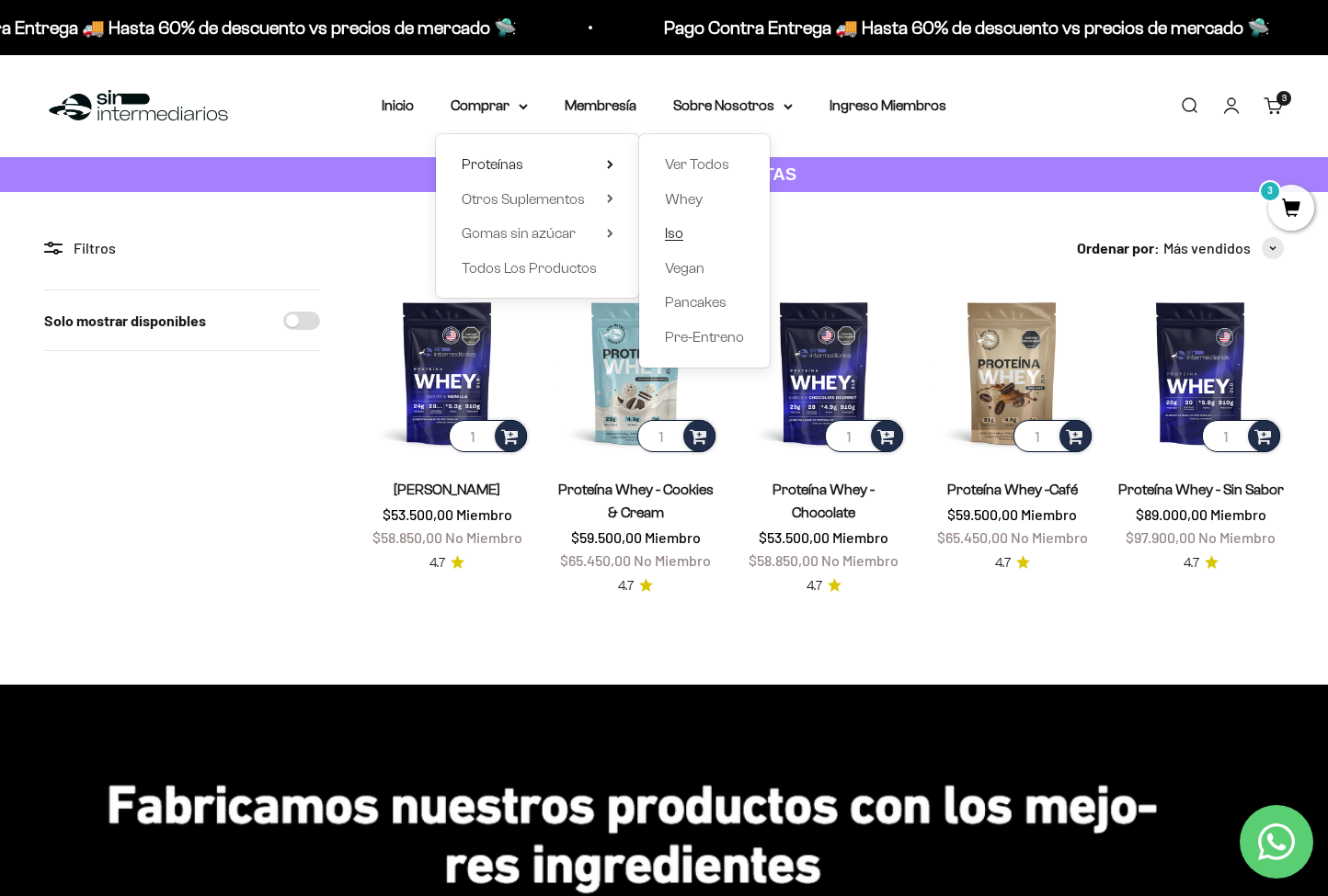
click at [669, 232] on span "Iso" at bounding box center [674, 233] width 18 height 15
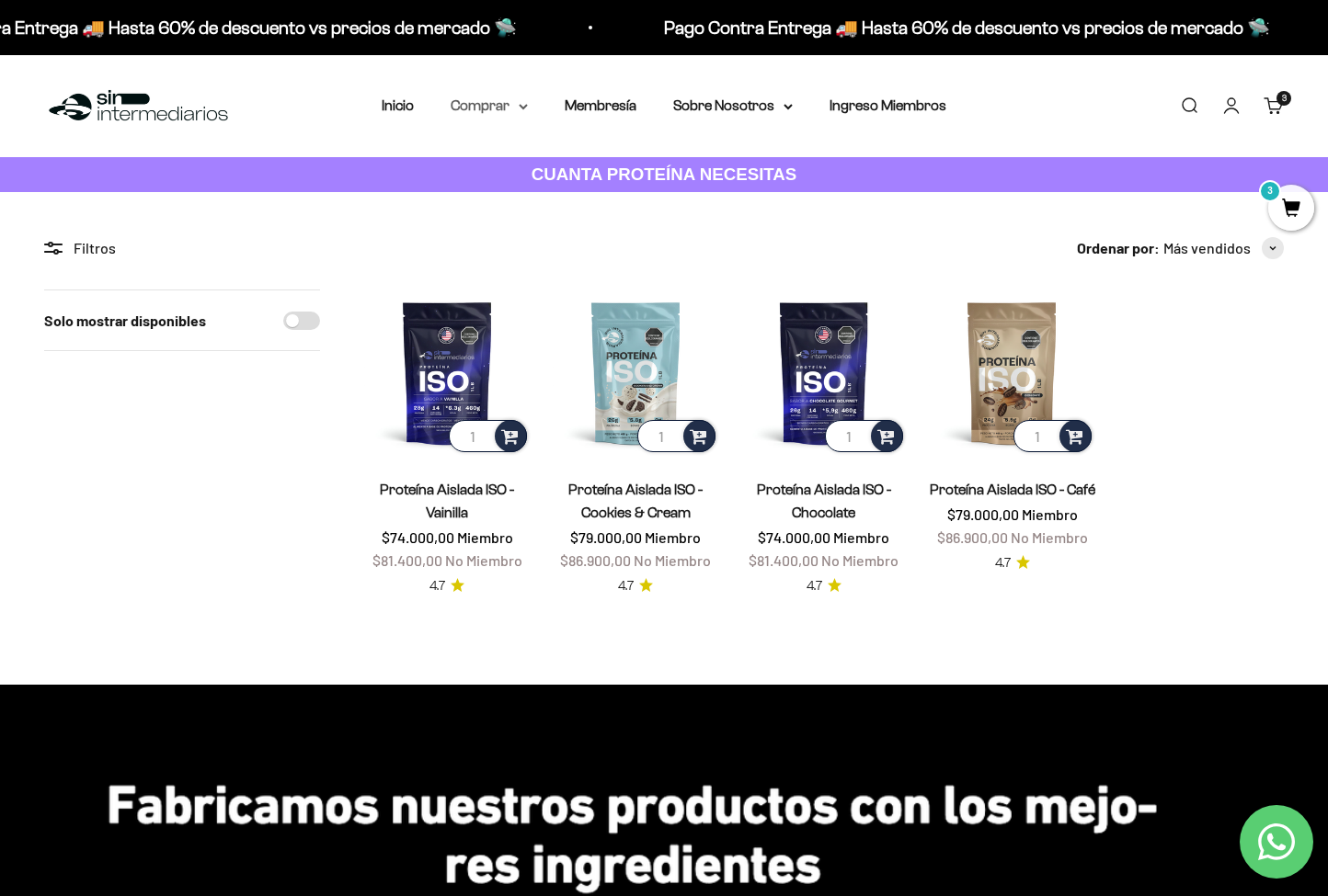
click at [519, 106] on icon at bounding box center [524, 107] width 10 height 7
click at [514, 158] on span "Proteínas" at bounding box center [493, 164] width 62 height 15
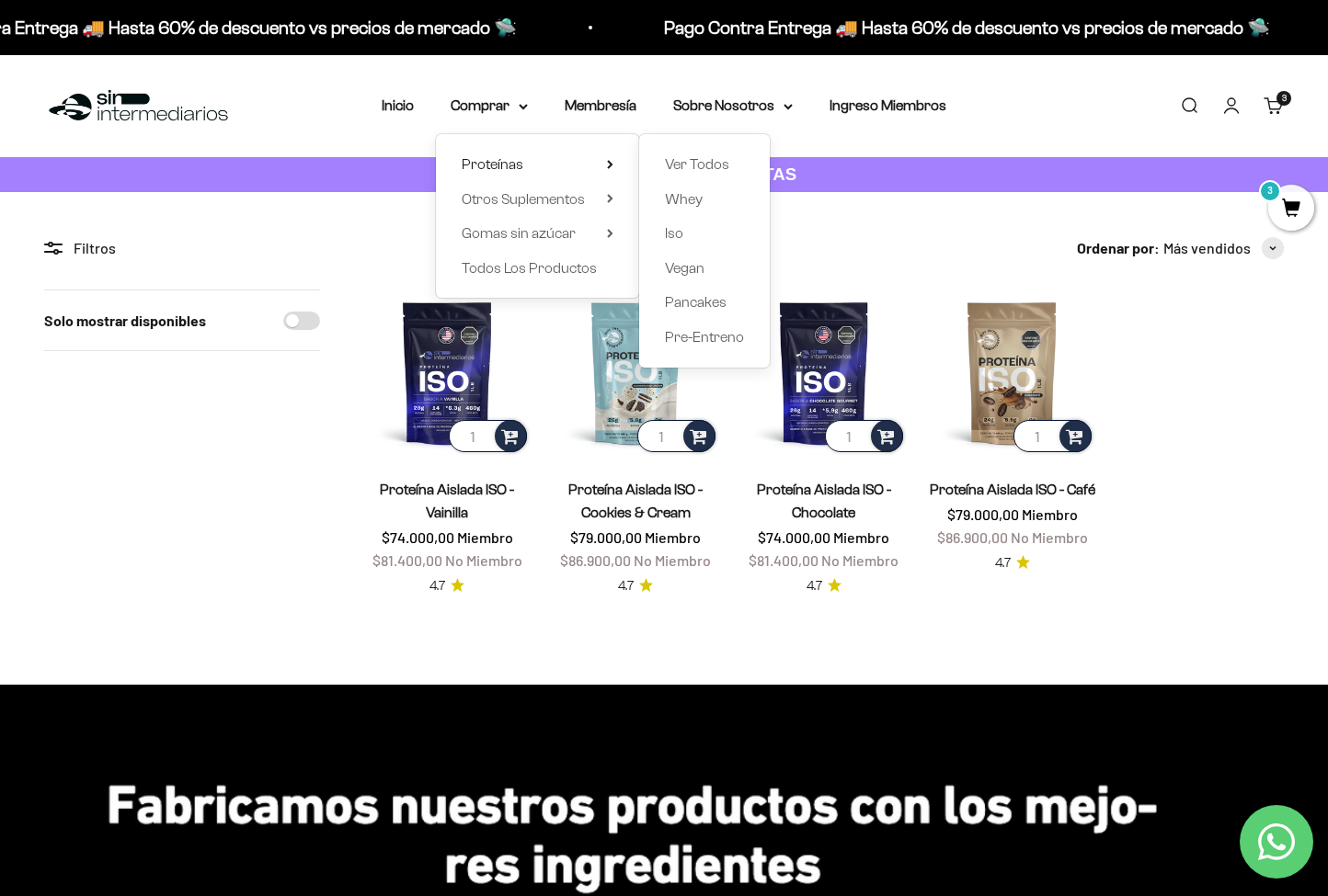
click at [981, 258] on div "Ordenar por: Más vendidos Características Más vendidos Alfabéticamente, A-Z Alf…" at bounding box center [824, 248] width 920 height 24
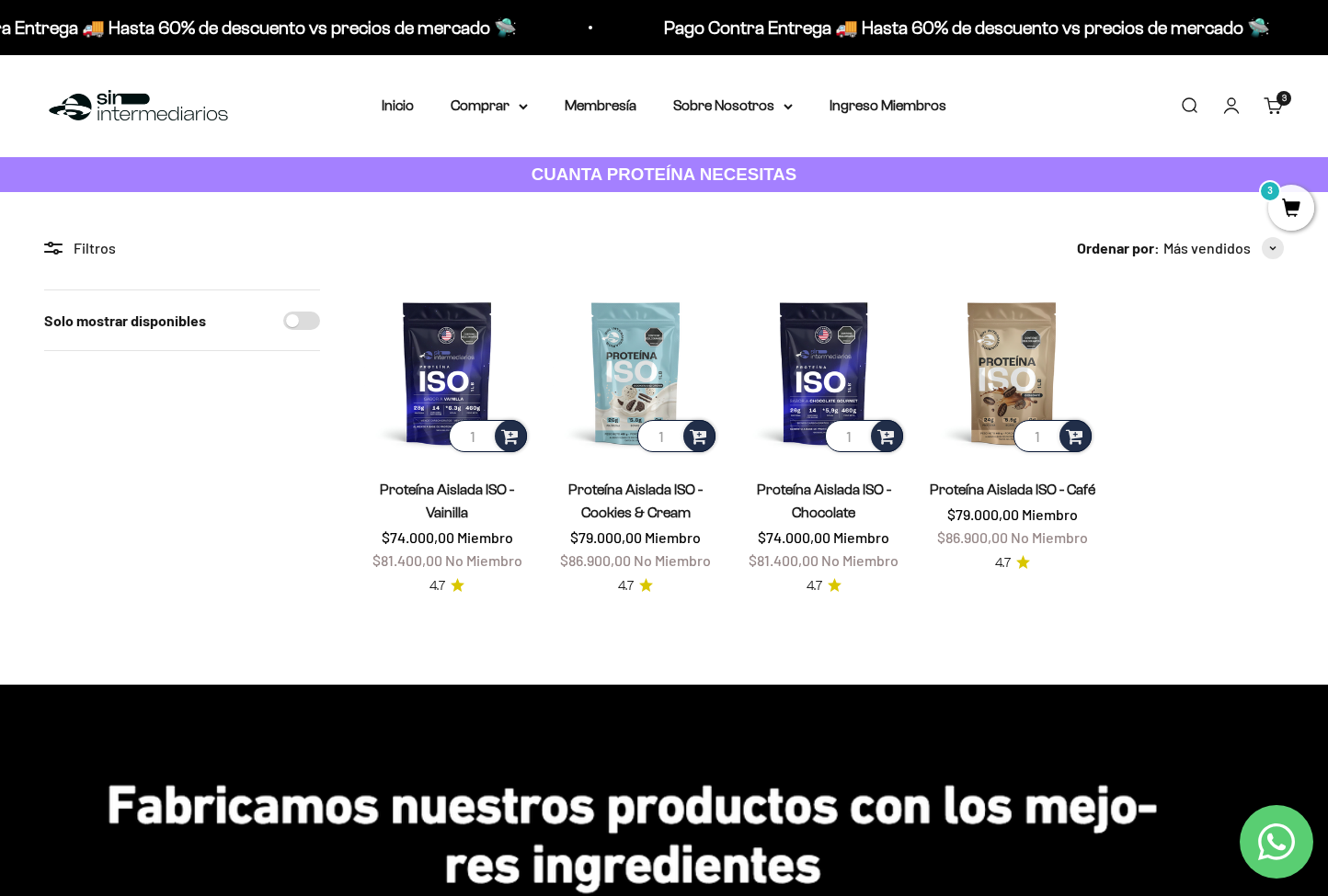
click at [1234, 108] on link "Iniciar sesión" at bounding box center [1231, 105] width 20 height 20
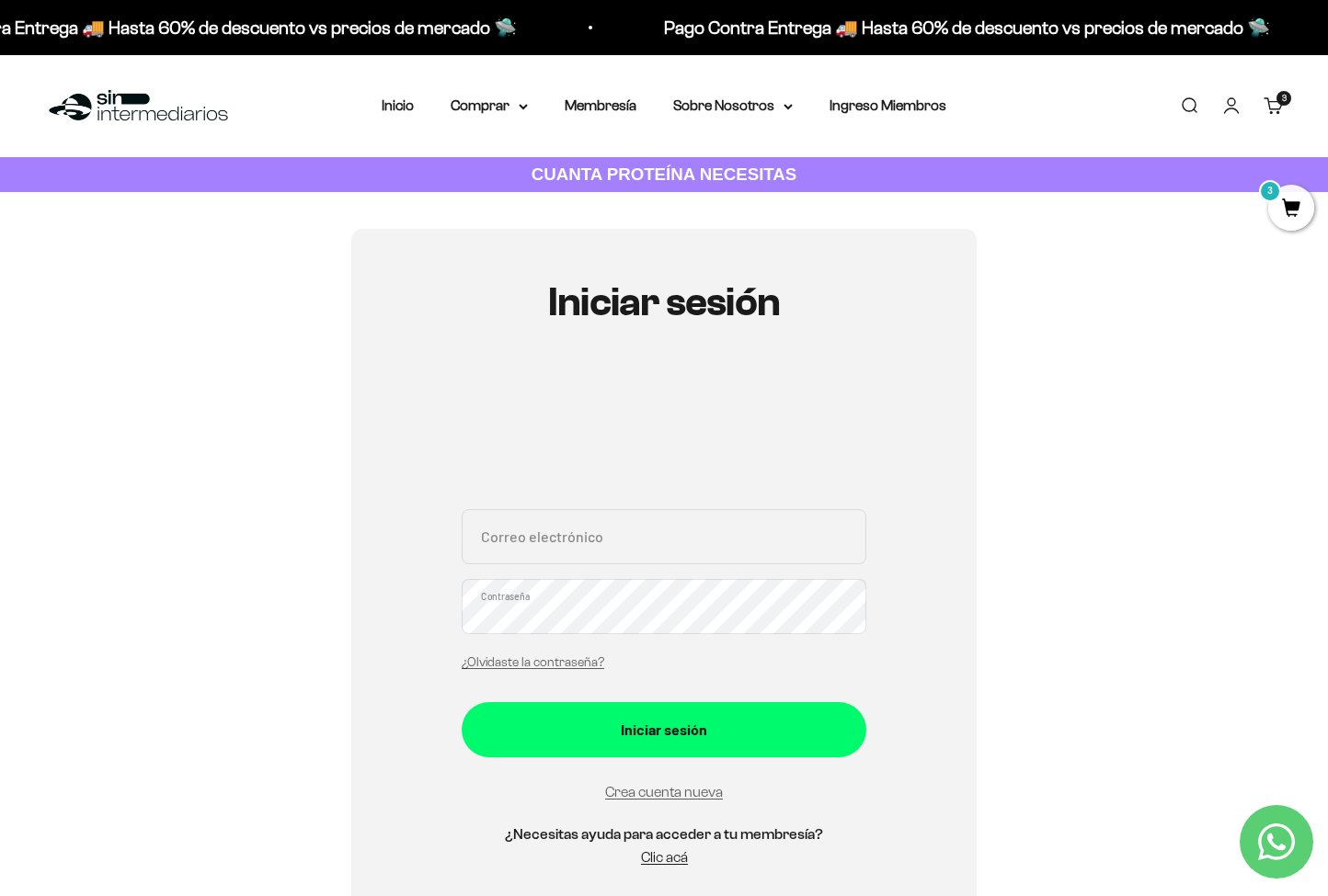
type input "[PERSON_NAME][EMAIL_ADDRESS][DOMAIN_NAME]"
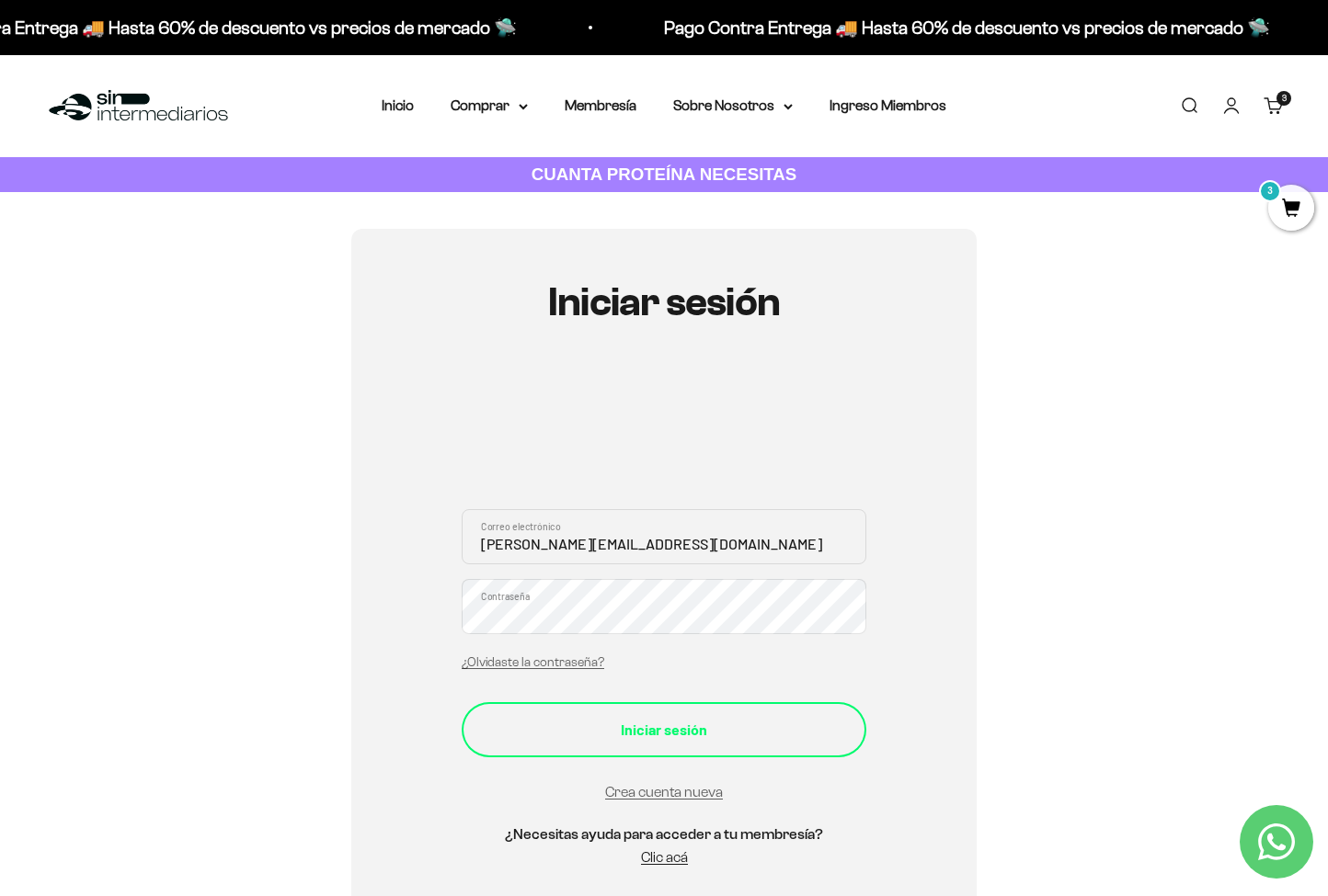
click at [671, 718] on div "Iniciar sesión" at bounding box center [664, 729] width 332 height 24
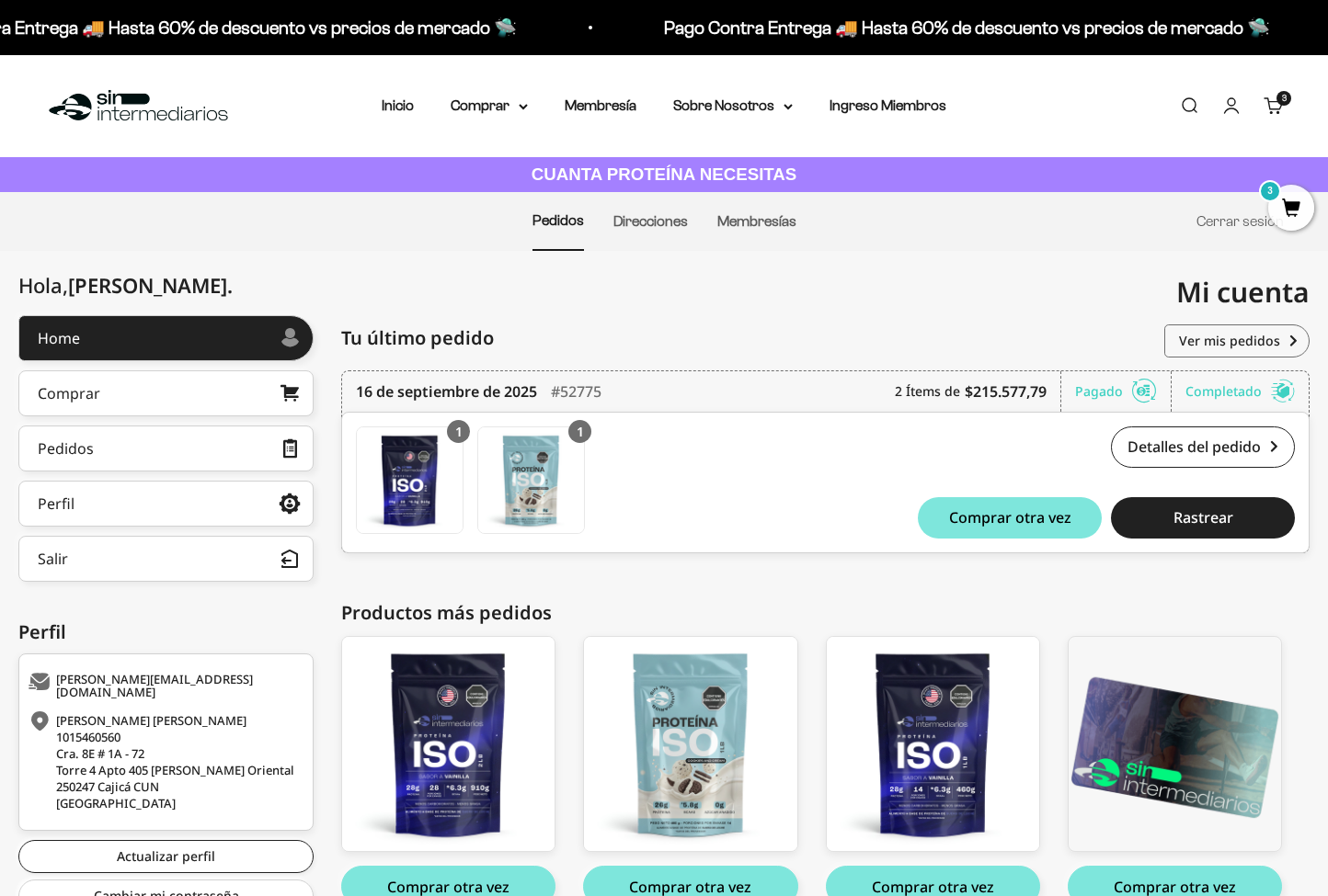
click at [1297, 211] on span "3" at bounding box center [1292, 208] width 46 height 46
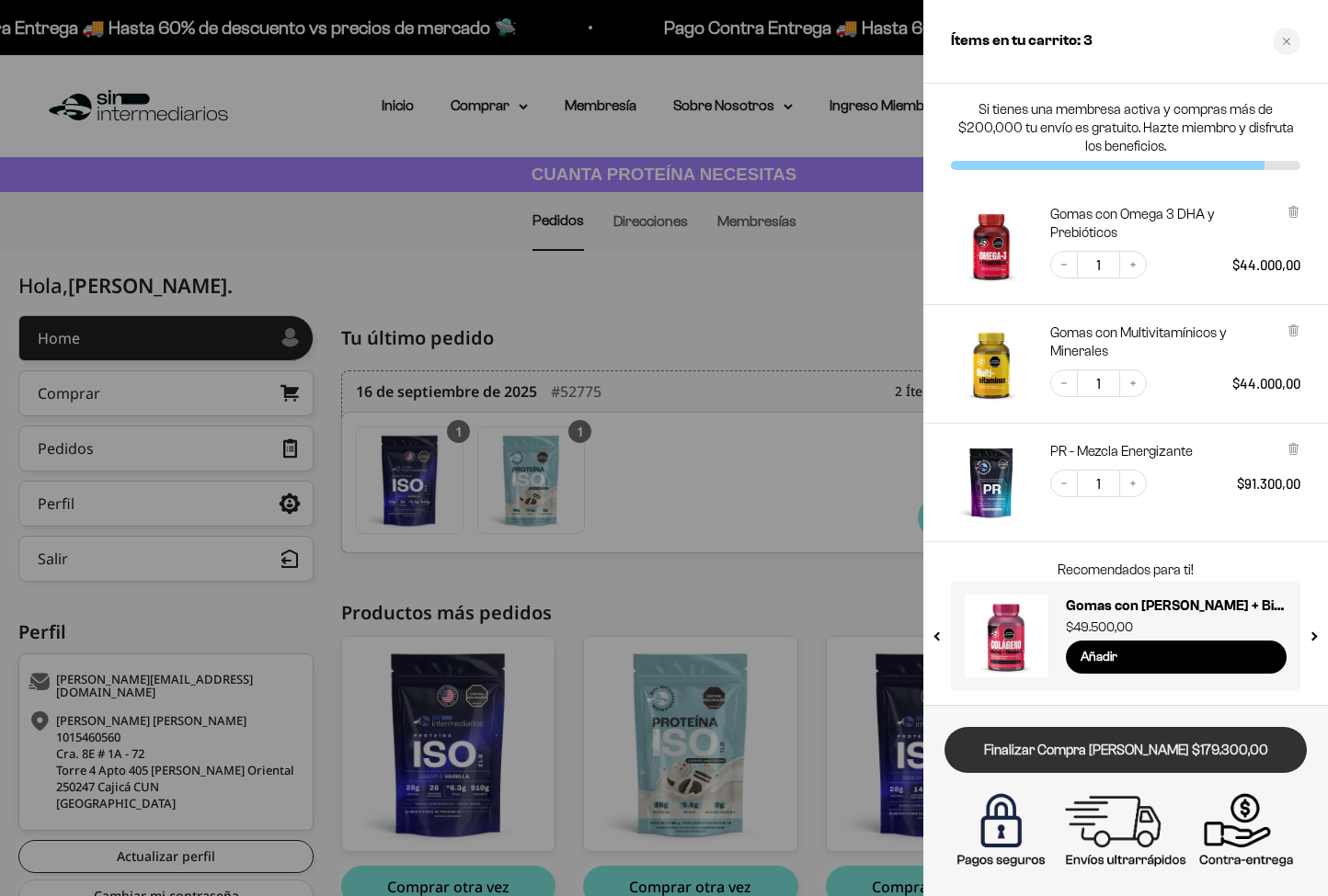
click at [1097, 749] on link "Finalizar Compra [PERSON_NAME] $179.300,00" at bounding box center [1126, 750] width 362 height 47
